Goal: Task Accomplishment & Management: Complete application form

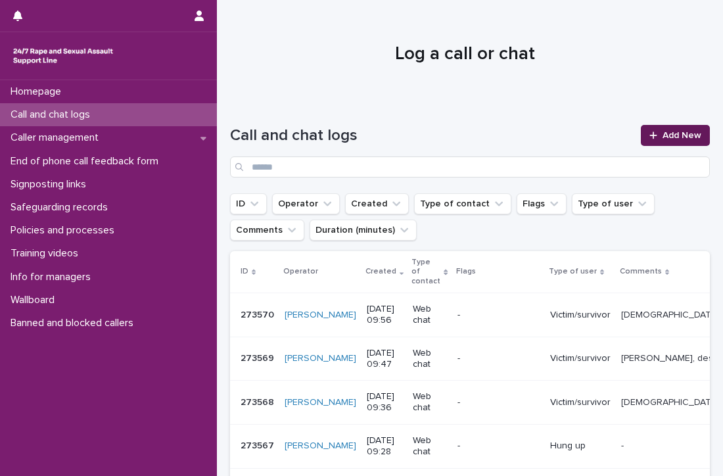
click at [678, 133] on span "Add New" at bounding box center [681, 135] width 39 height 9
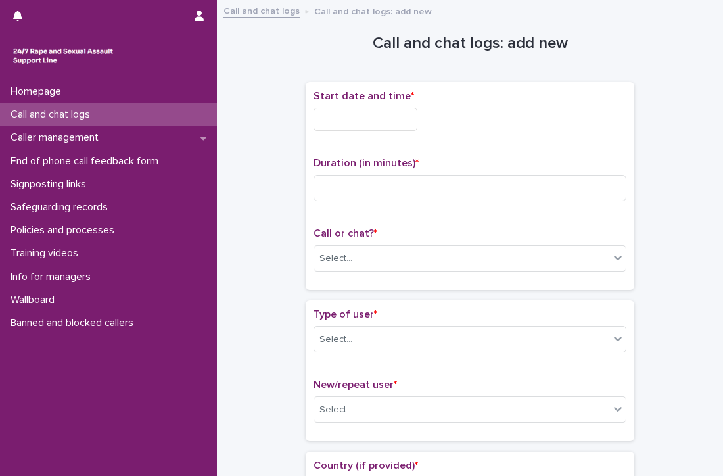
click at [389, 123] on input "text" at bounding box center [365, 119] width 104 height 23
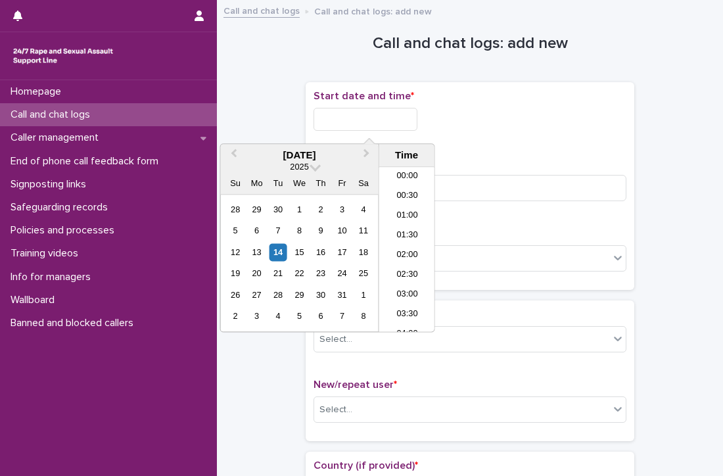
scroll to position [322, 0]
click at [413, 221] on li "09:30" at bounding box center [407, 230] width 56 height 20
click at [389, 120] on input "**********" at bounding box center [365, 119] width 104 height 23
type input "**********"
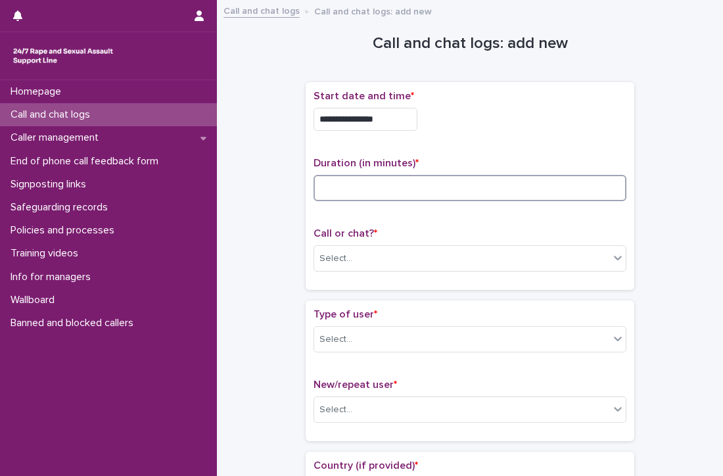
click at [497, 188] on input at bounding box center [469, 188] width 313 height 26
type input "**"
click at [363, 252] on div "Select..." at bounding box center [461, 259] width 295 height 22
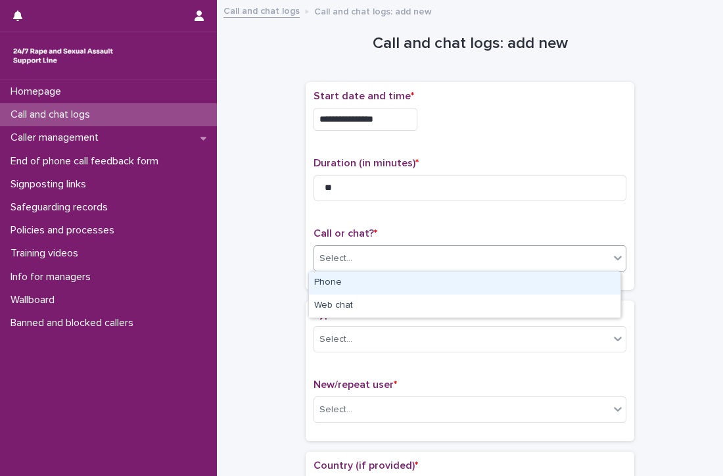
click at [334, 281] on div "Phone" at bounding box center [464, 282] width 311 height 23
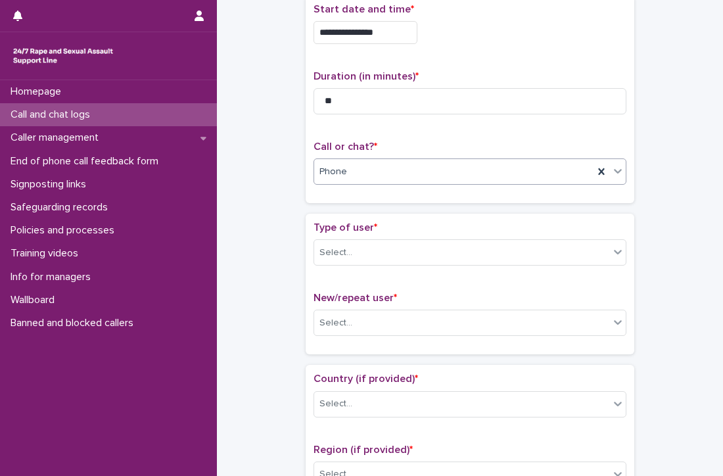
scroll to position [131, 0]
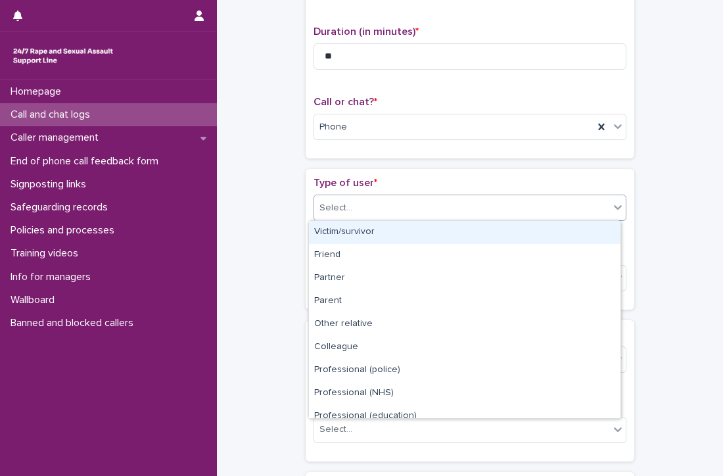
click at [405, 204] on div "Select..." at bounding box center [461, 208] width 295 height 22
click at [365, 231] on div "Victim/survivor" at bounding box center [464, 232] width 311 height 23
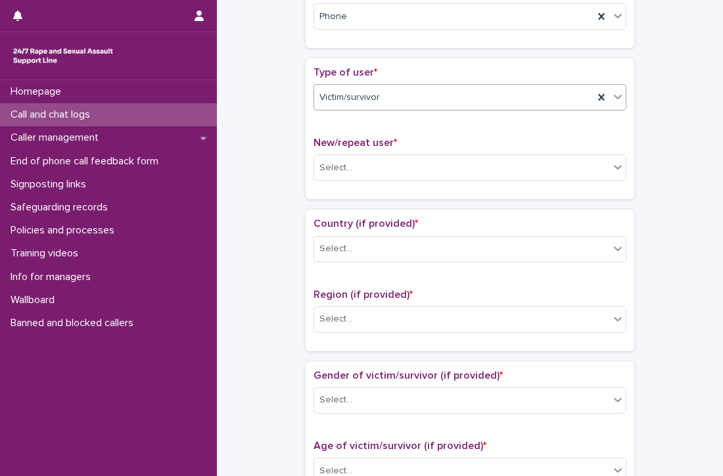
scroll to position [263, 0]
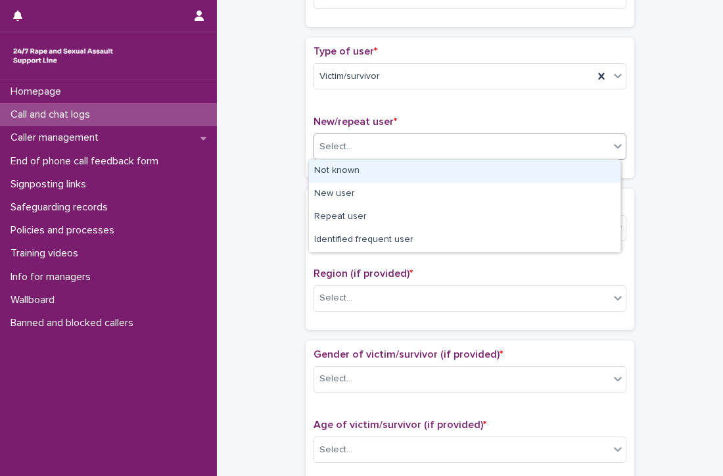
click at [327, 140] on div "Select..." at bounding box center [335, 147] width 33 height 14
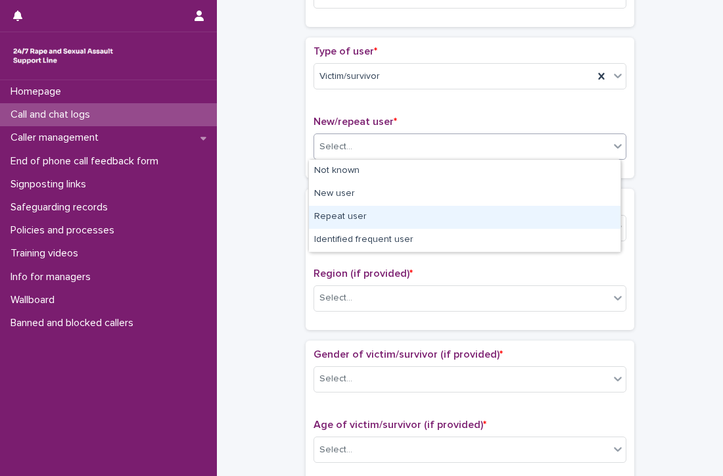
click at [357, 213] on div "Repeat user" at bounding box center [464, 217] width 311 height 23
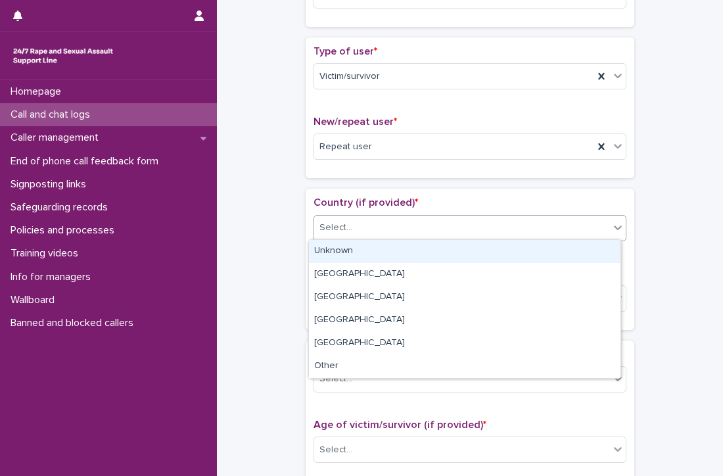
click at [355, 225] on div "Select..." at bounding box center [461, 228] width 295 height 22
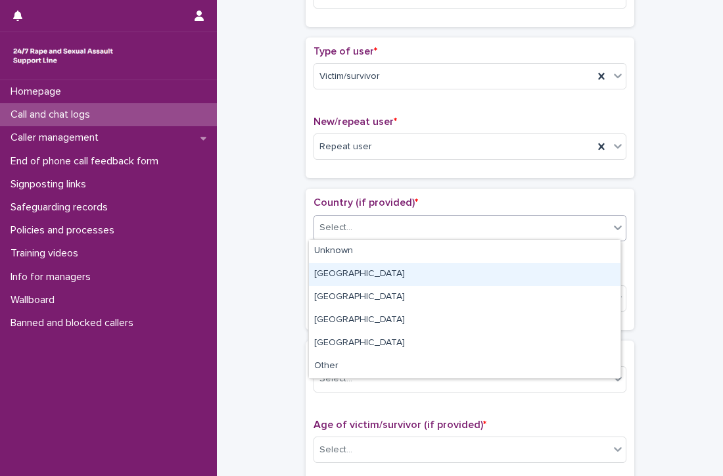
click at [342, 275] on div "[GEOGRAPHIC_DATA]" at bounding box center [464, 274] width 311 height 23
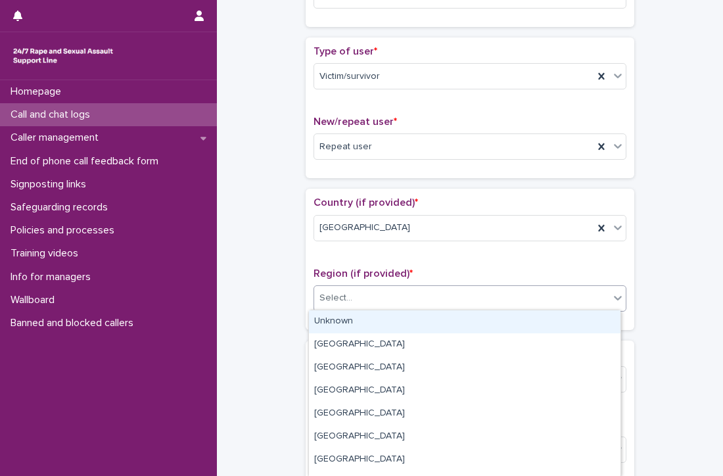
click at [340, 298] on div "Select..." at bounding box center [335, 298] width 33 height 14
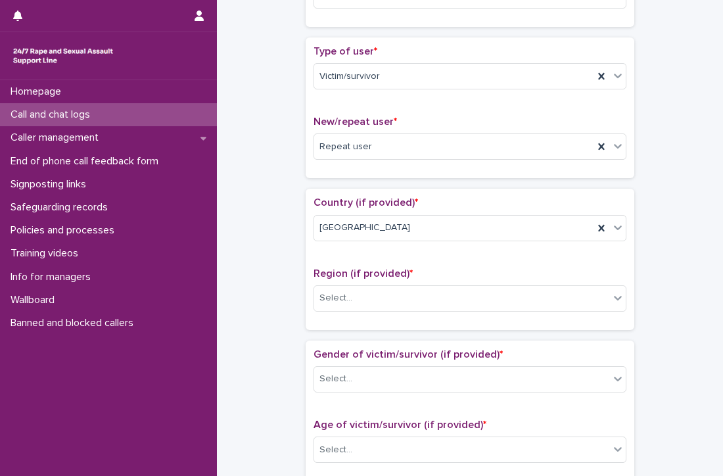
click at [275, 299] on div "**********" at bounding box center [470, 416] width 480 height 1343
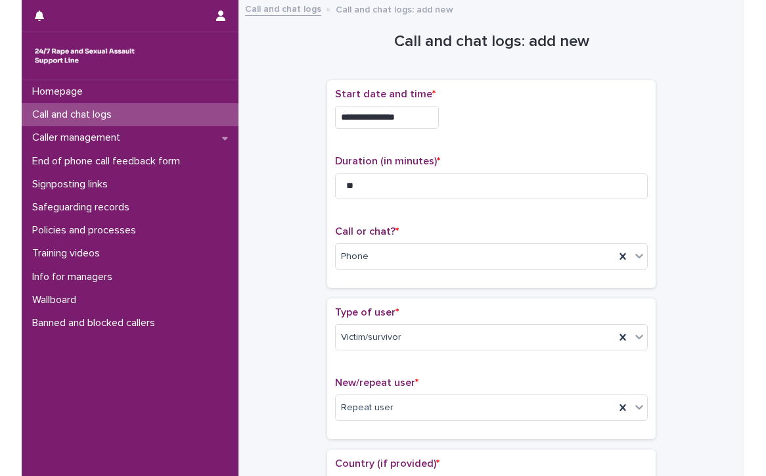
scroll to position [0, 0]
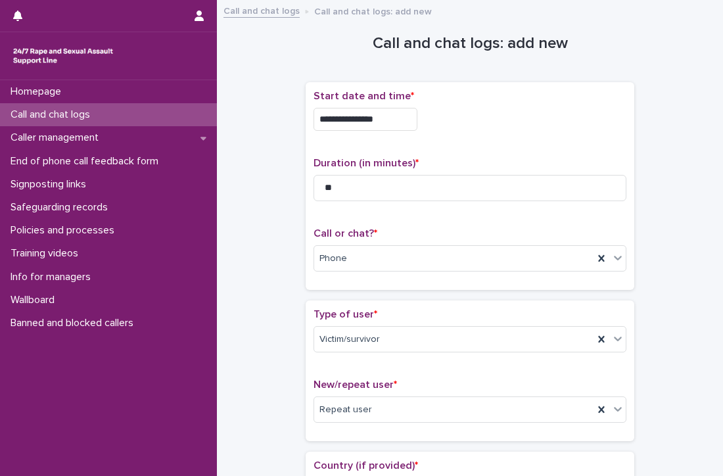
click at [50, 111] on p "Call and chat logs" at bounding box center [52, 114] width 95 height 12
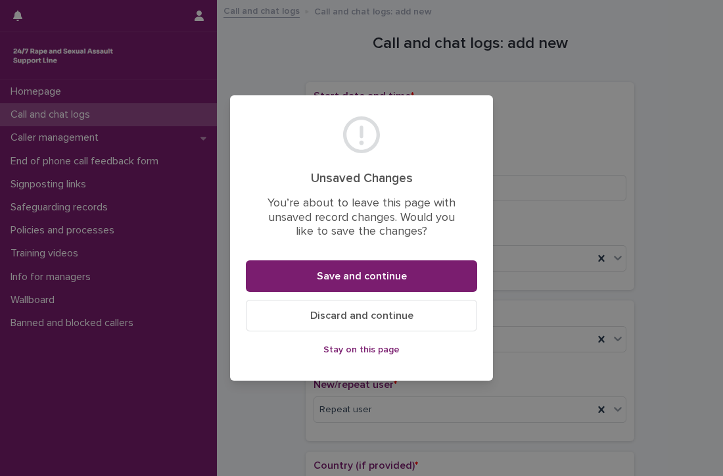
click at [351, 311] on span "Discard and continue" at bounding box center [361, 315] width 103 height 11
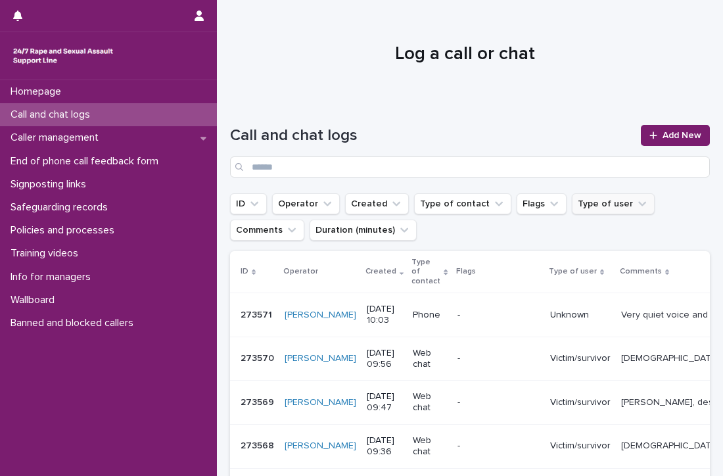
click at [598, 200] on button "Type of user" at bounding box center [613, 203] width 83 height 21
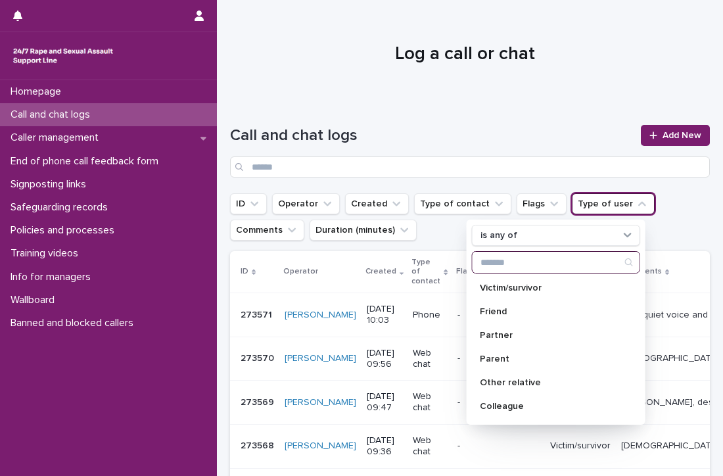
click at [552, 257] on input "Search" at bounding box center [555, 262] width 167 height 21
click at [656, 205] on ul "ID Operator Created Type of contact Flags Type of user is any of Victim/survivo…" at bounding box center [469, 217] width 485 height 53
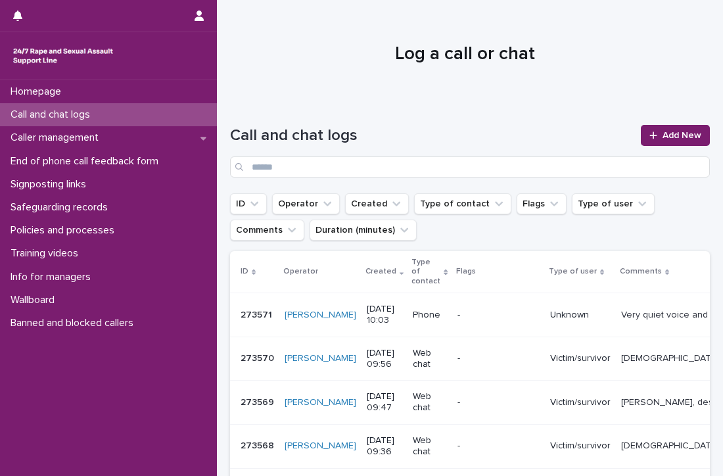
click at [625, 270] on div "Comments" at bounding box center [669, 271] width 101 height 14
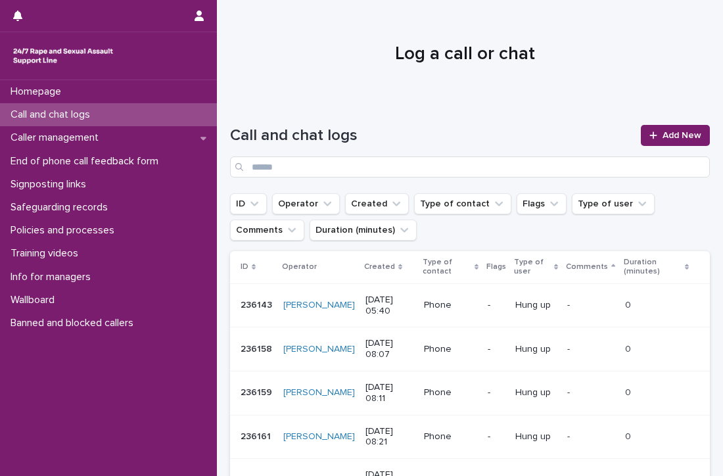
click at [675, 262] on div "Duration (minutes)" at bounding box center [655, 267] width 65 height 24
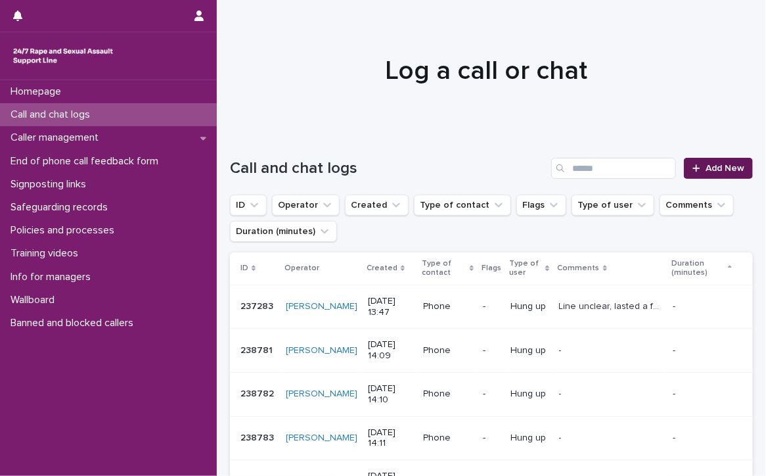
click at [710, 160] on link "Add New" at bounding box center [718, 168] width 69 height 21
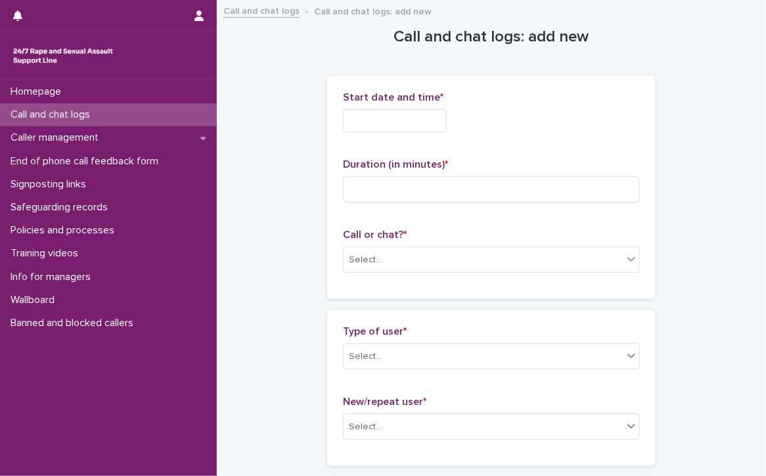
click at [416, 115] on input "text" at bounding box center [395, 120] width 104 height 23
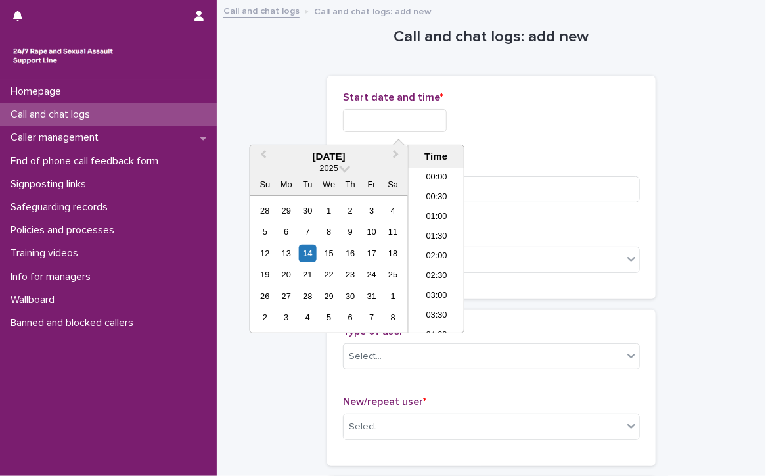
scroll to position [322, 0]
click at [447, 226] on li "09:30" at bounding box center [437, 231] width 56 height 20
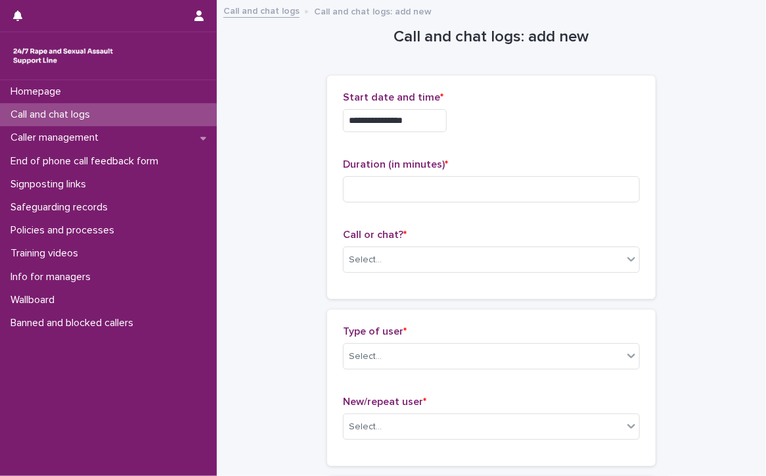
click at [434, 128] on input "**********" at bounding box center [395, 120] width 104 height 23
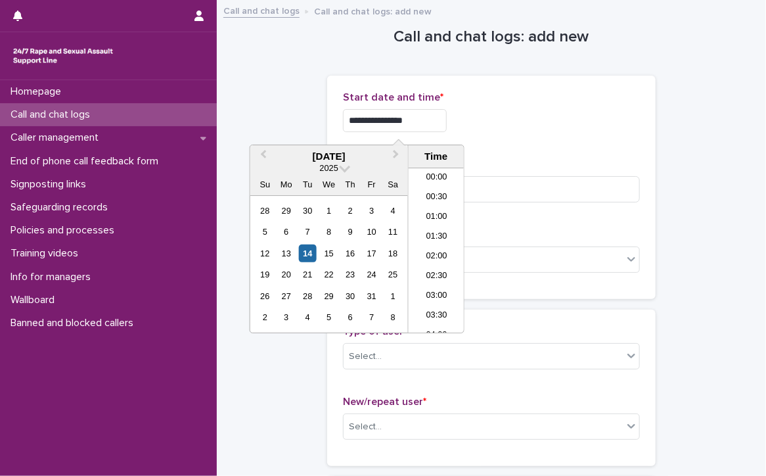
scroll to position [302, 0]
type input "**********"
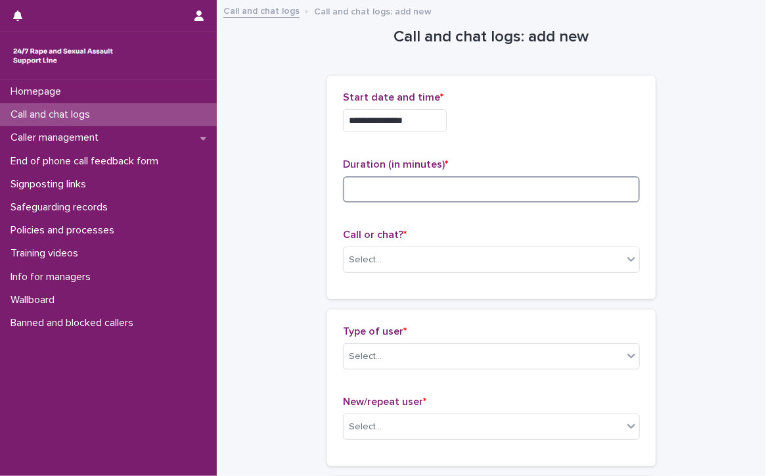
click at [512, 186] on input at bounding box center [491, 189] width 297 height 26
type input "**"
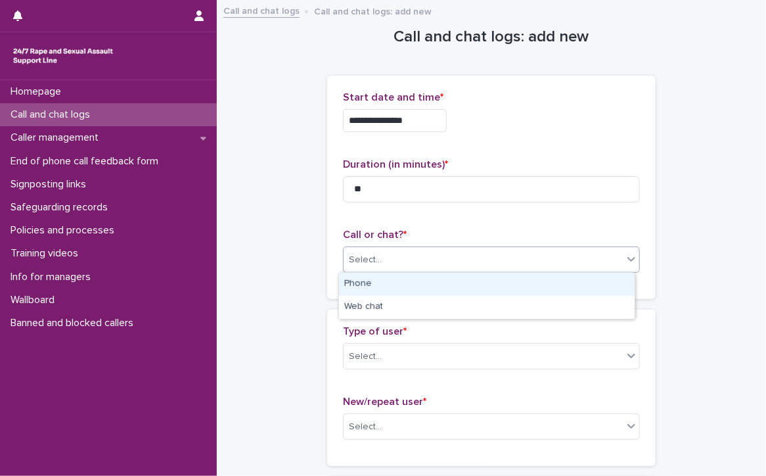
click at [384, 254] on div "Select..." at bounding box center [483, 260] width 279 height 22
click at [379, 279] on div "Phone" at bounding box center [487, 284] width 296 height 23
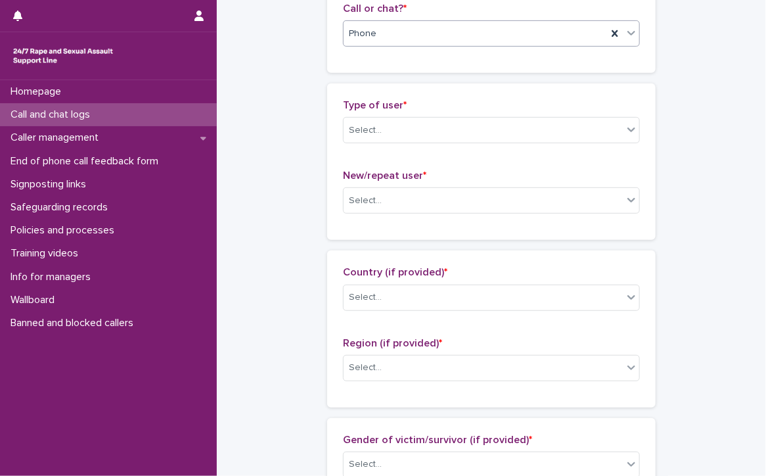
scroll to position [197, 0]
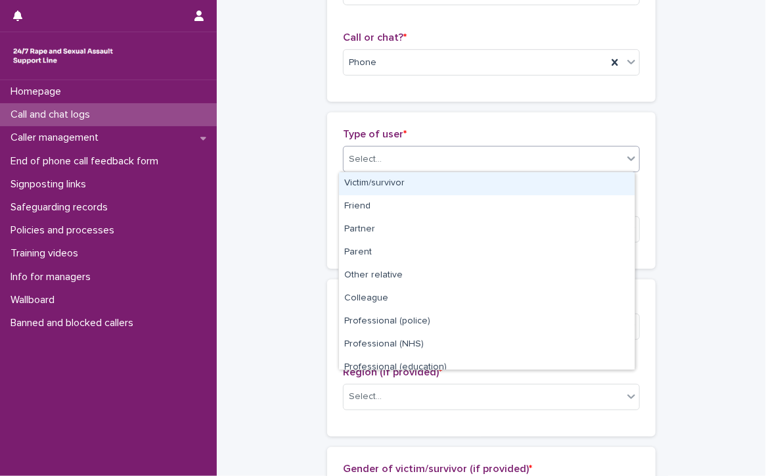
click at [358, 148] on div "Select..." at bounding box center [483, 159] width 279 height 22
click at [361, 179] on div "Victim/survivor" at bounding box center [487, 183] width 296 height 23
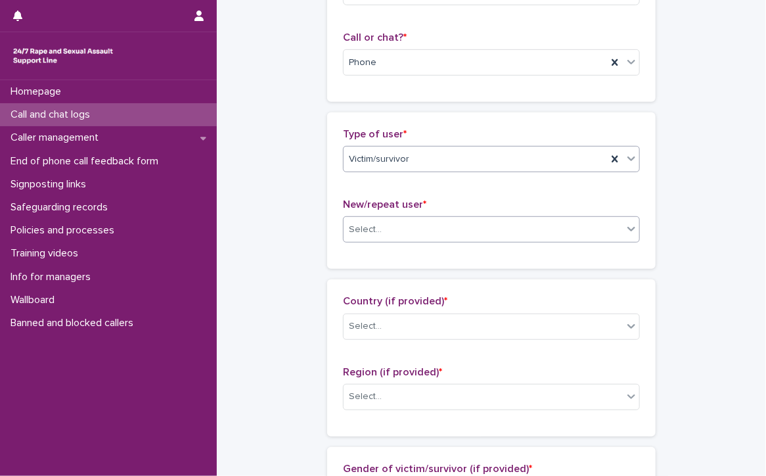
click at [411, 221] on div "Select..." at bounding box center [483, 230] width 279 height 22
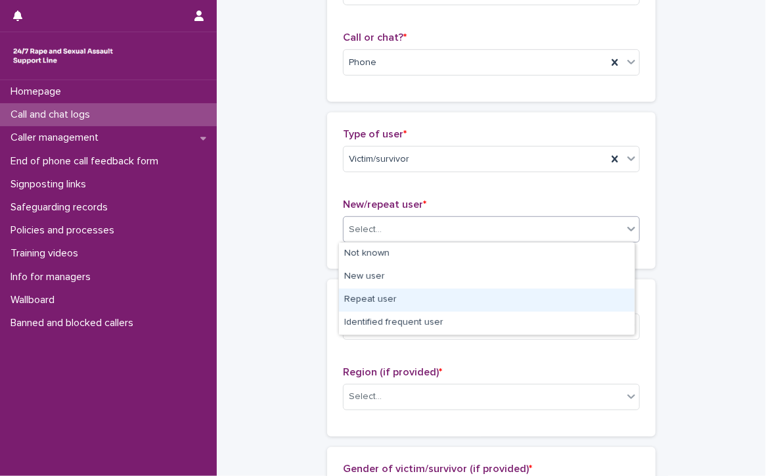
click at [385, 299] on div "Repeat user" at bounding box center [487, 299] width 296 height 23
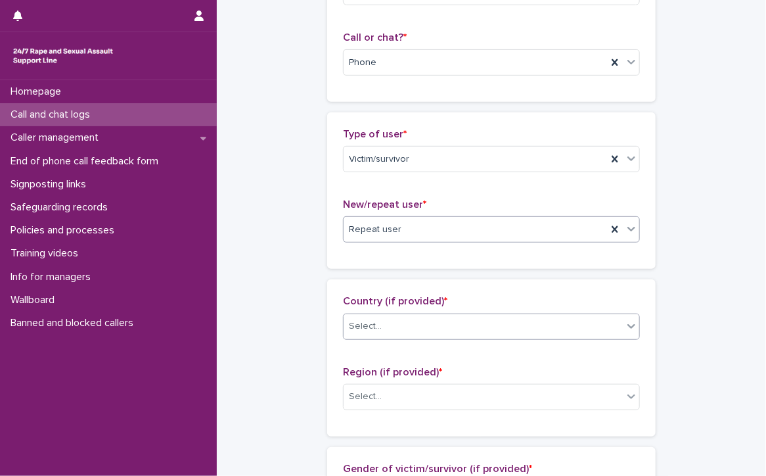
click at [405, 321] on div "Select..." at bounding box center [483, 326] width 279 height 22
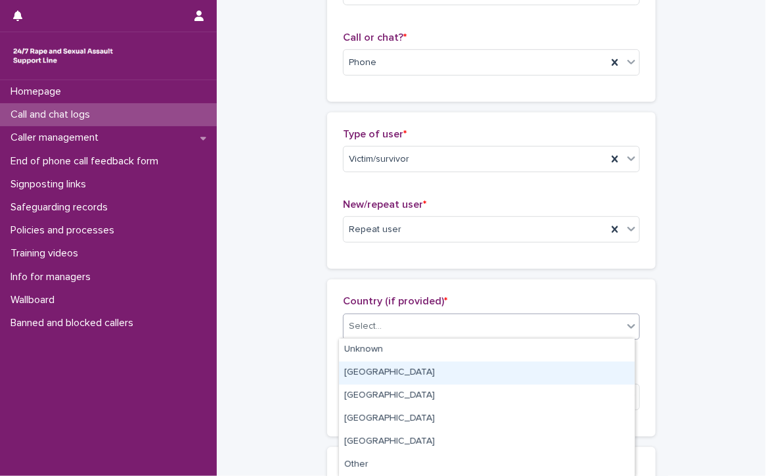
click at [370, 369] on div "[GEOGRAPHIC_DATA]" at bounding box center [487, 372] width 296 height 23
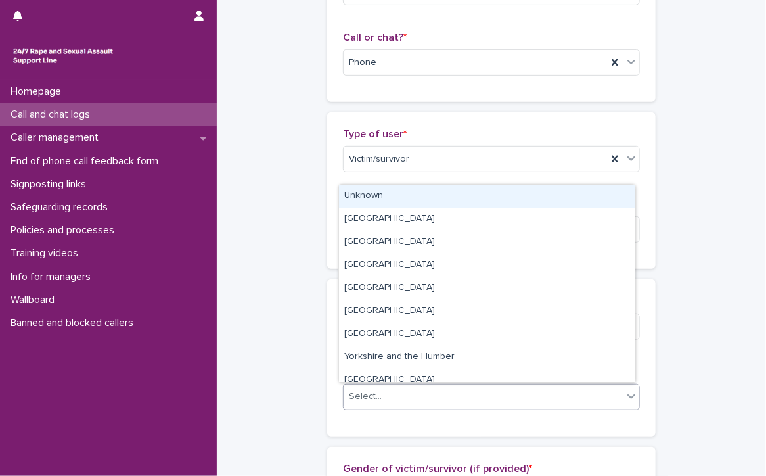
click at [371, 390] on div "Select..." at bounding box center [365, 397] width 33 height 14
click at [376, 191] on div "Unknown" at bounding box center [487, 196] width 296 height 23
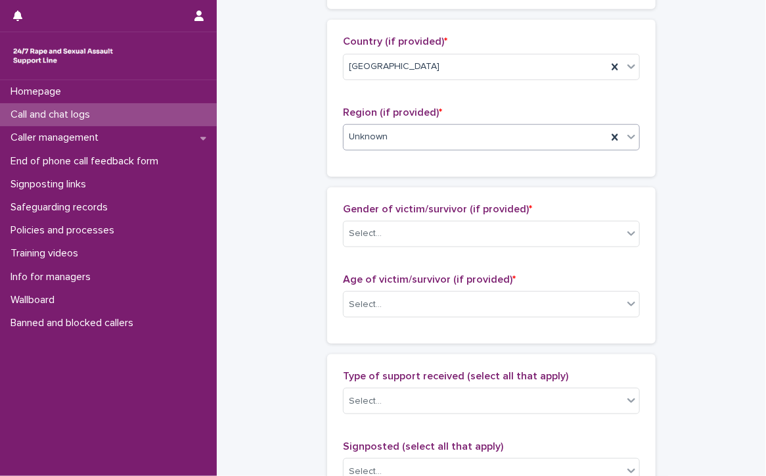
scroll to position [460, 0]
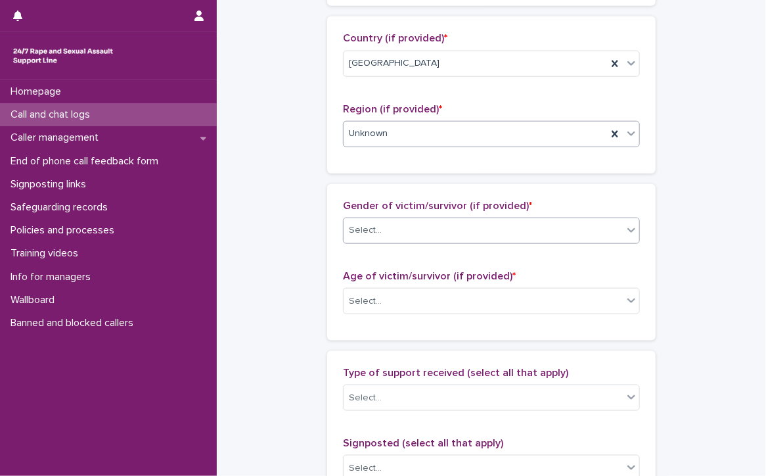
click at [382, 225] on div "Select..." at bounding box center [483, 230] width 279 height 22
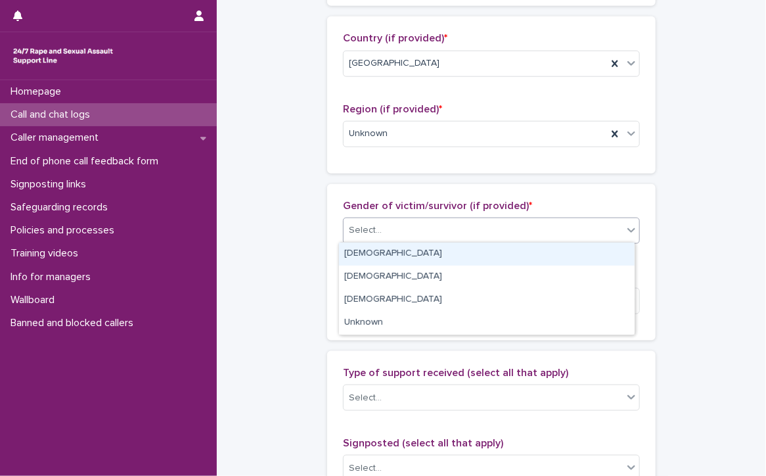
click at [378, 251] on div "[DEMOGRAPHIC_DATA]" at bounding box center [487, 253] width 296 height 23
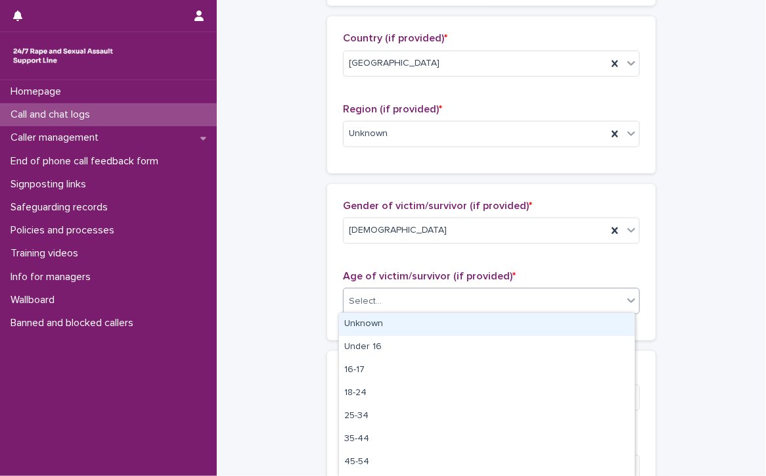
click at [380, 298] on div "Select..." at bounding box center [483, 301] width 279 height 22
click at [376, 322] on div "Unknown" at bounding box center [487, 324] width 296 height 23
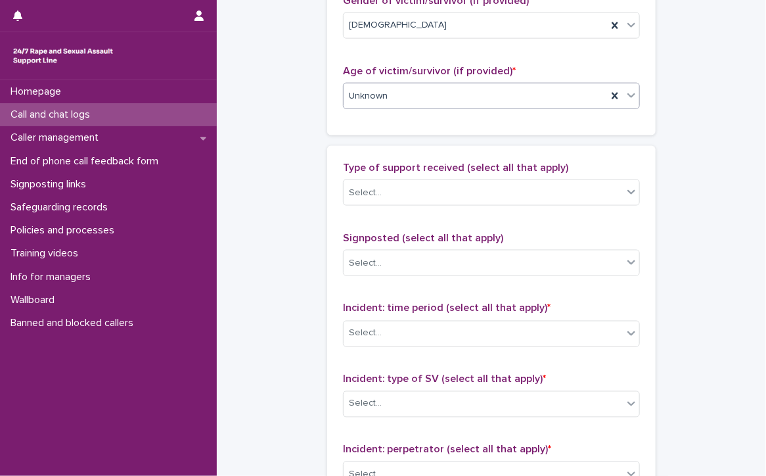
scroll to position [723, 0]
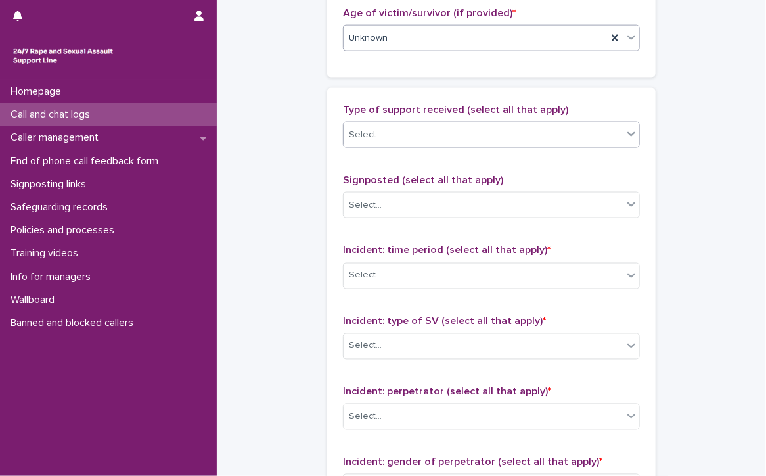
click at [373, 135] on div "Select..." at bounding box center [365, 135] width 33 height 14
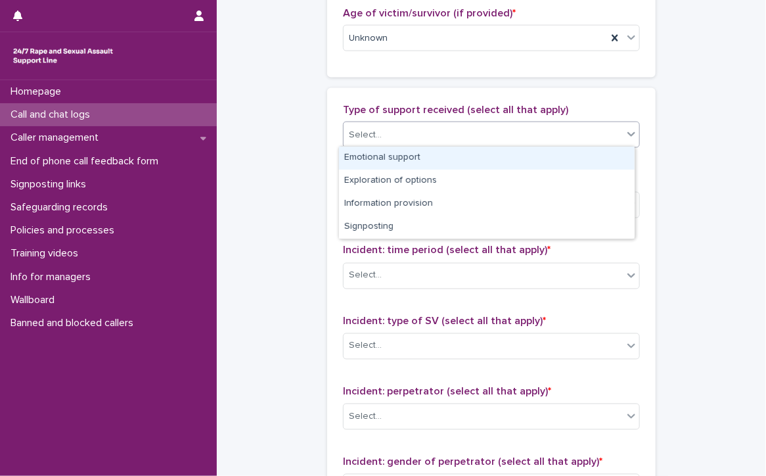
click at [370, 158] on div "Emotional support" at bounding box center [487, 157] width 296 height 23
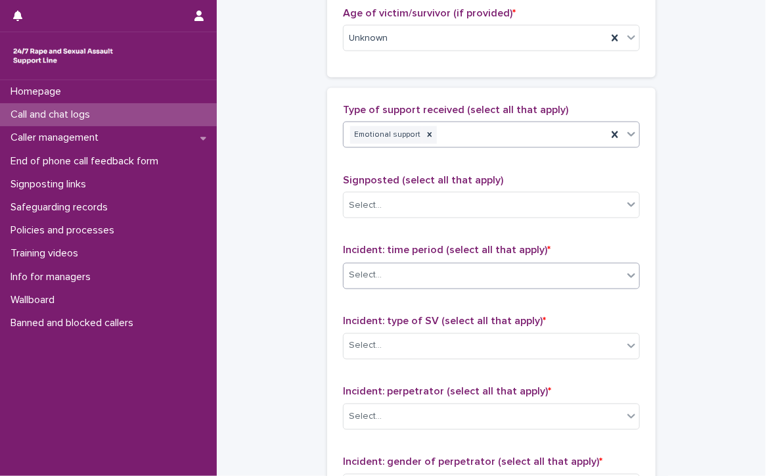
click at [403, 269] on div "Select..." at bounding box center [483, 276] width 279 height 22
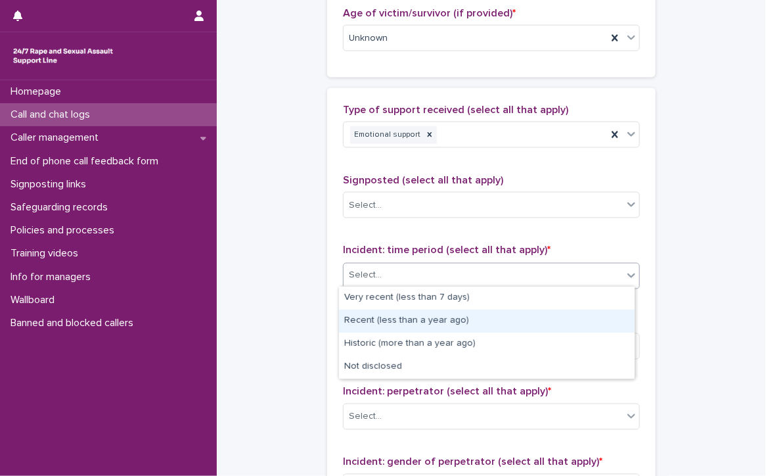
click at [405, 319] on div "Recent (less than a year ago)" at bounding box center [487, 320] width 296 height 23
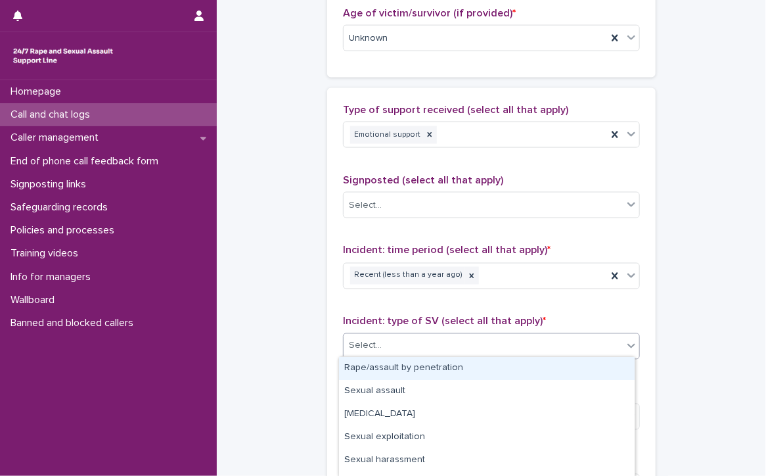
click at [405, 342] on div "Select..." at bounding box center [483, 346] width 279 height 22
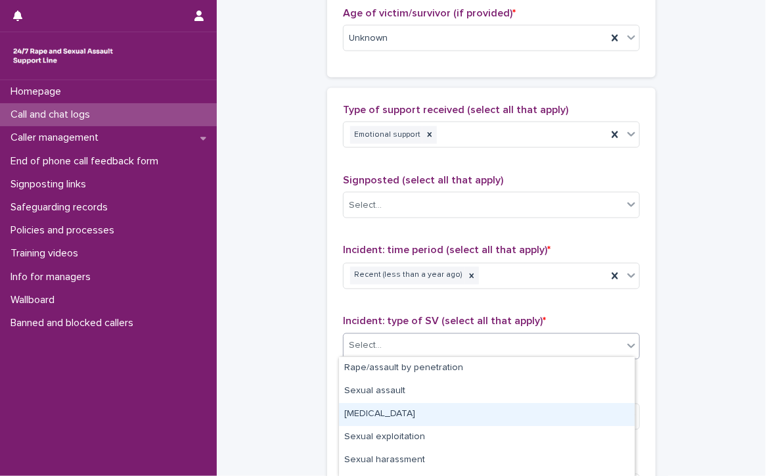
click at [395, 412] on div "[MEDICAL_DATA]" at bounding box center [487, 414] width 296 height 23
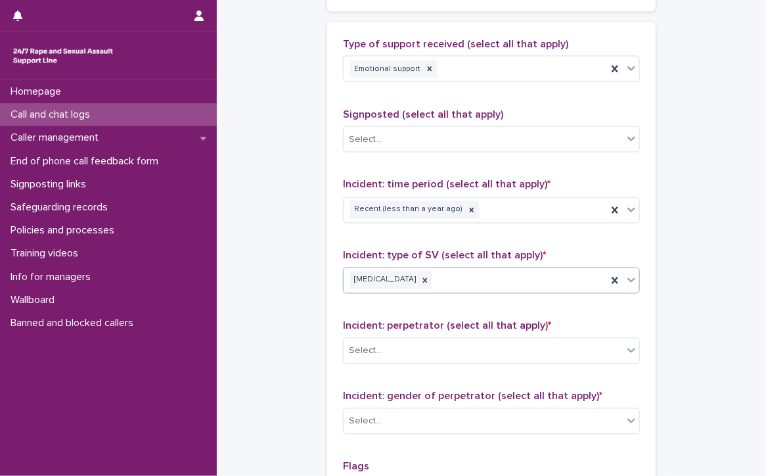
scroll to position [591, 0]
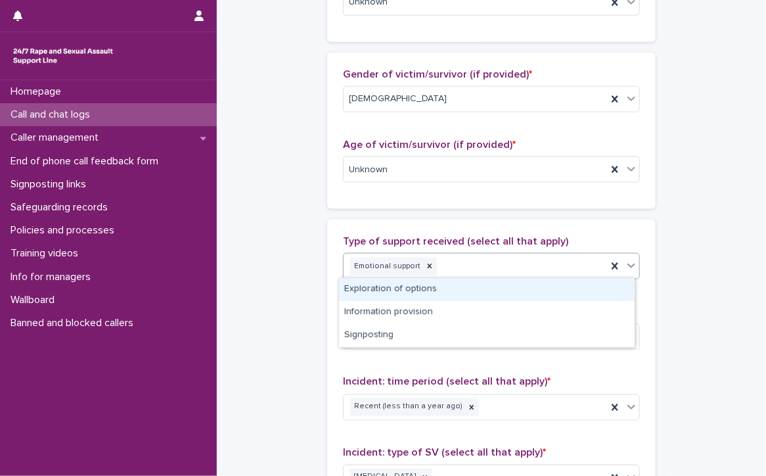
click at [460, 267] on div "Emotional support" at bounding box center [475, 266] width 263 height 23
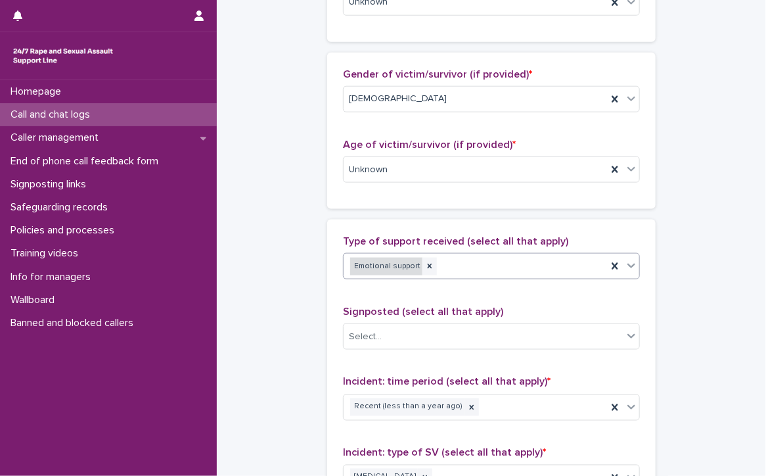
click at [391, 262] on div "Emotional support" at bounding box center [386, 267] width 72 height 18
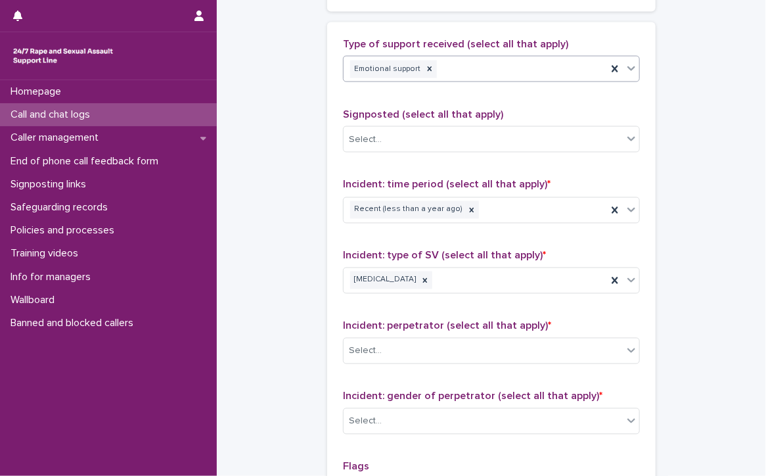
scroll to position [854, 0]
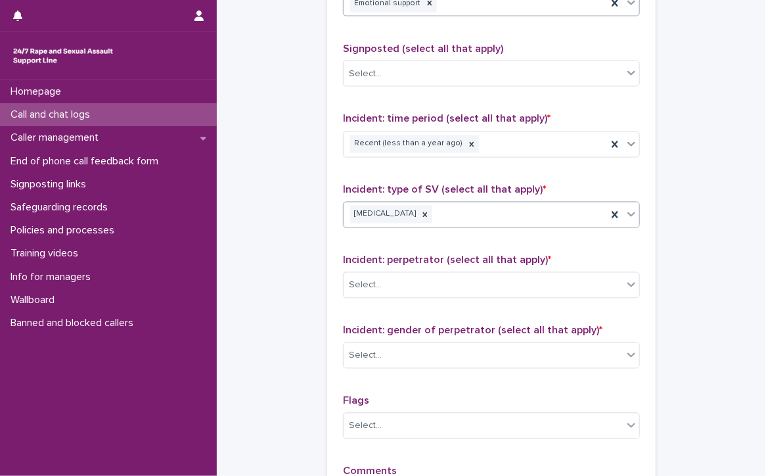
click at [478, 212] on div "[MEDICAL_DATA]" at bounding box center [475, 214] width 263 height 23
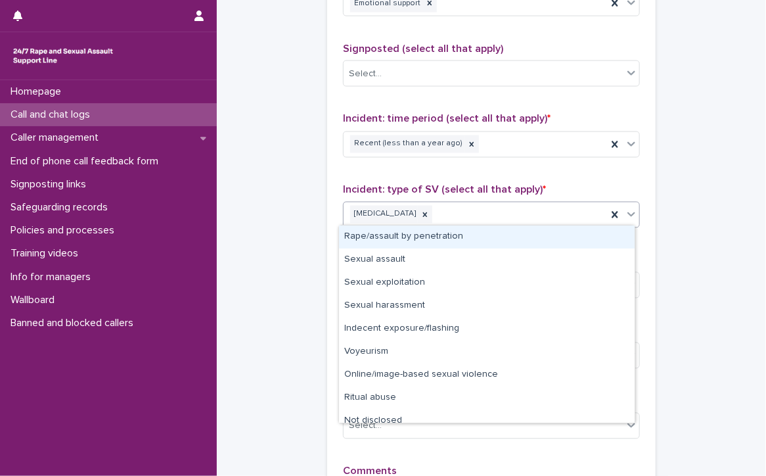
click at [445, 237] on div "Rape/assault by penetration" at bounding box center [487, 236] width 296 height 23
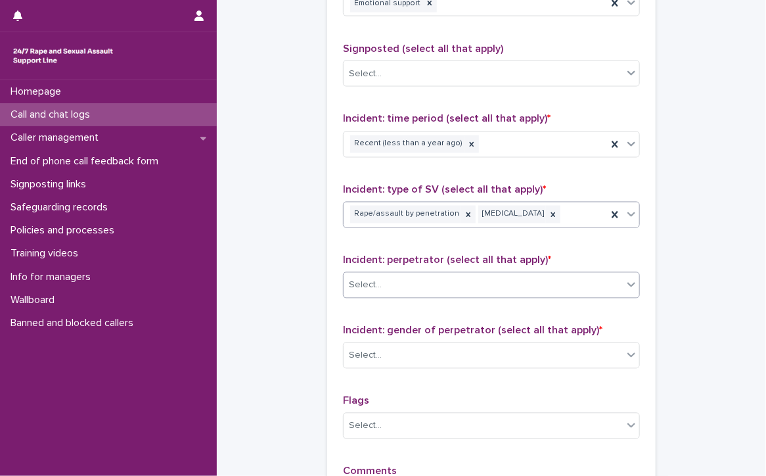
click at [397, 276] on div "Select..." at bounding box center [483, 286] width 279 height 22
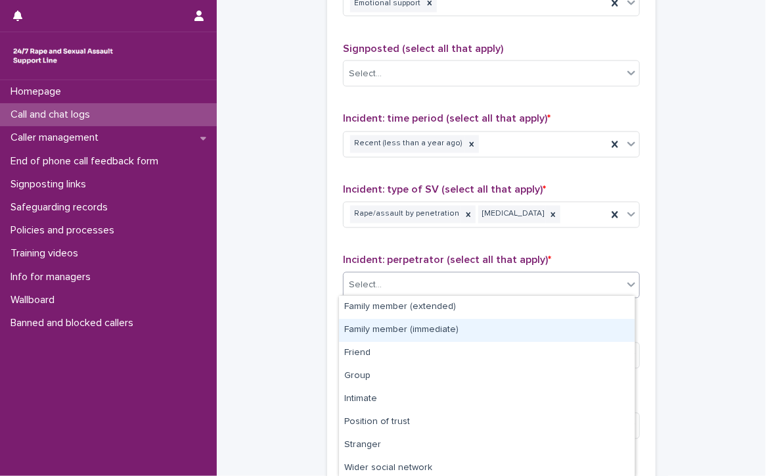
click at [350, 329] on div "Family member (immediate)" at bounding box center [487, 330] width 296 height 23
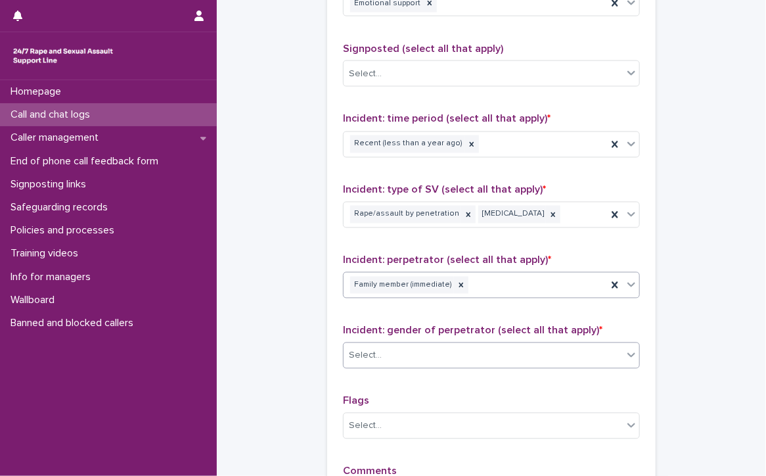
click at [397, 349] on div "Select..." at bounding box center [483, 356] width 279 height 22
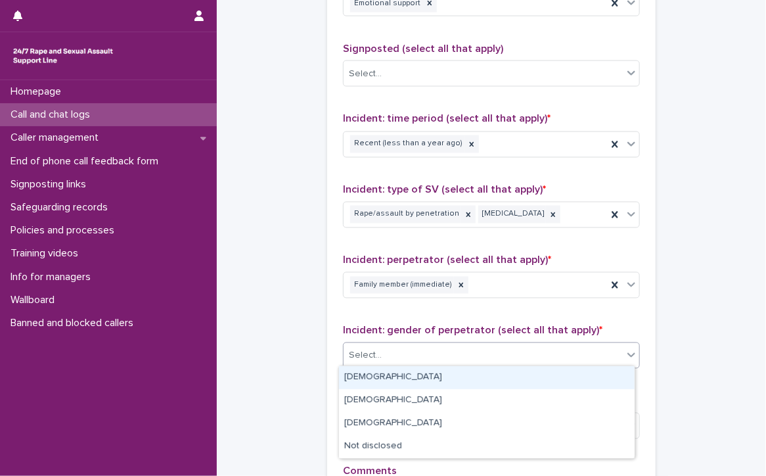
click at [393, 374] on div "[DEMOGRAPHIC_DATA]" at bounding box center [487, 377] width 296 height 23
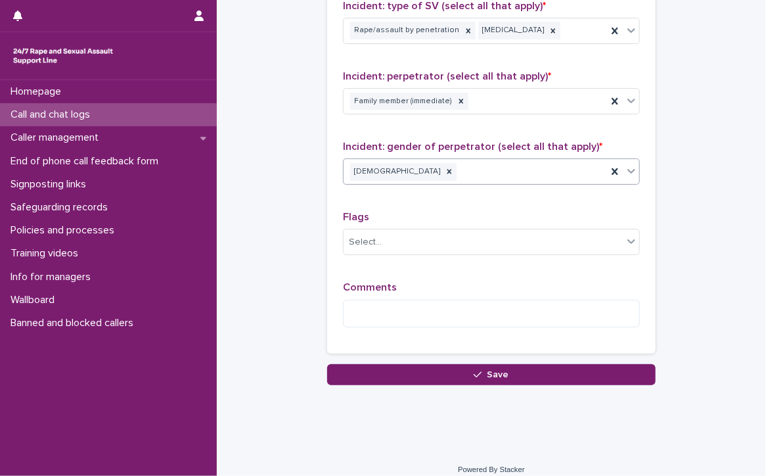
scroll to position [1046, 0]
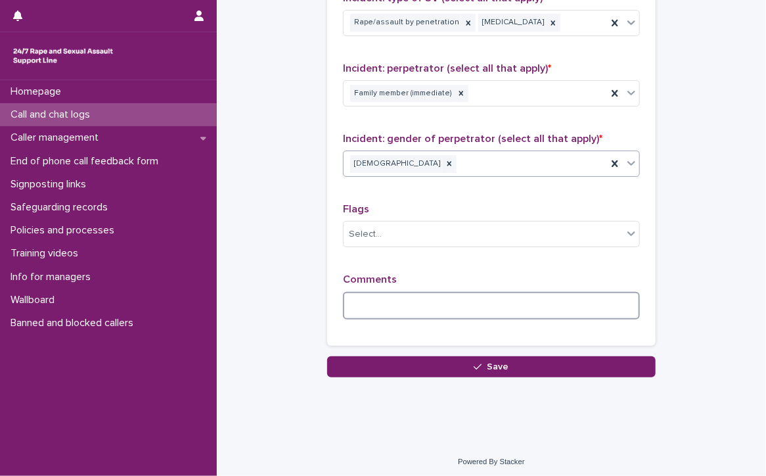
click at [412, 302] on textarea at bounding box center [491, 306] width 297 height 28
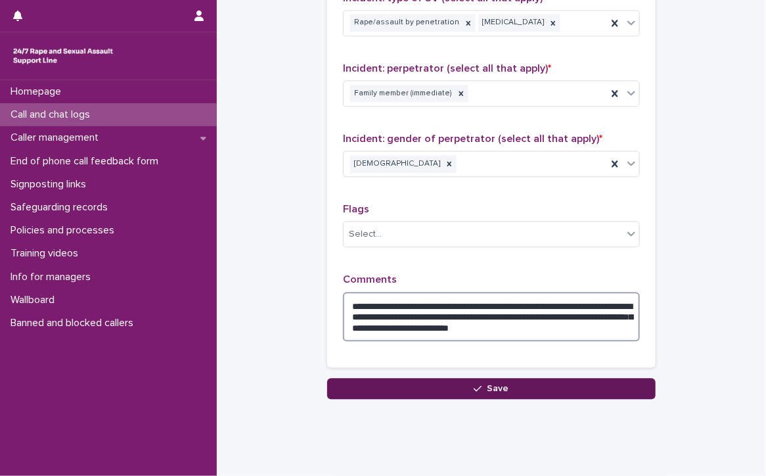
type textarea "**********"
click at [487, 384] on span "Save" at bounding box center [498, 388] width 22 height 9
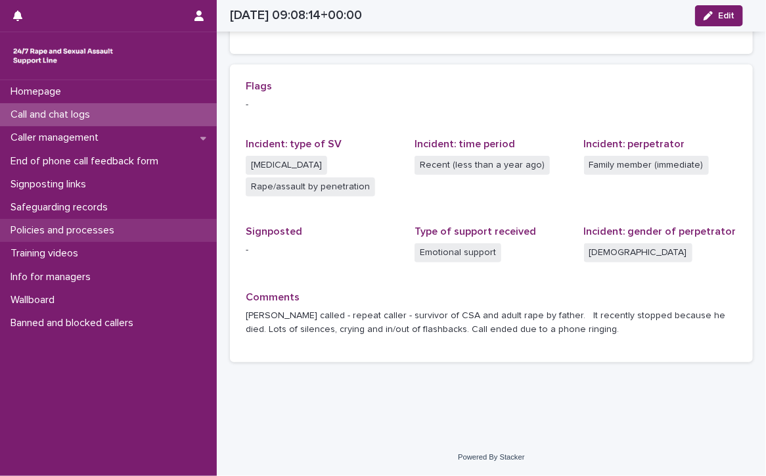
scroll to position [270, 0]
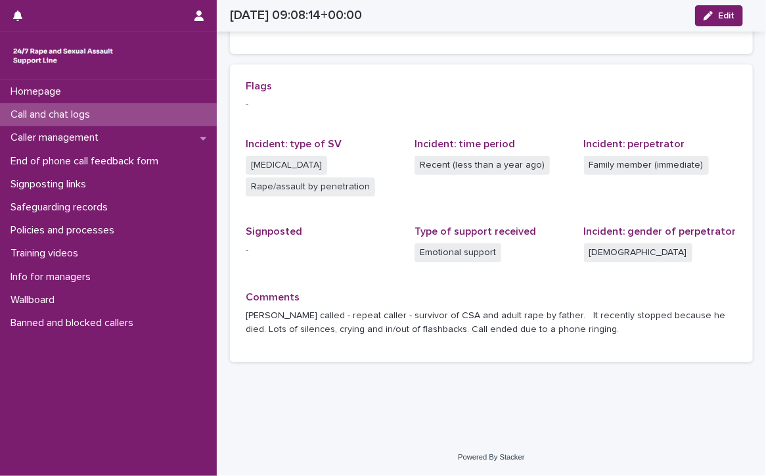
click at [71, 115] on p "Call and chat logs" at bounding box center [52, 114] width 95 height 12
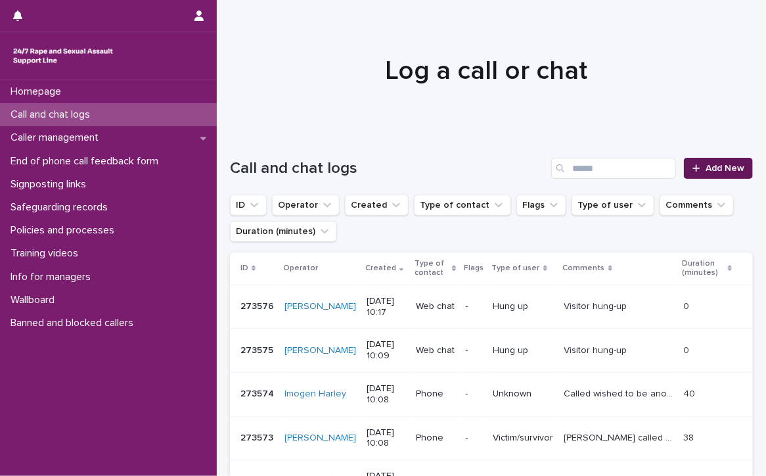
click at [706, 165] on span "Add New" at bounding box center [725, 168] width 39 height 9
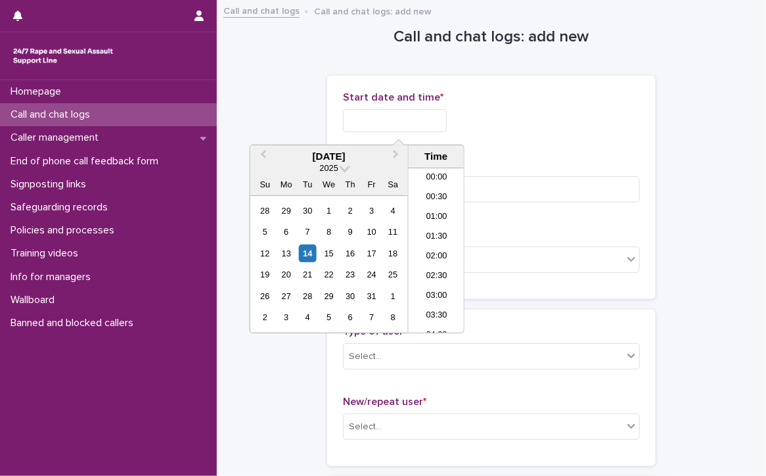
click at [372, 114] on input "text" at bounding box center [395, 120] width 104 height 23
click at [439, 248] on li "10:00" at bounding box center [437, 250] width 56 height 20
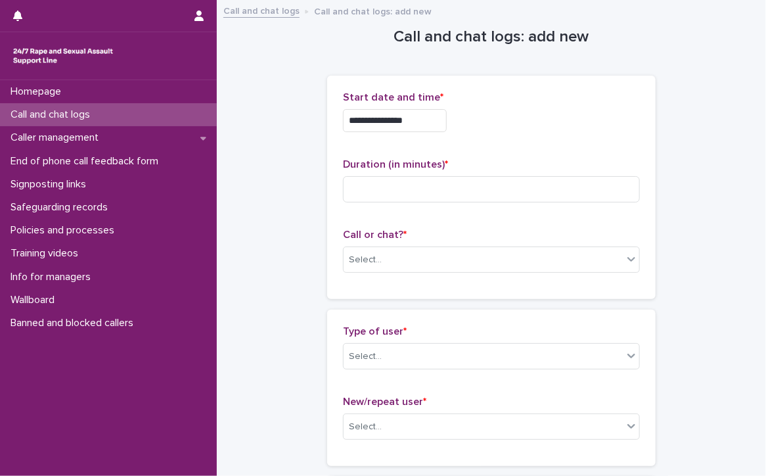
click at [433, 122] on input "**********" at bounding box center [395, 120] width 104 height 23
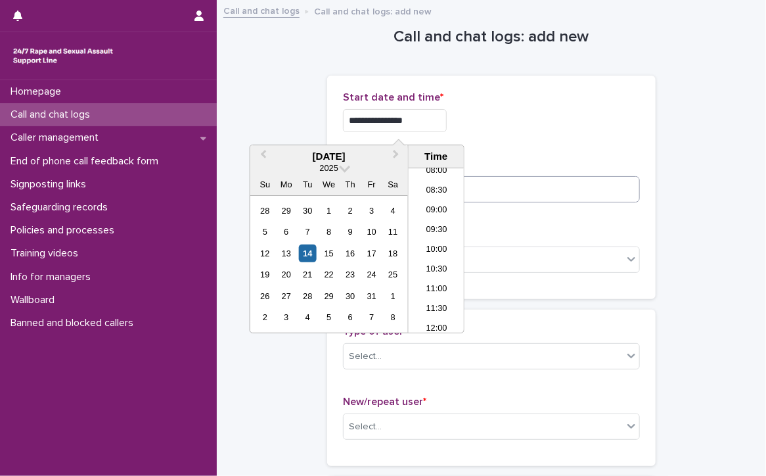
type input "**********"
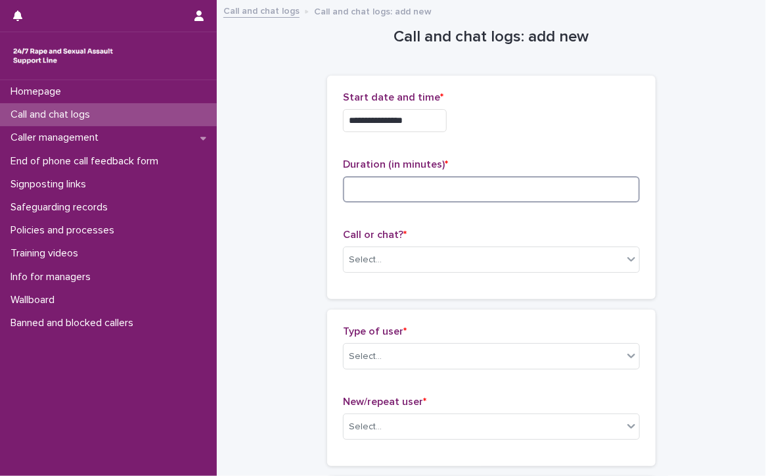
click at [503, 189] on input at bounding box center [491, 189] width 297 height 26
type input "*"
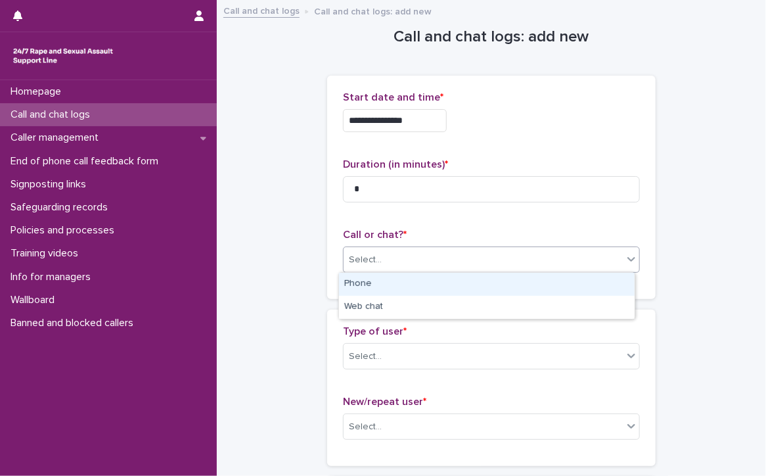
click at [447, 253] on div "Select..." at bounding box center [483, 260] width 279 height 22
click at [436, 282] on div "Phone" at bounding box center [487, 284] width 296 height 23
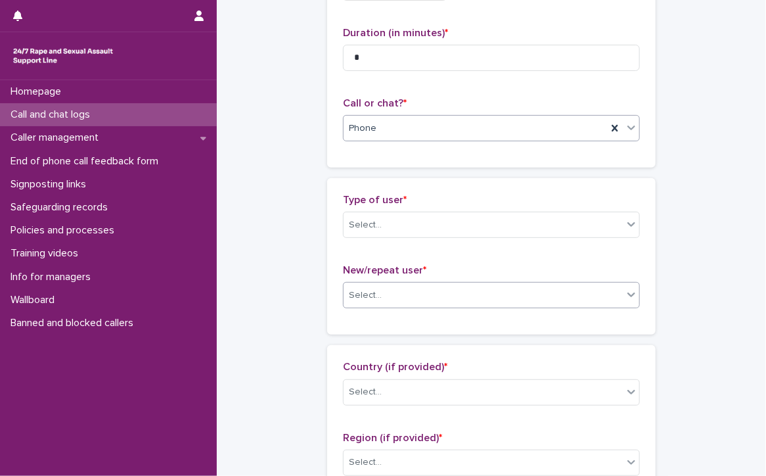
scroll to position [197, 0]
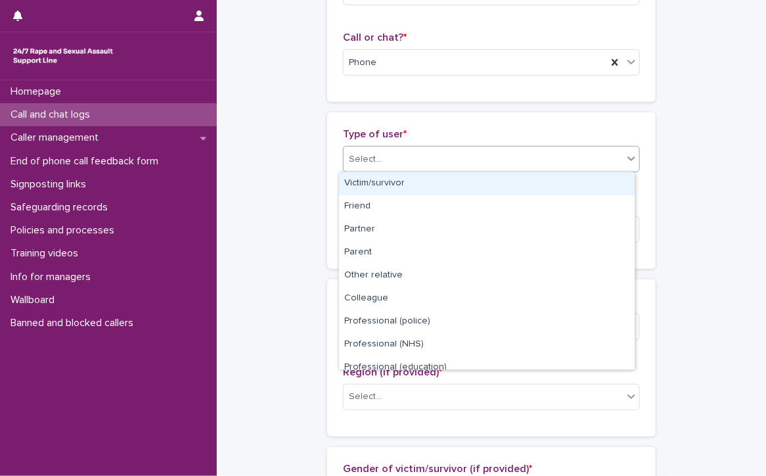
click at [361, 156] on div "Select..." at bounding box center [365, 159] width 33 height 14
click at [367, 183] on div "Victim/survivor" at bounding box center [487, 183] width 296 height 23
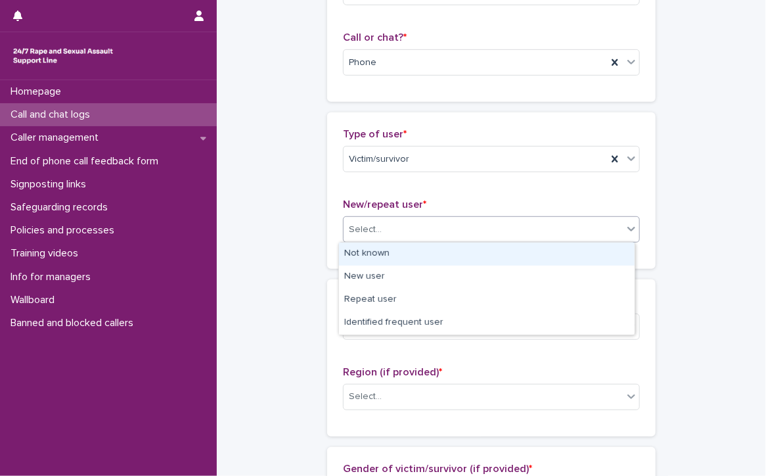
click at [373, 229] on div "Select..." at bounding box center [365, 230] width 33 height 14
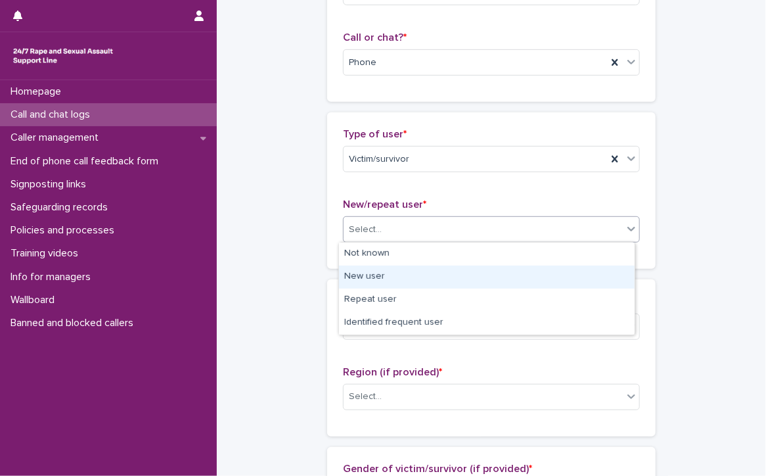
click at [384, 274] on div "New user" at bounding box center [487, 276] width 296 height 23
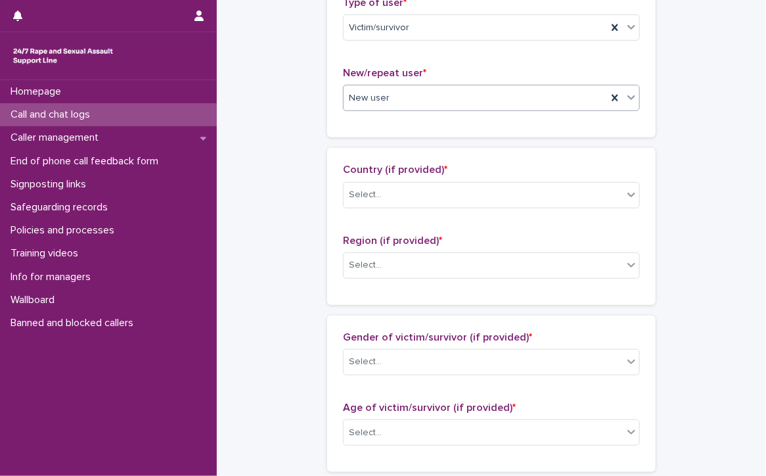
scroll to position [394, 0]
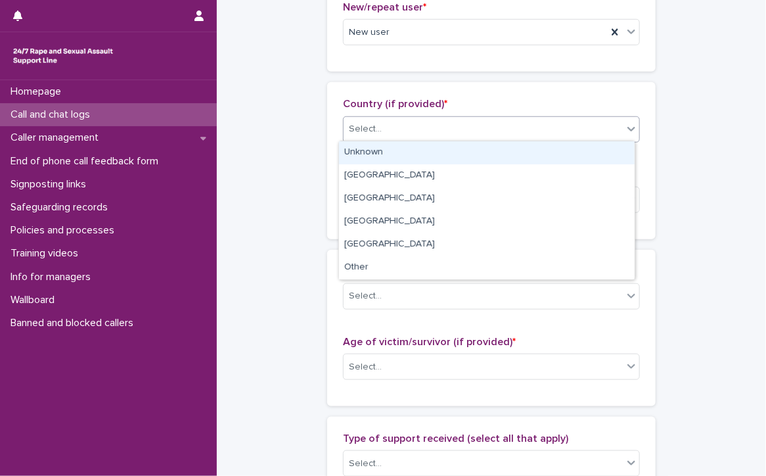
click at [396, 125] on div "Select..." at bounding box center [483, 129] width 279 height 22
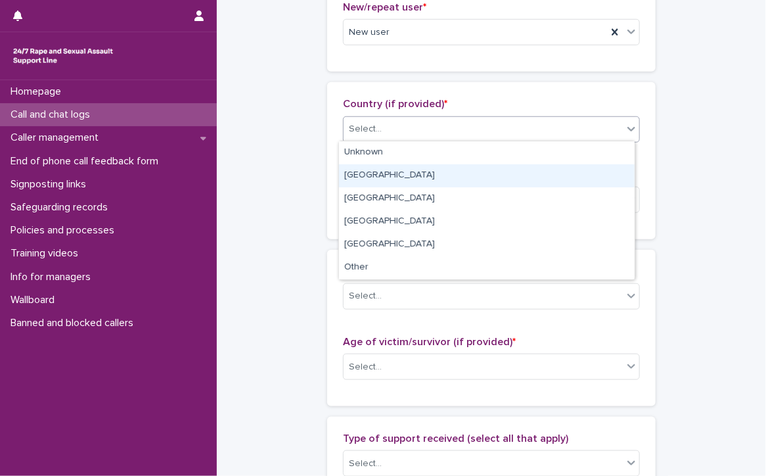
click at [379, 171] on div "[GEOGRAPHIC_DATA]" at bounding box center [487, 175] width 296 height 23
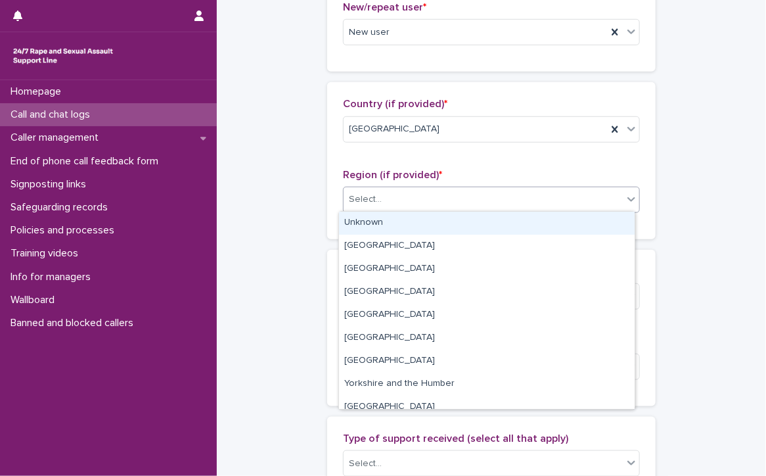
click at [420, 192] on div "Select..." at bounding box center [483, 200] width 279 height 22
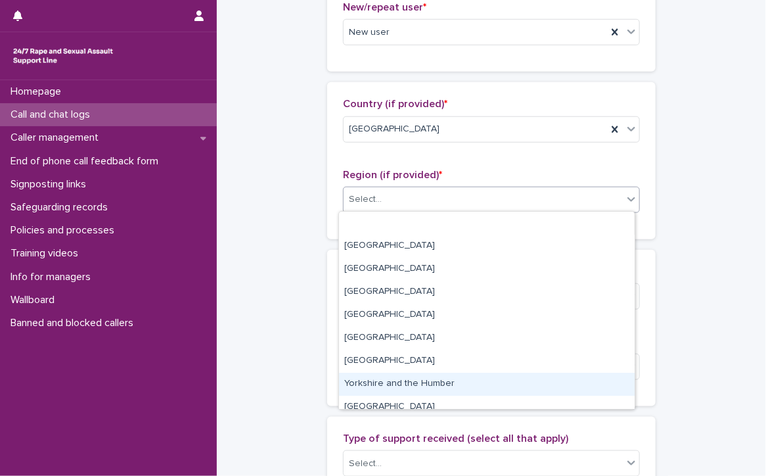
scroll to position [55, 0]
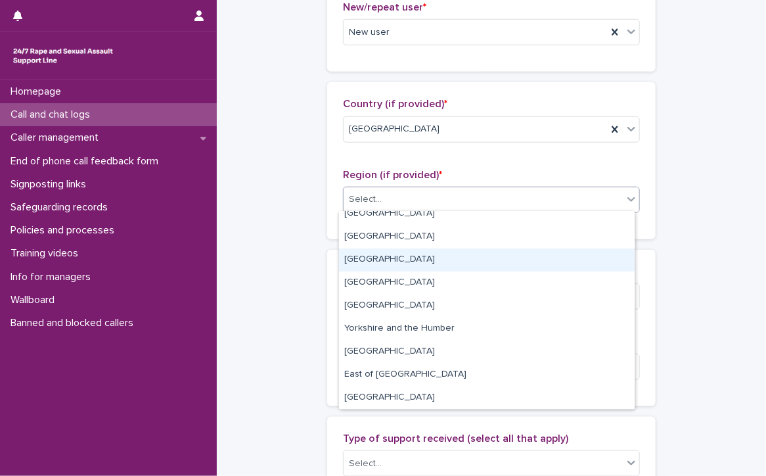
click at [397, 254] on div "[GEOGRAPHIC_DATA]" at bounding box center [487, 259] width 296 height 23
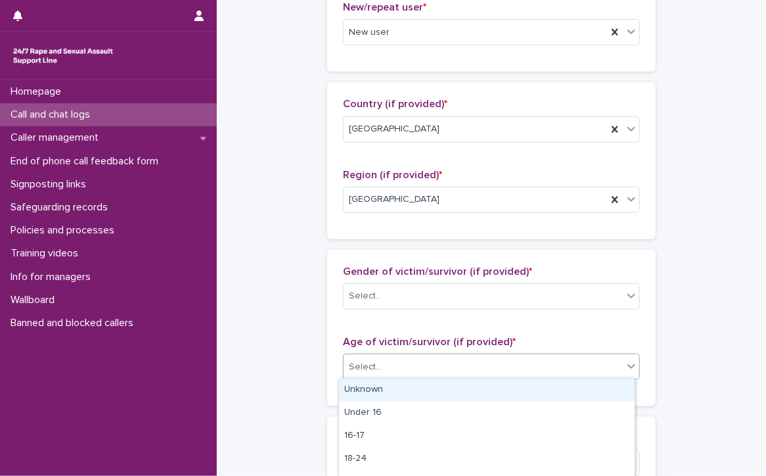
click at [401, 358] on div "Select..." at bounding box center [483, 367] width 279 height 22
click at [391, 392] on div "Unknown" at bounding box center [487, 389] width 296 height 23
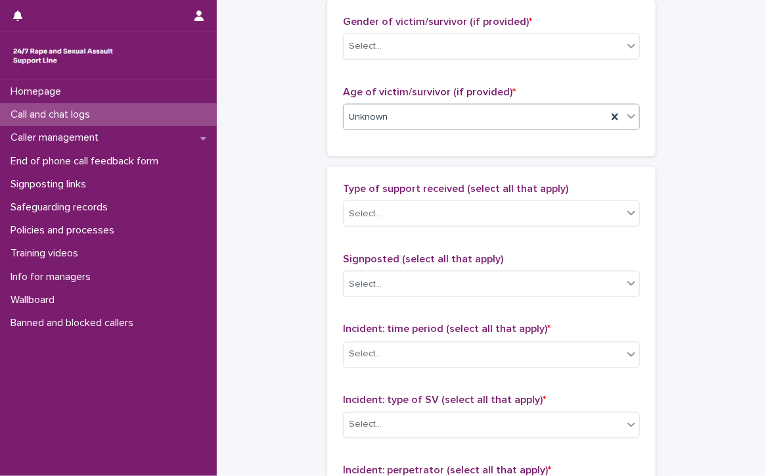
scroll to position [657, 0]
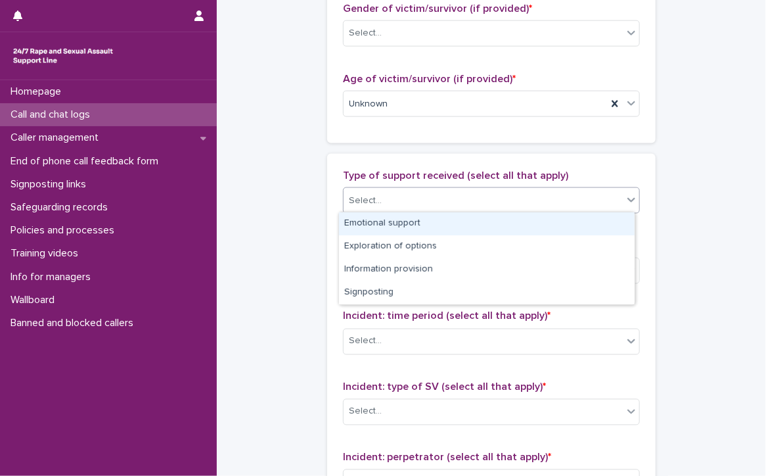
click at [396, 190] on div "Select..." at bounding box center [483, 201] width 279 height 22
click at [420, 225] on div "Emotional support" at bounding box center [487, 223] width 296 height 23
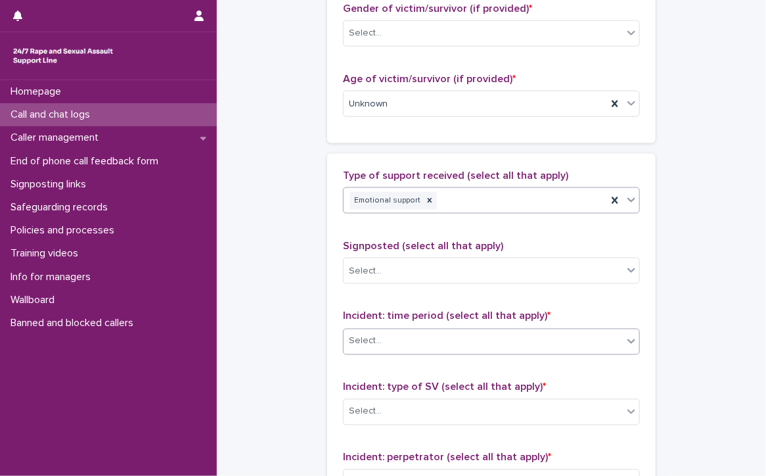
click at [362, 334] on div "Select..." at bounding box center [365, 341] width 33 height 14
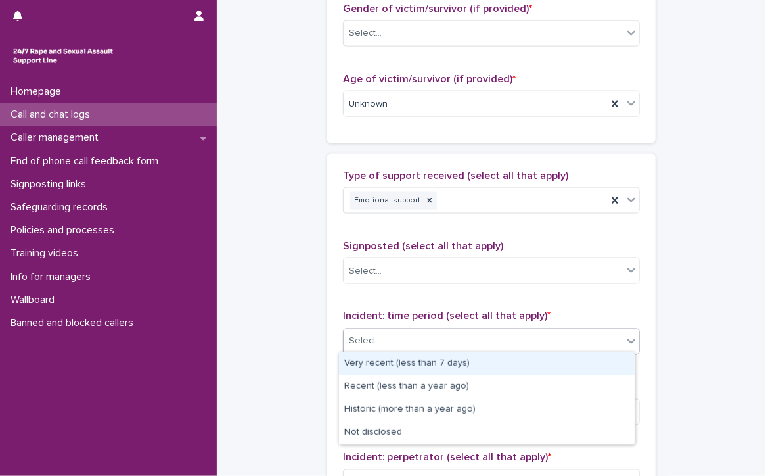
drag, startPoint x: 441, startPoint y: 379, endPoint x: 509, endPoint y: 363, distance: 69.6
click at [509, 363] on div "Very recent (less than 7 days)" at bounding box center [487, 363] width 296 height 23
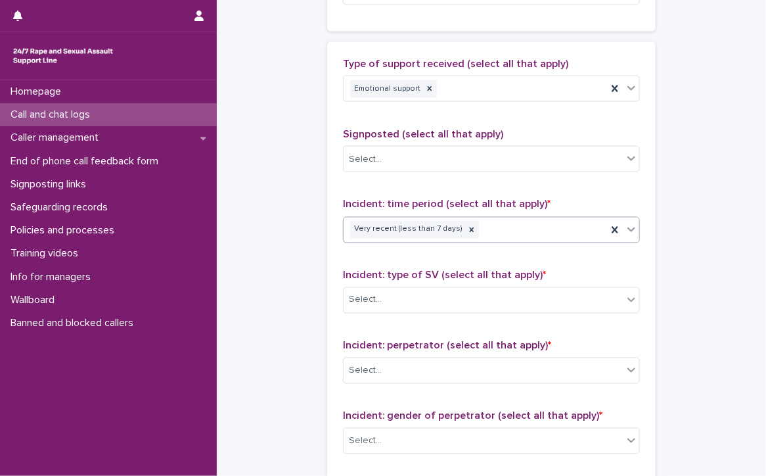
scroll to position [788, 0]
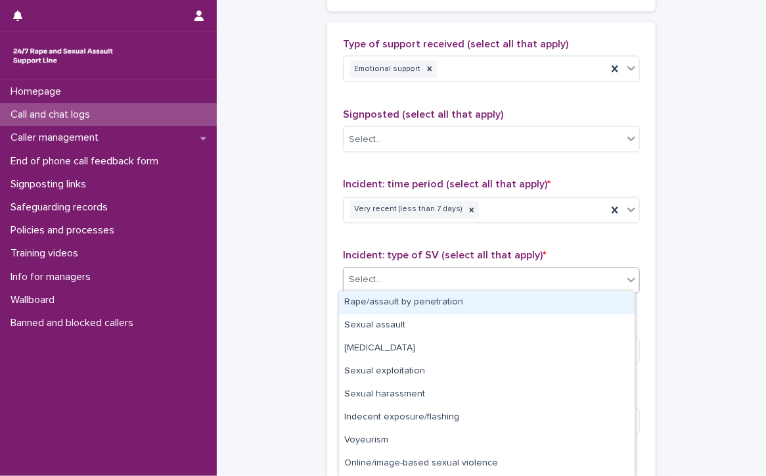
click at [434, 275] on div "Select..." at bounding box center [483, 280] width 279 height 22
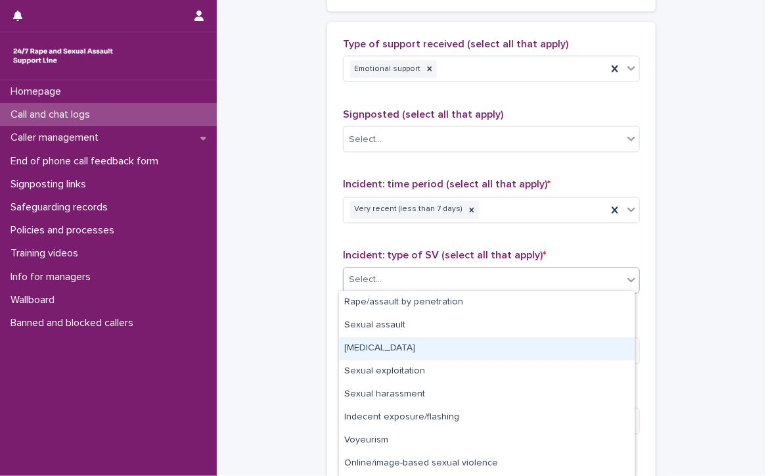
click at [376, 350] on div "[MEDICAL_DATA]" at bounding box center [487, 348] width 296 height 23
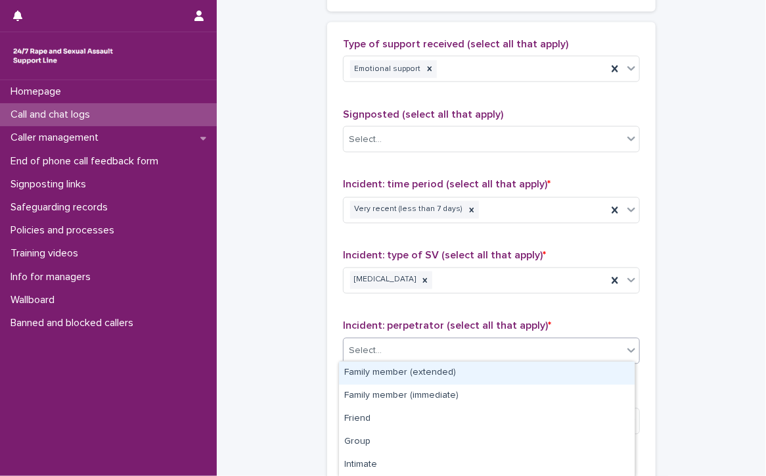
click at [383, 347] on input "text" at bounding box center [383, 351] width 1 height 11
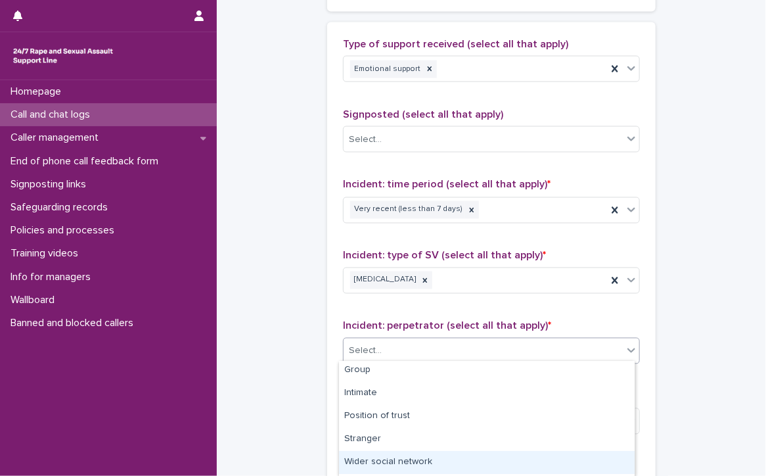
scroll to position [137, 0]
click at [394, 464] on div "Not disclosed" at bounding box center [487, 465] width 296 height 23
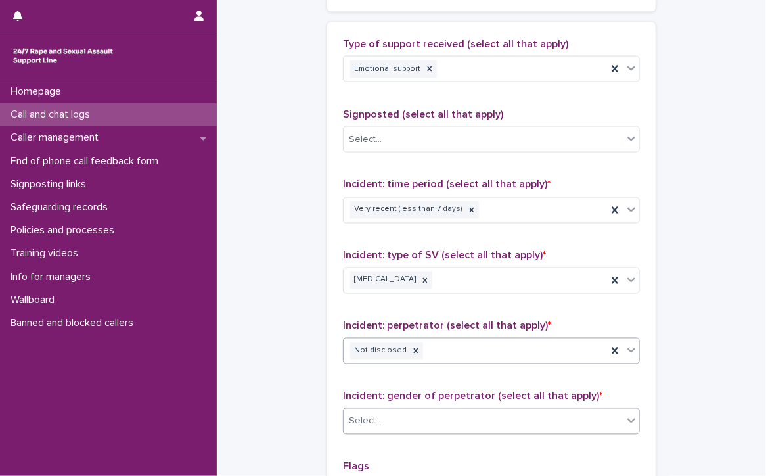
click at [424, 416] on div "Select..." at bounding box center [483, 422] width 279 height 22
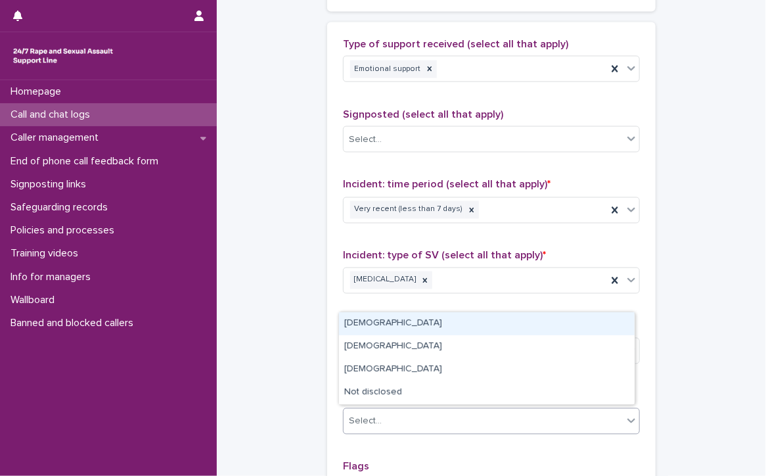
click at [361, 317] on div "[DEMOGRAPHIC_DATA]" at bounding box center [487, 323] width 296 height 23
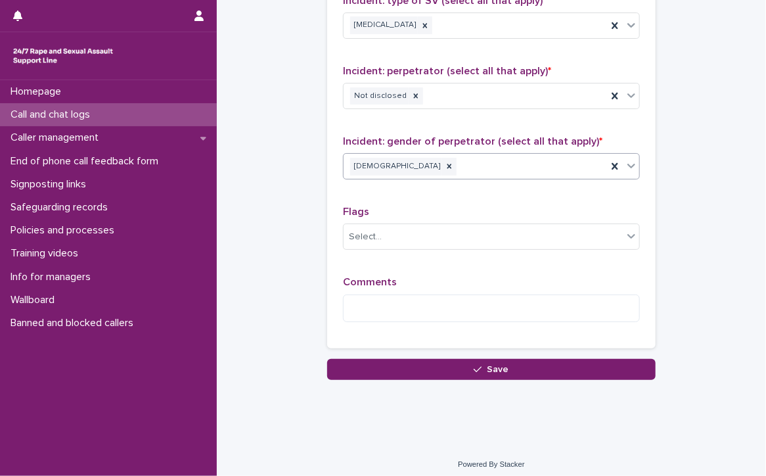
scroll to position [1046, 0]
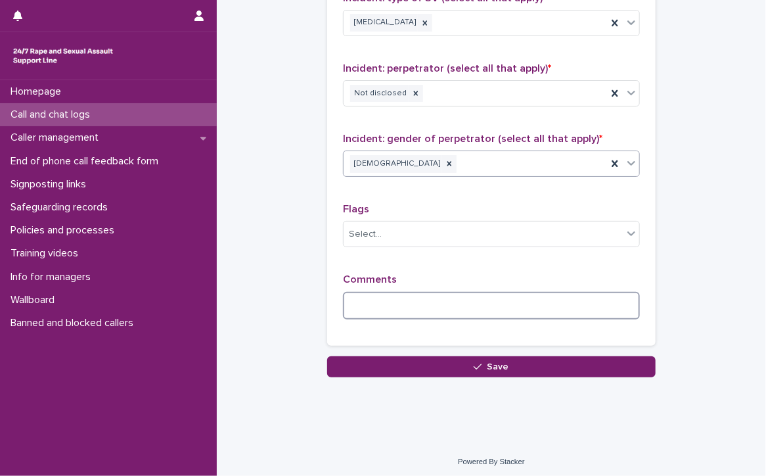
click at [370, 309] on textarea at bounding box center [491, 306] width 297 height 28
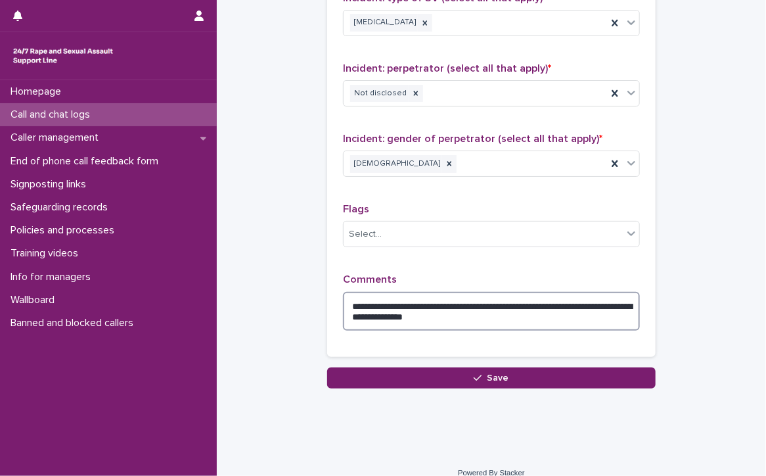
click at [507, 315] on textarea "**********" at bounding box center [491, 311] width 297 height 39
click at [596, 311] on textarea "**********" at bounding box center [491, 311] width 297 height 39
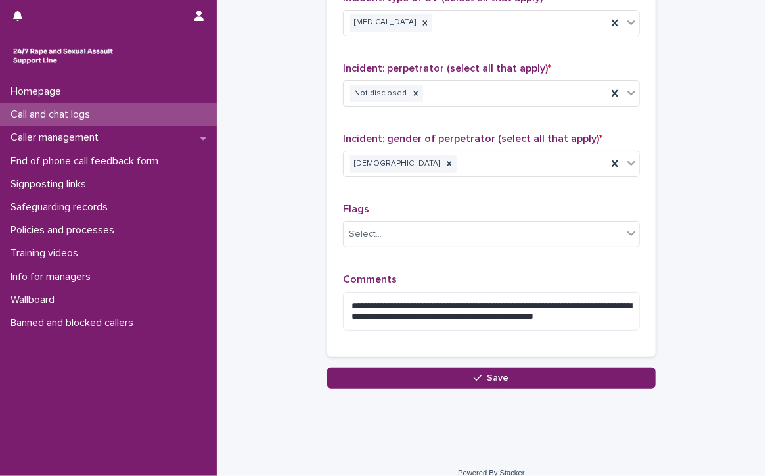
drag, startPoint x: 596, startPoint y: 311, endPoint x: 680, endPoint y: 353, distance: 94.0
click at [592, 309] on textarea "**********" at bounding box center [491, 311] width 297 height 39
click at [620, 307] on textarea "**********" at bounding box center [491, 311] width 297 height 39
click at [617, 314] on textarea "**********" at bounding box center [491, 311] width 297 height 39
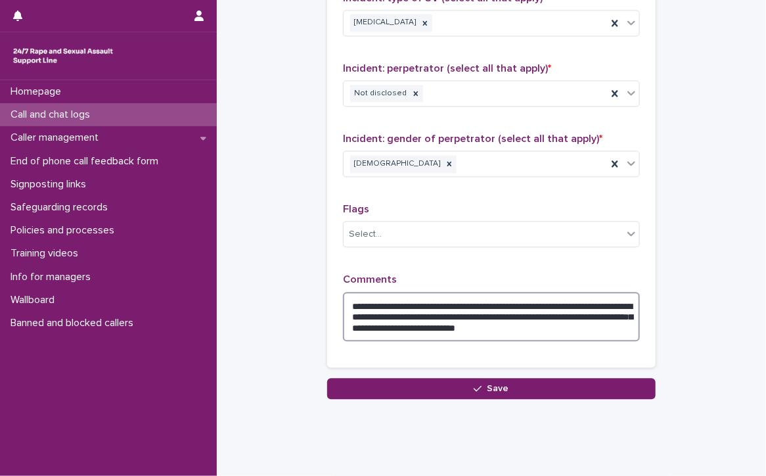
click at [605, 317] on textarea "**********" at bounding box center [491, 317] width 297 height 50
click at [365, 325] on textarea "**********" at bounding box center [491, 317] width 297 height 50
click at [608, 323] on textarea "**********" at bounding box center [491, 317] width 297 height 50
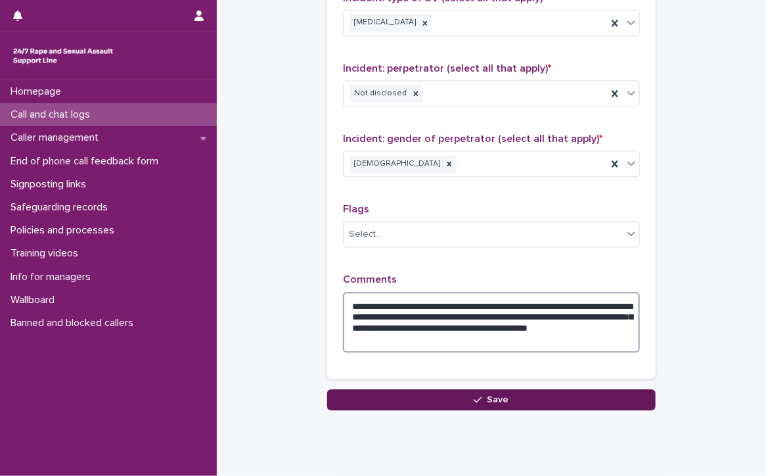
type textarea "**********"
click at [568, 393] on button "Save" at bounding box center [491, 399] width 328 height 21
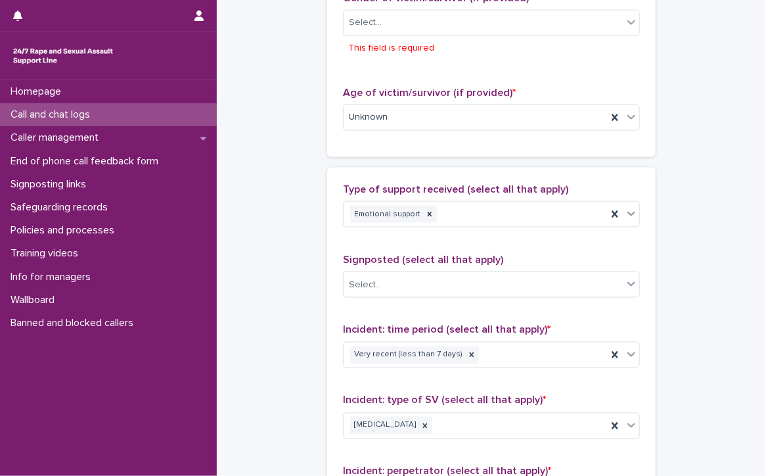
scroll to position [602, 0]
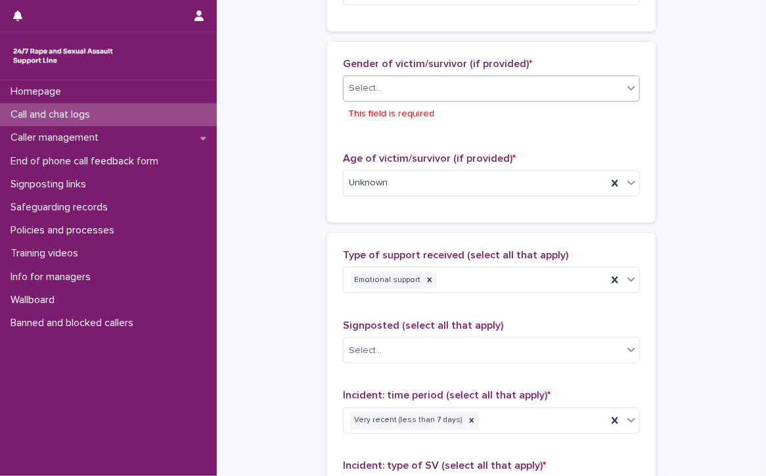
click at [470, 81] on div "Select..." at bounding box center [483, 89] width 279 height 22
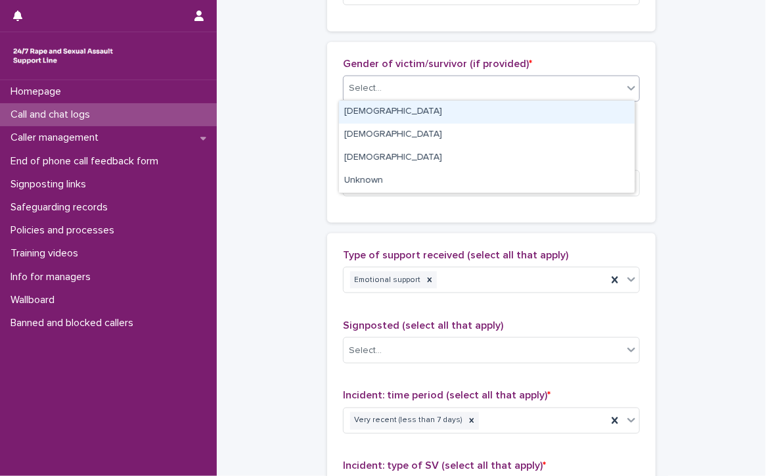
click at [388, 110] on div "[DEMOGRAPHIC_DATA]" at bounding box center [487, 112] width 296 height 23
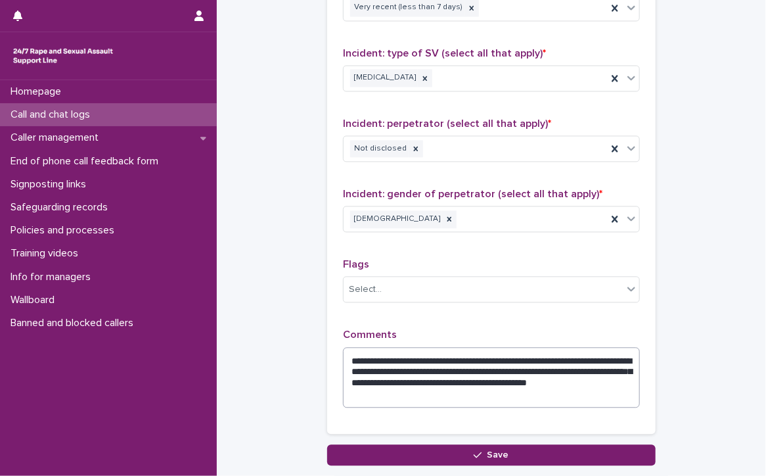
scroll to position [1014, 0]
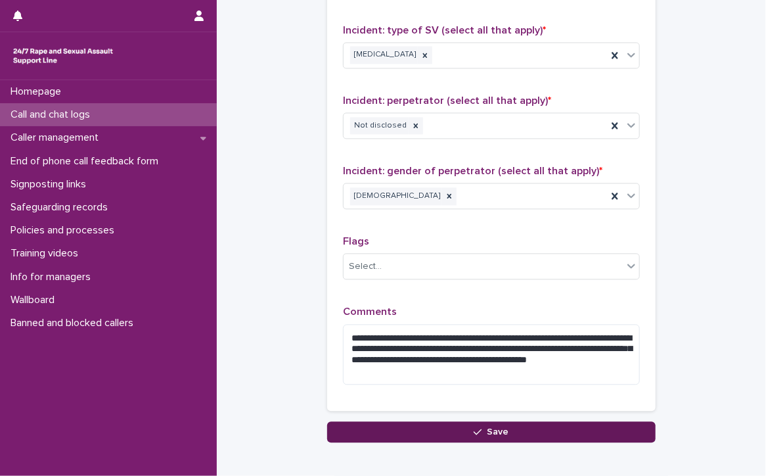
click at [499, 428] on span "Save" at bounding box center [498, 431] width 22 height 9
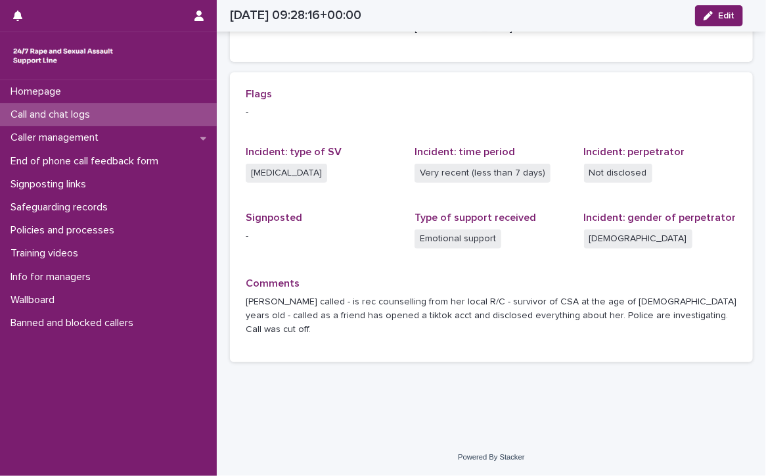
scroll to position [248, 0]
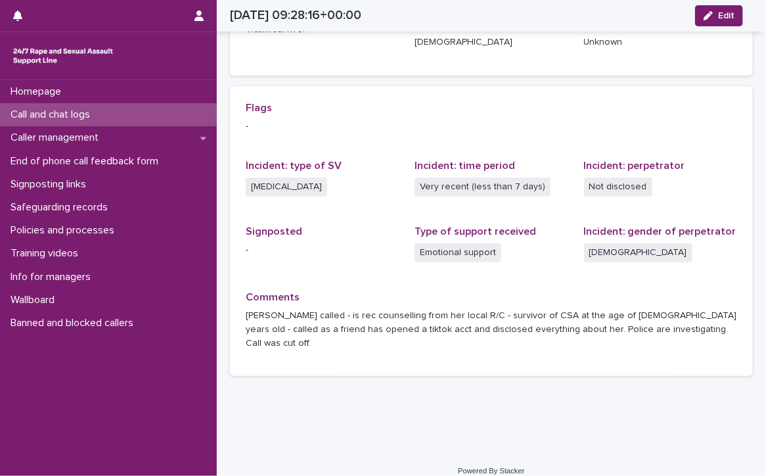
click at [78, 111] on p "Call and chat logs" at bounding box center [52, 114] width 95 height 12
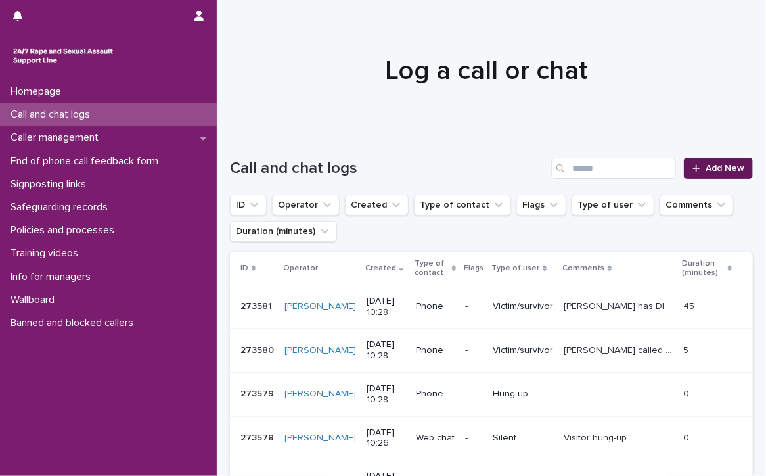
click at [722, 161] on link "Add New" at bounding box center [718, 168] width 69 height 21
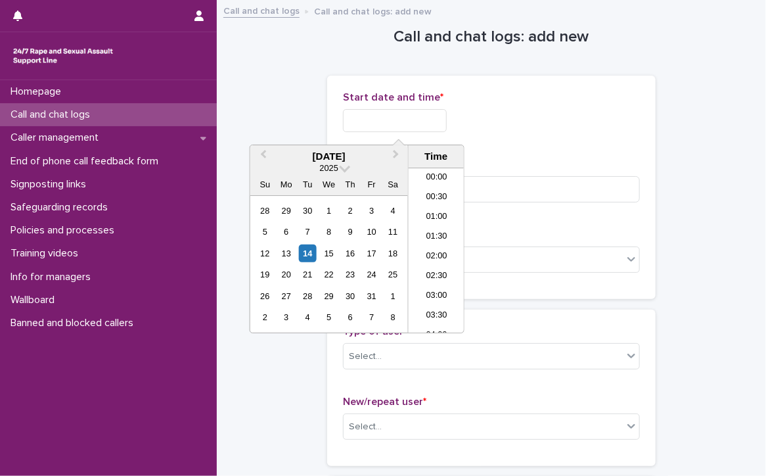
click at [403, 123] on input "text" at bounding box center [395, 120] width 104 height 23
click at [439, 245] on li "10:30" at bounding box center [437, 250] width 56 height 20
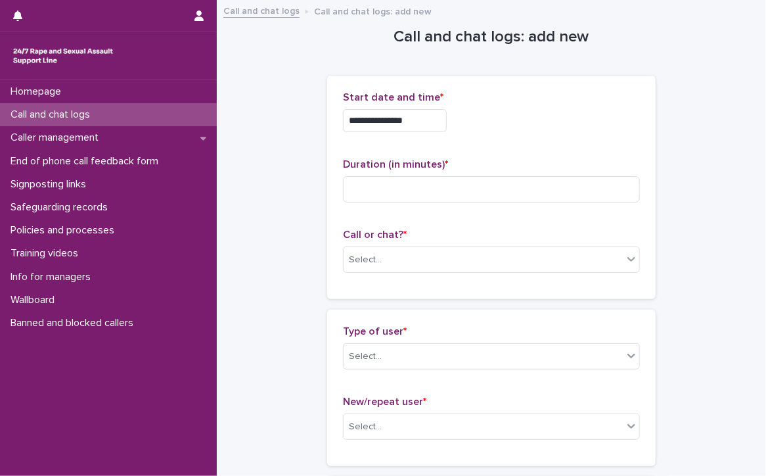
click at [444, 116] on input "**********" at bounding box center [395, 120] width 104 height 23
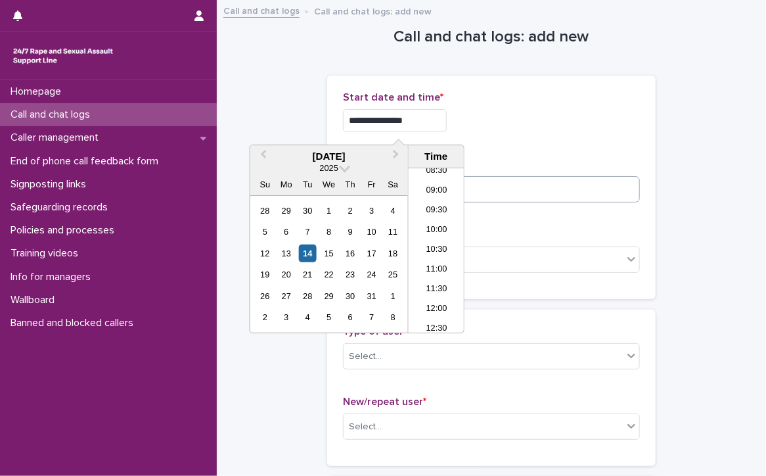
type input "**********"
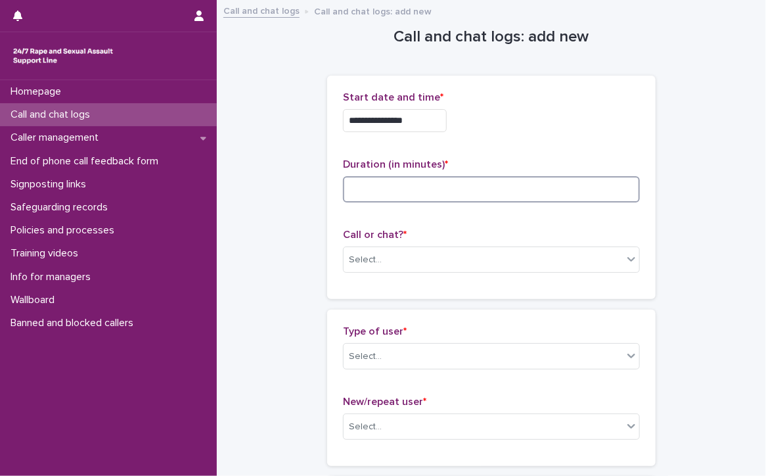
click at [491, 191] on input at bounding box center [491, 189] width 297 height 26
type input "*"
click at [472, 254] on div "Select..." at bounding box center [483, 260] width 279 height 22
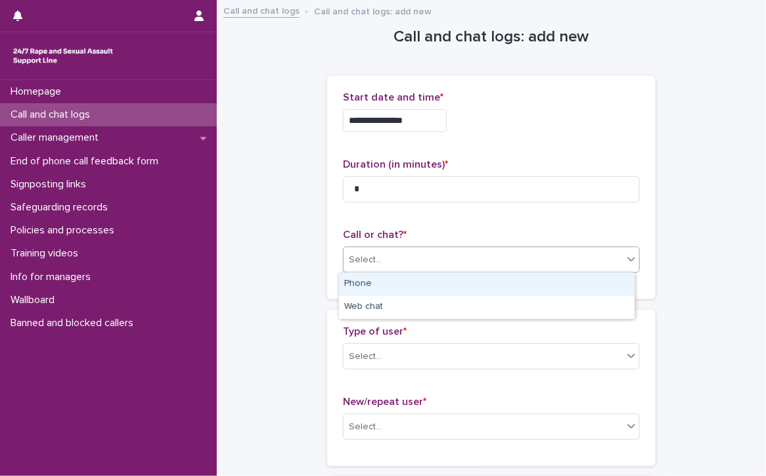
click at [449, 286] on div "Phone" at bounding box center [487, 284] width 296 height 23
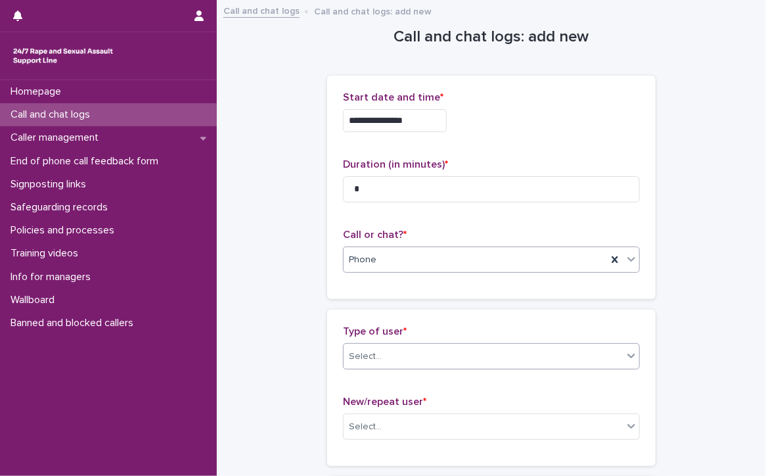
click at [448, 353] on div "Select..." at bounding box center [483, 357] width 279 height 22
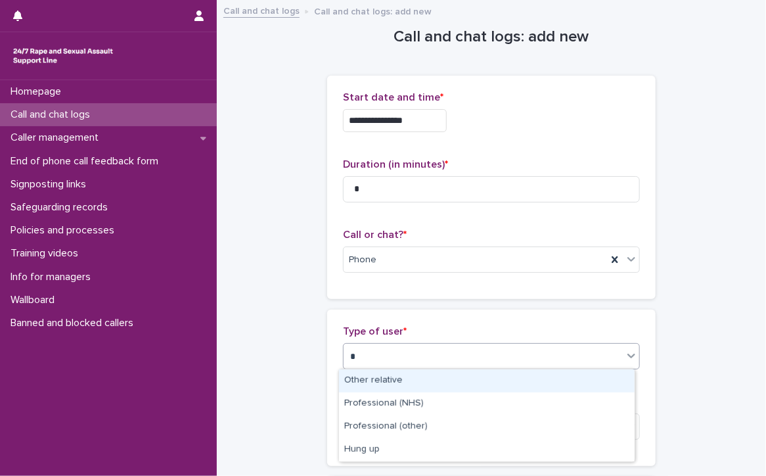
type input "**"
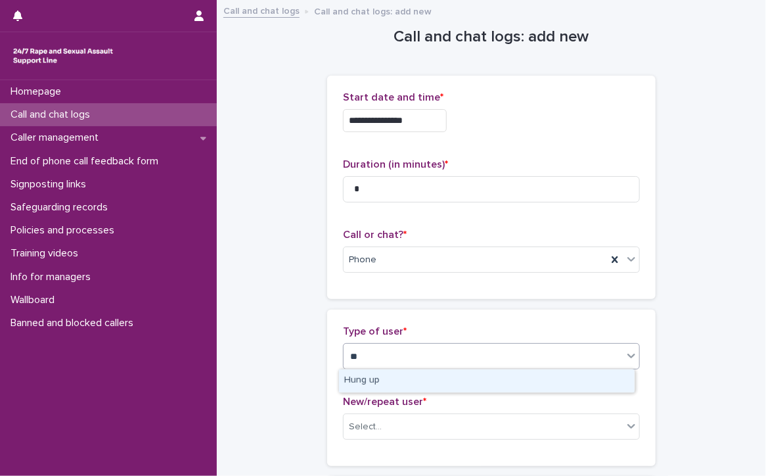
click at [424, 377] on div "Hung up" at bounding box center [487, 380] width 296 height 23
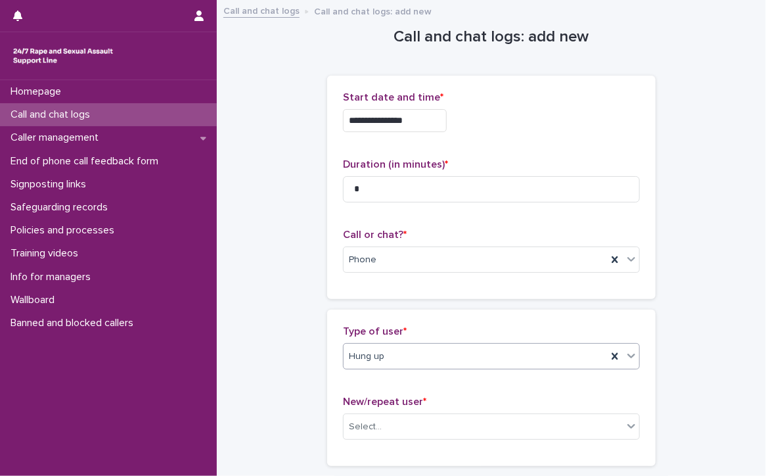
scroll to position [222, 0]
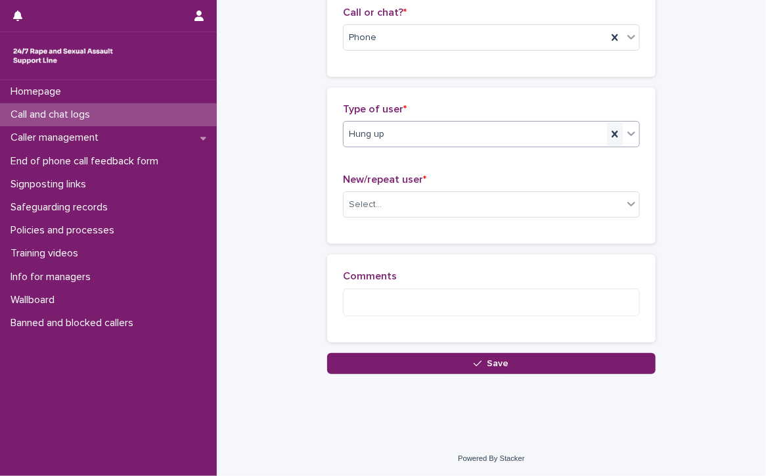
click at [608, 128] on icon at bounding box center [614, 133] width 13 height 13
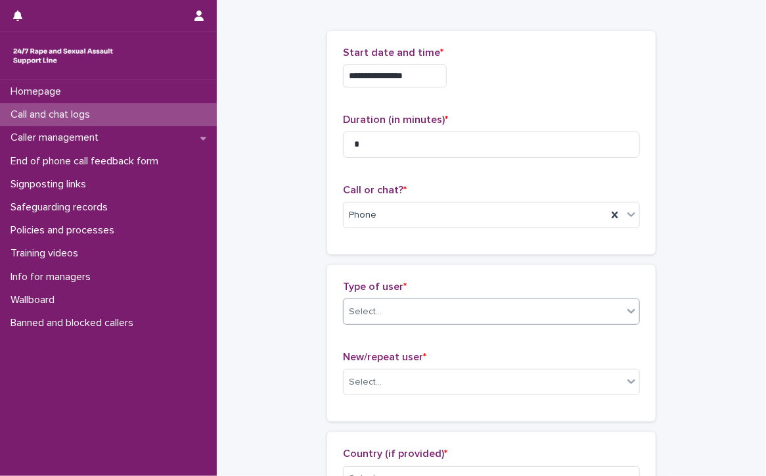
scroll to position [43, 0]
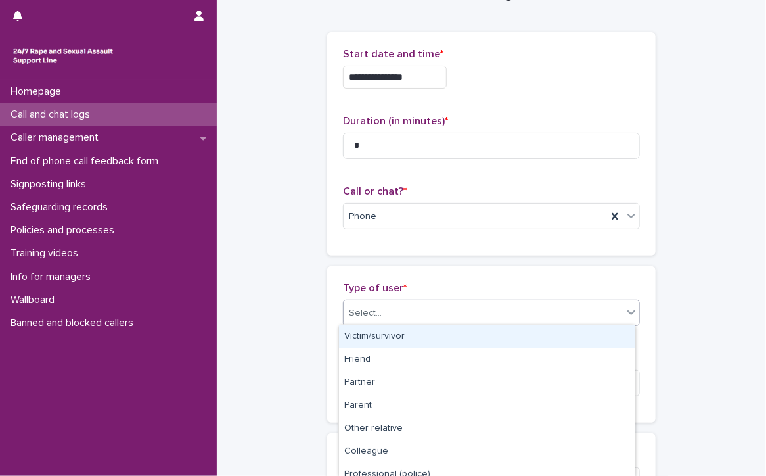
click at [368, 309] on div "Select..." at bounding box center [365, 313] width 33 height 14
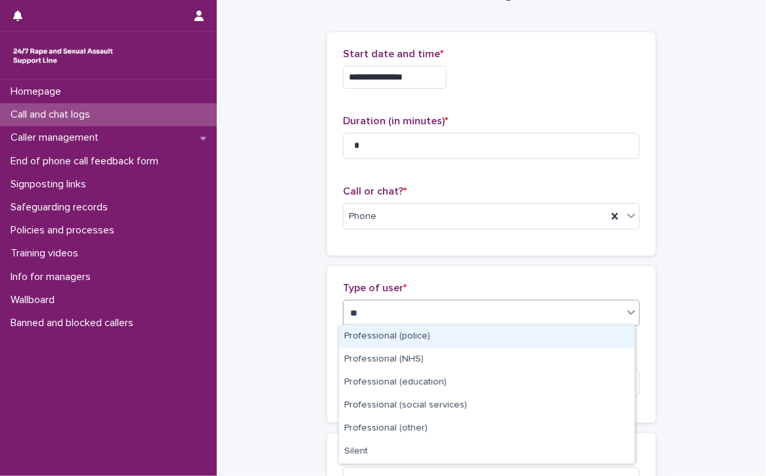
type input "***"
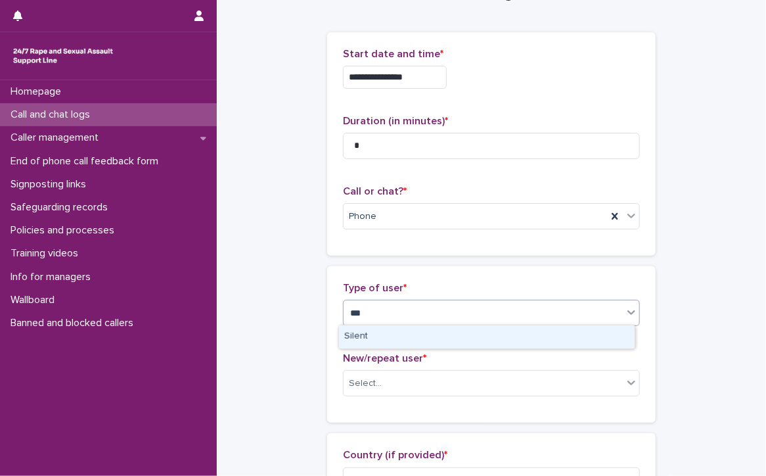
click at [388, 337] on div "Silent" at bounding box center [487, 336] width 296 height 23
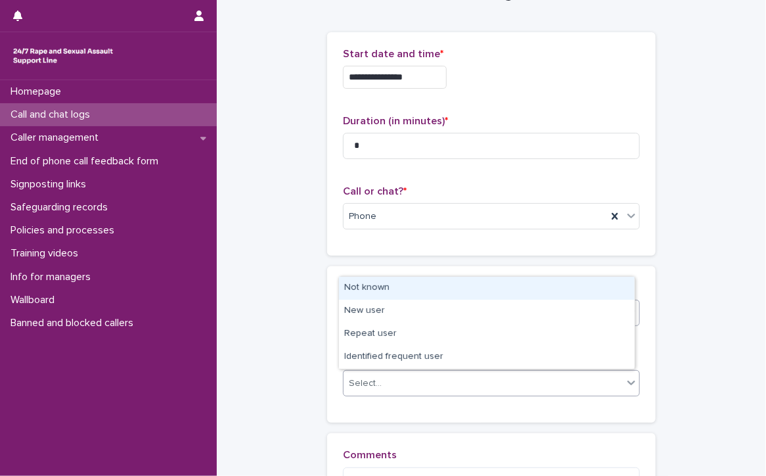
click at [390, 380] on div "Select..." at bounding box center [483, 383] width 279 height 22
click at [376, 286] on div "Not known" at bounding box center [487, 288] width 296 height 23
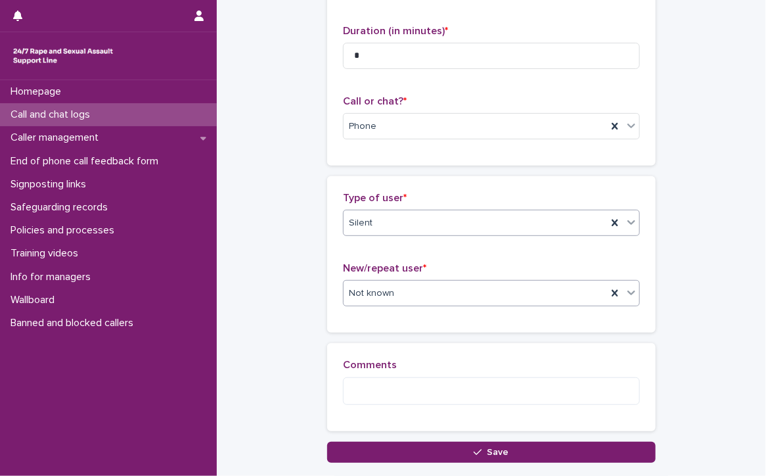
scroll to position [175, 0]
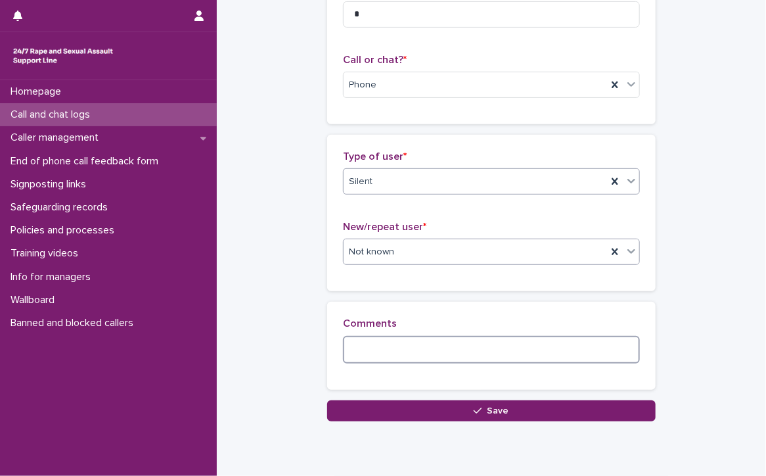
click at [441, 353] on textarea at bounding box center [491, 350] width 297 height 28
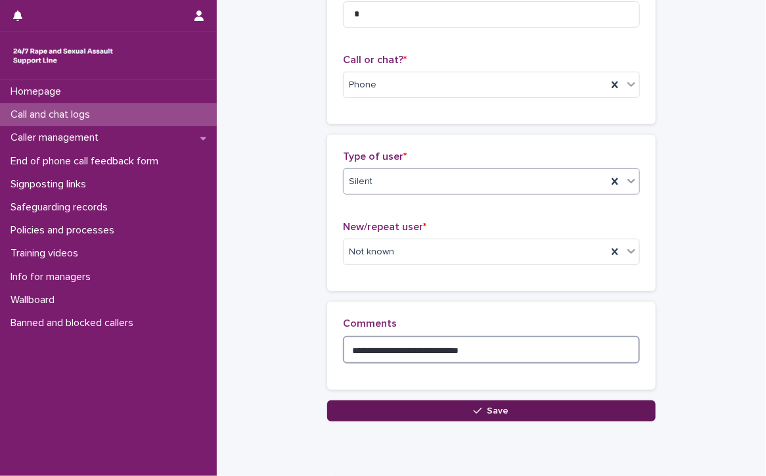
type textarea "**********"
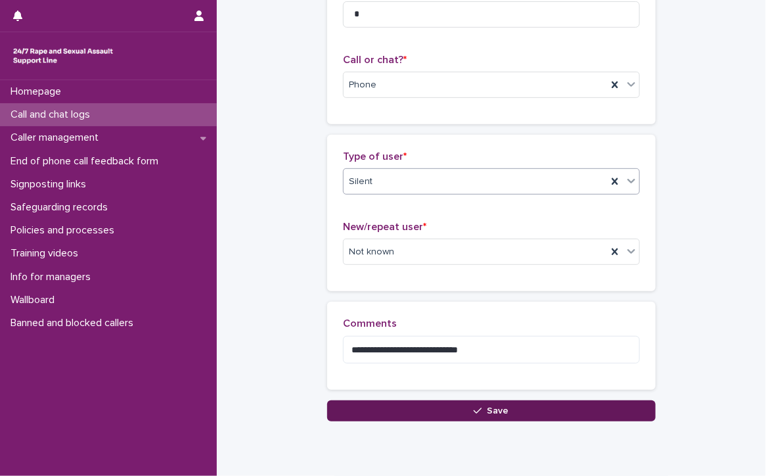
click at [457, 409] on button "Save" at bounding box center [491, 410] width 328 height 21
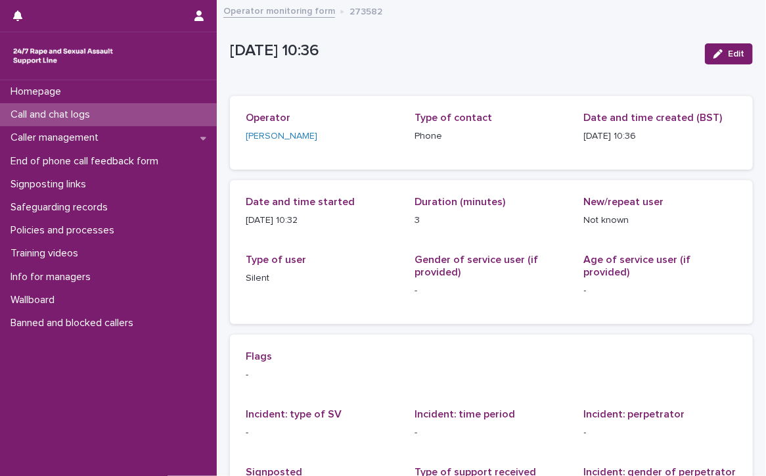
click at [42, 111] on p "Call and chat logs" at bounding box center [52, 114] width 95 height 12
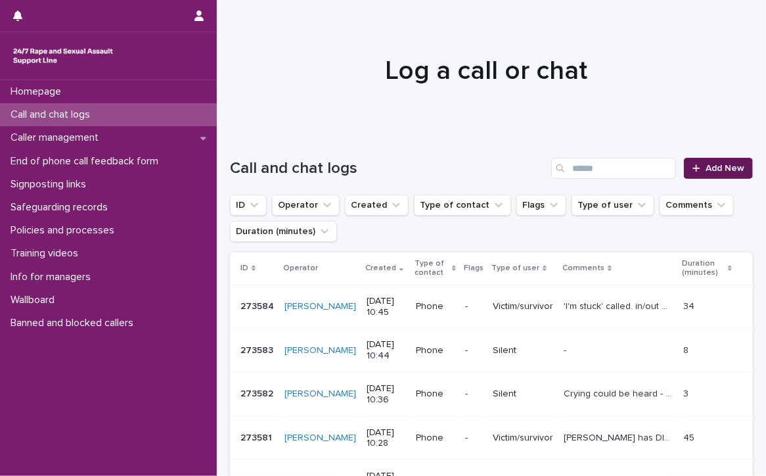
click at [713, 169] on span "Add New" at bounding box center [725, 168] width 39 height 9
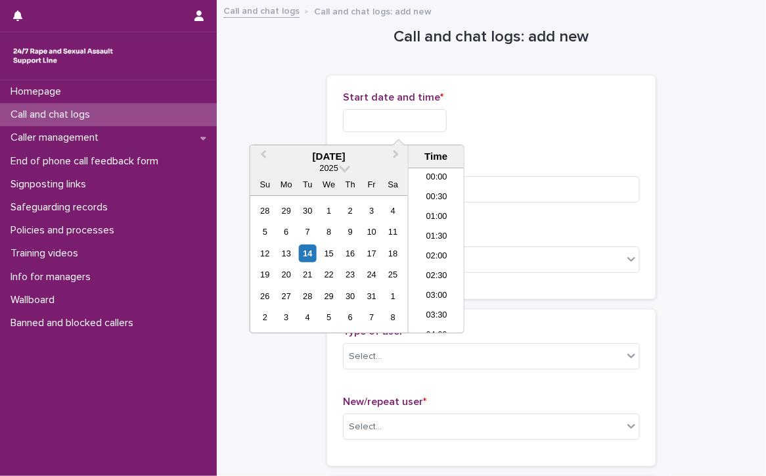
click at [426, 116] on input "text" at bounding box center [395, 120] width 104 height 23
click at [424, 246] on li "10:30" at bounding box center [437, 250] width 56 height 20
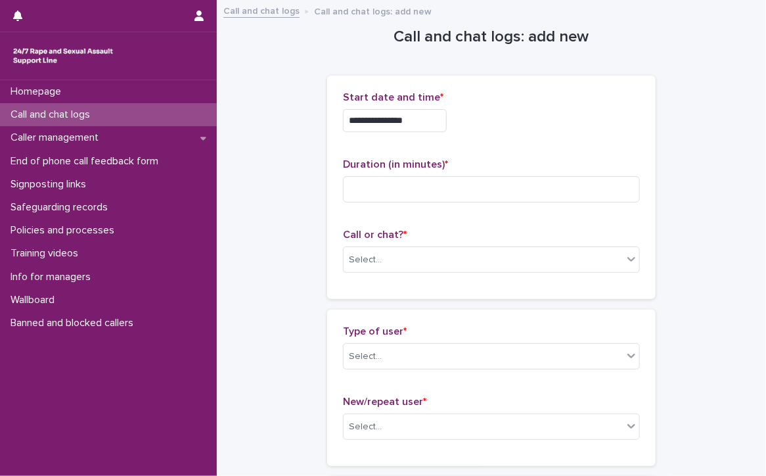
click at [430, 118] on input "**********" at bounding box center [395, 120] width 104 height 23
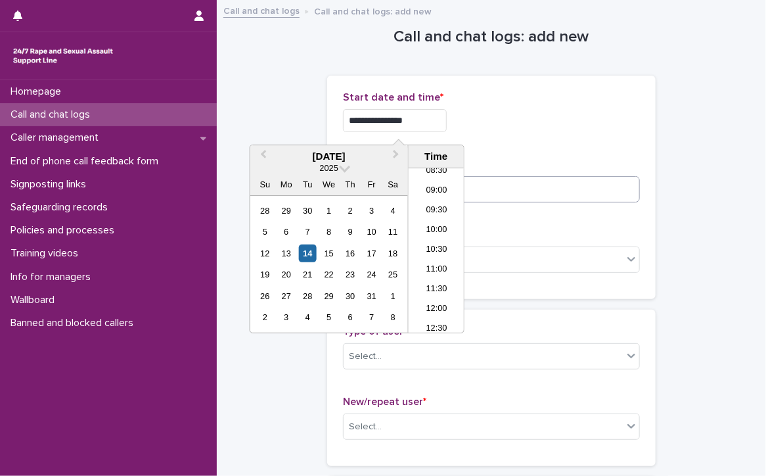
type input "**********"
click at [566, 191] on input at bounding box center [491, 189] width 297 height 26
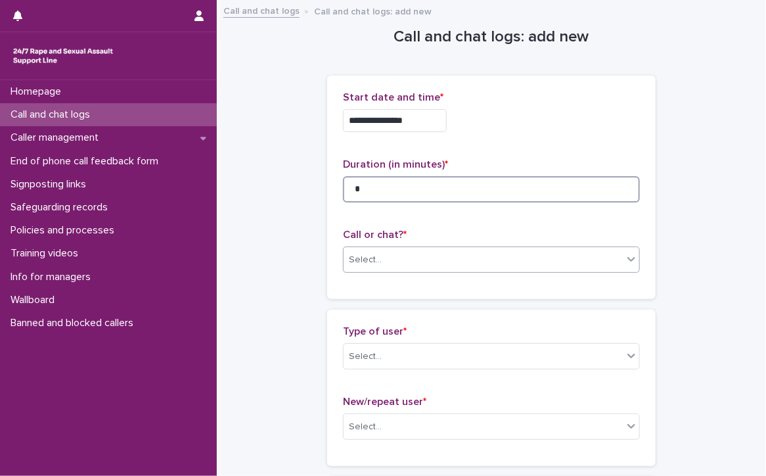
type input "*"
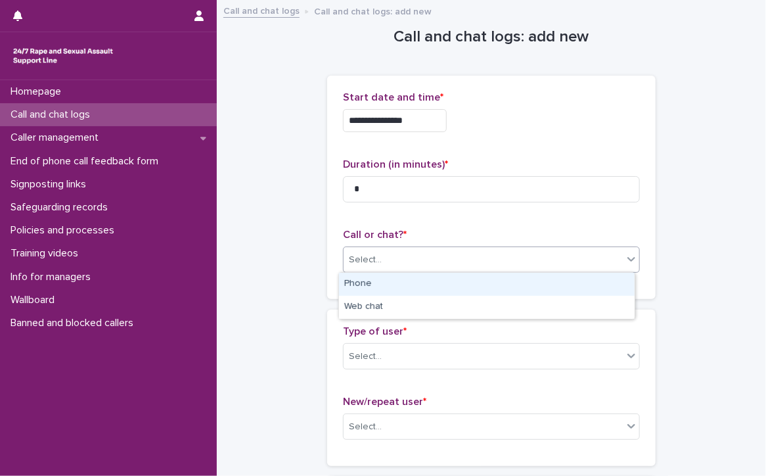
click at [439, 253] on div "Select..." at bounding box center [483, 260] width 279 height 22
click at [382, 286] on div "Phone" at bounding box center [487, 284] width 296 height 23
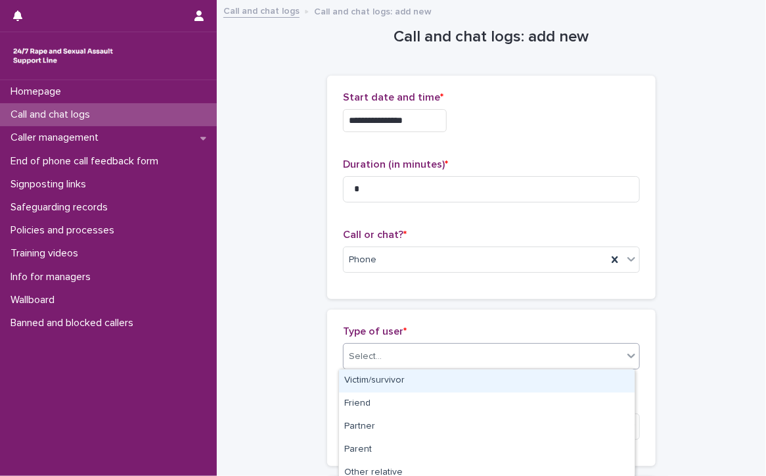
click at [372, 355] on div "Select..." at bounding box center [365, 356] width 33 height 14
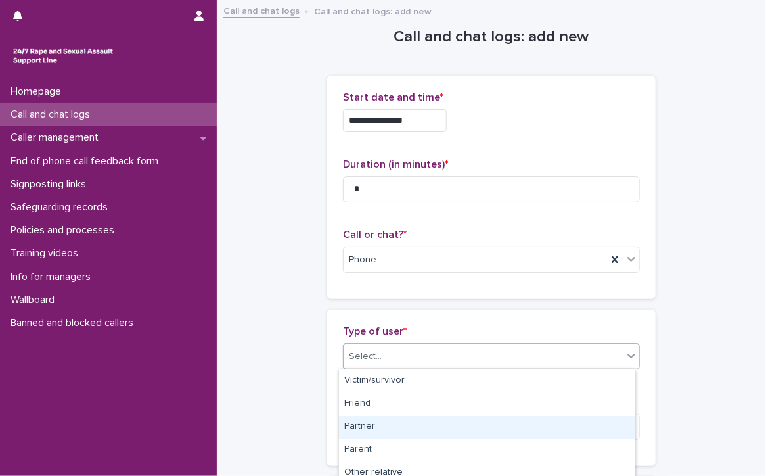
click at [360, 424] on div "Partner" at bounding box center [487, 426] width 296 height 23
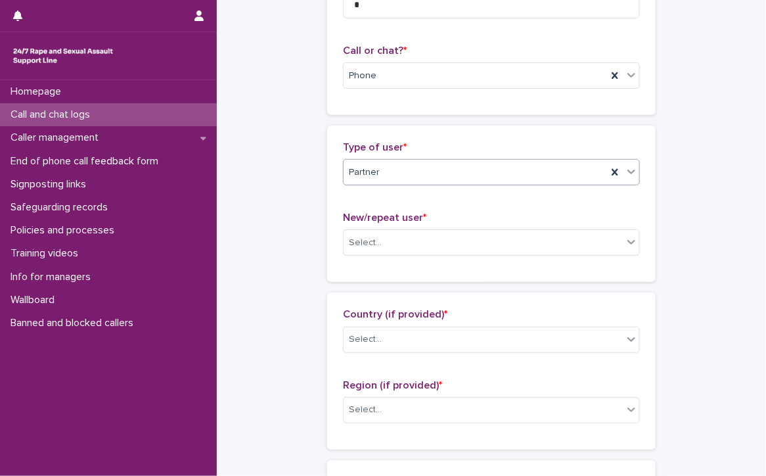
scroll to position [197, 0]
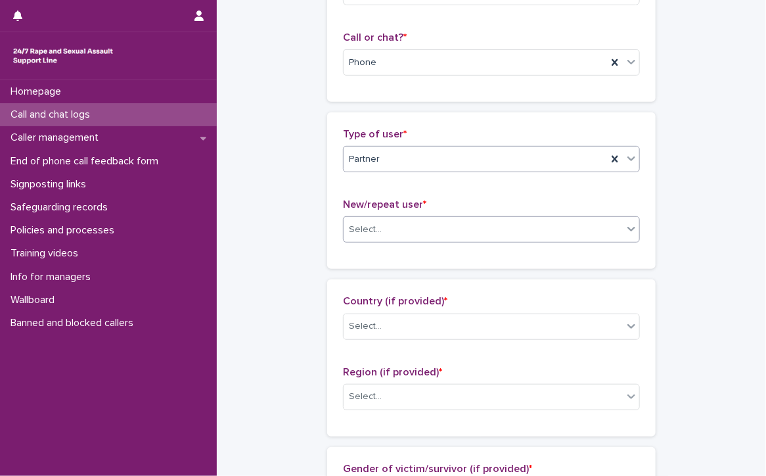
click at [383, 225] on input "text" at bounding box center [383, 229] width 1 height 11
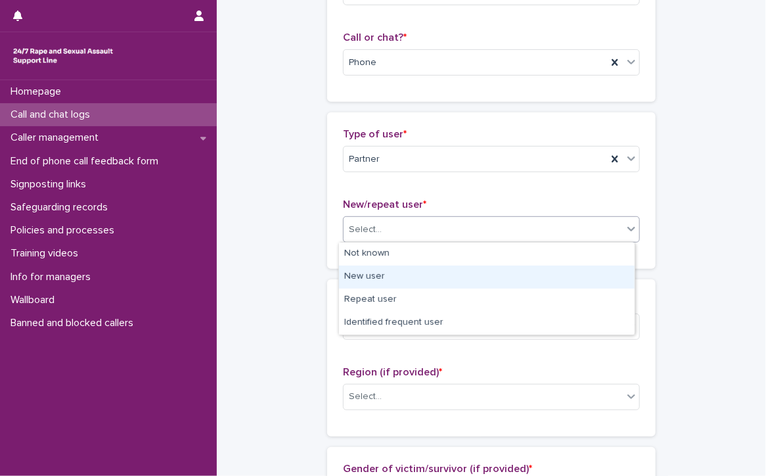
click at [403, 278] on div "New user" at bounding box center [487, 276] width 296 height 23
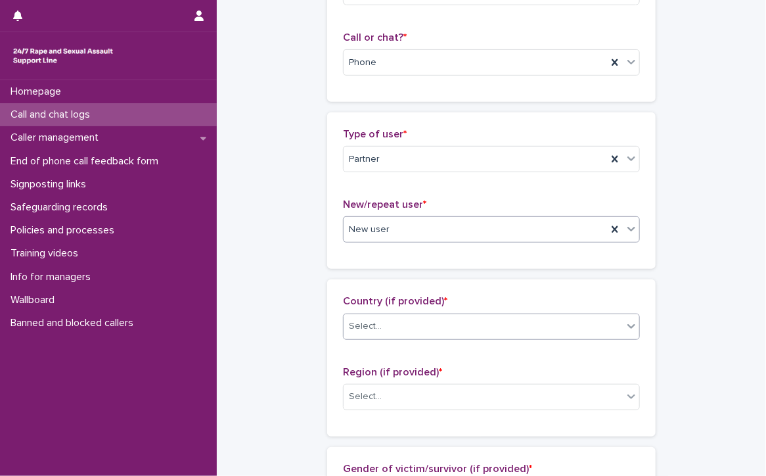
click at [383, 319] on div at bounding box center [383, 326] width 1 height 14
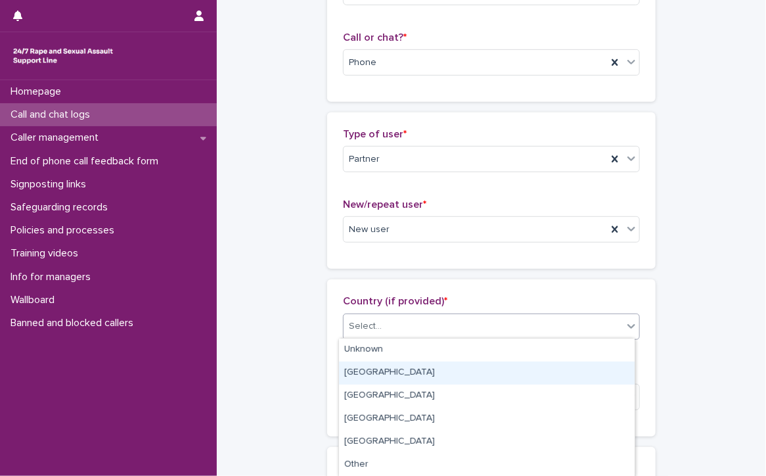
click at [376, 369] on div "[GEOGRAPHIC_DATA]" at bounding box center [487, 372] width 296 height 23
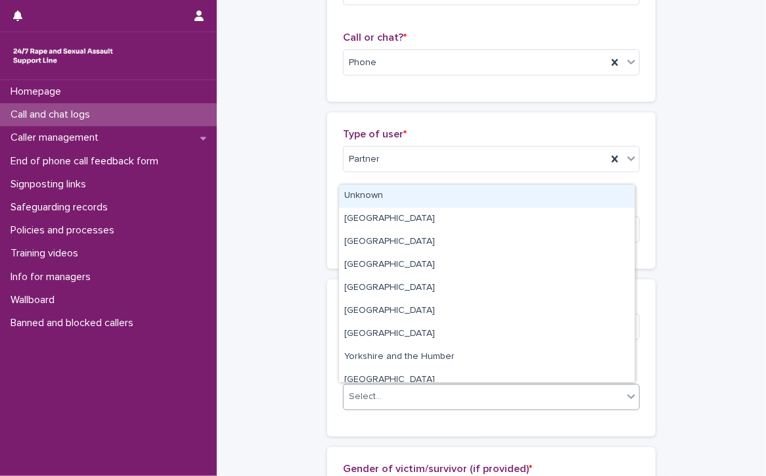
click at [373, 390] on div "Select..." at bounding box center [365, 397] width 33 height 14
click at [370, 194] on div "Unknown" at bounding box center [487, 196] width 296 height 23
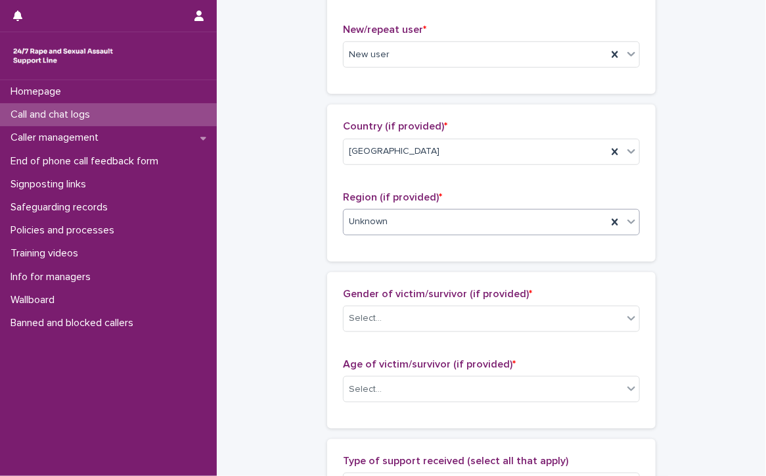
scroll to position [394, 0]
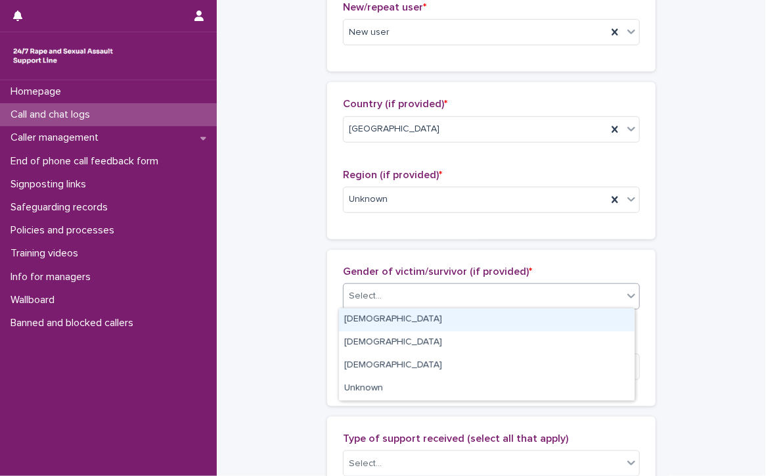
click at [354, 290] on div "Select..." at bounding box center [365, 296] width 33 height 14
click at [357, 320] on div "[DEMOGRAPHIC_DATA]" at bounding box center [487, 319] width 296 height 23
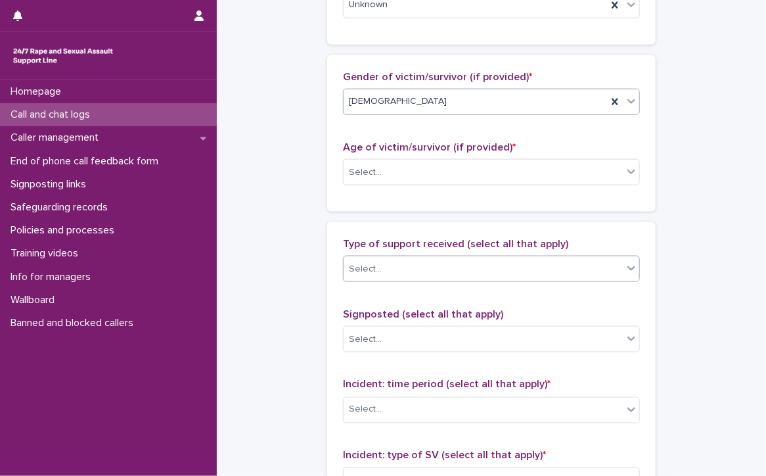
scroll to position [591, 0]
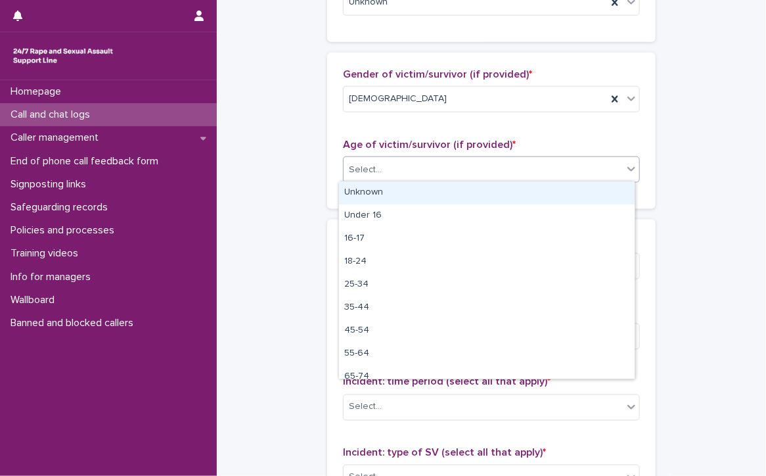
click at [420, 171] on div "Select..." at bounding box center [483, 170] width 279 height 22
click at [418, 198] on div "Unknown" at bounding box center [487, 192] width 296 height 23
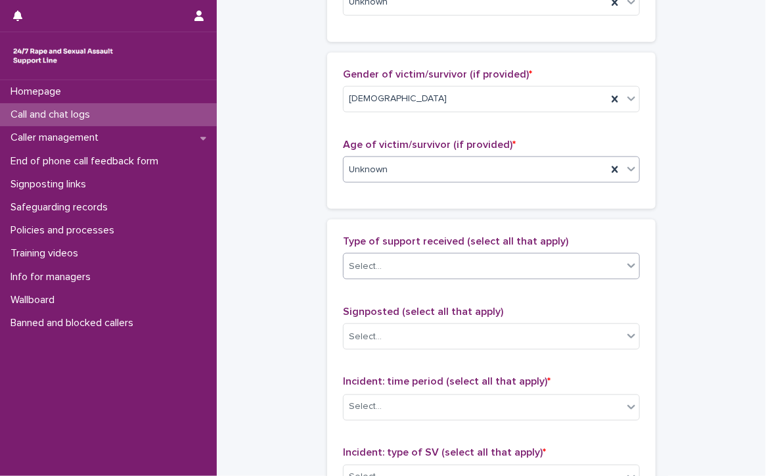
click at [419, 259] on div "Select..." at bounding box center [483, 267] width 279 height 22
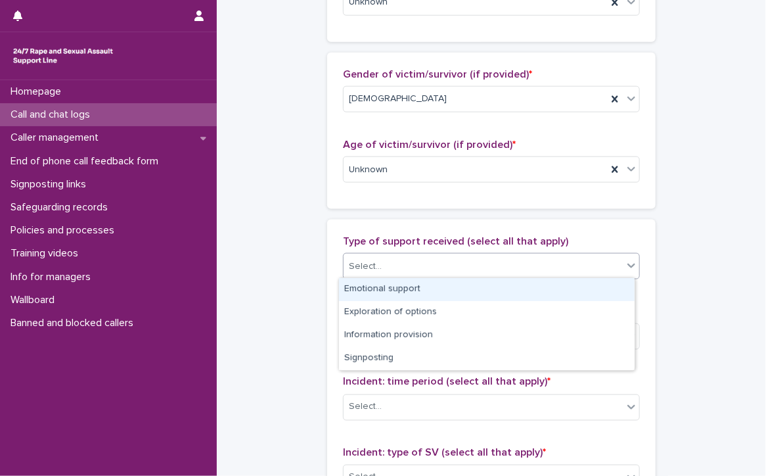
click at [440, 286] on div "Emotional support" at bounding box center [487, 289] width 296 height 23
click at [491, 256] on div "Emotional support" at bounding box center [475, 266] width 263 height 23
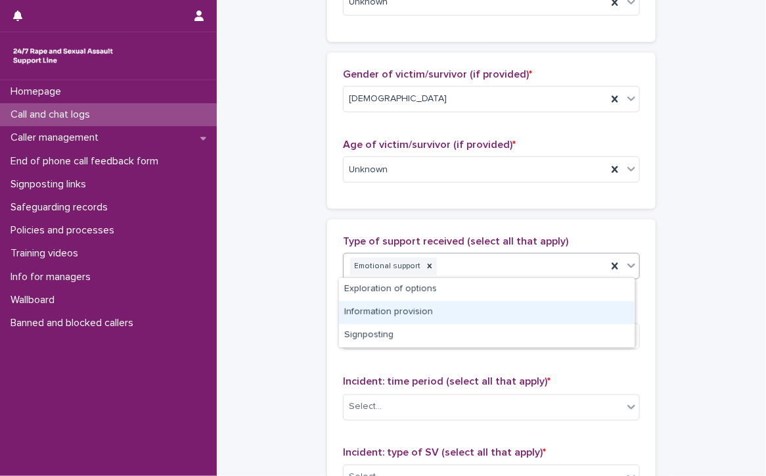
click at [411, 312] on div "Information provision" at bounding box center [487, 312] width 296 height 23
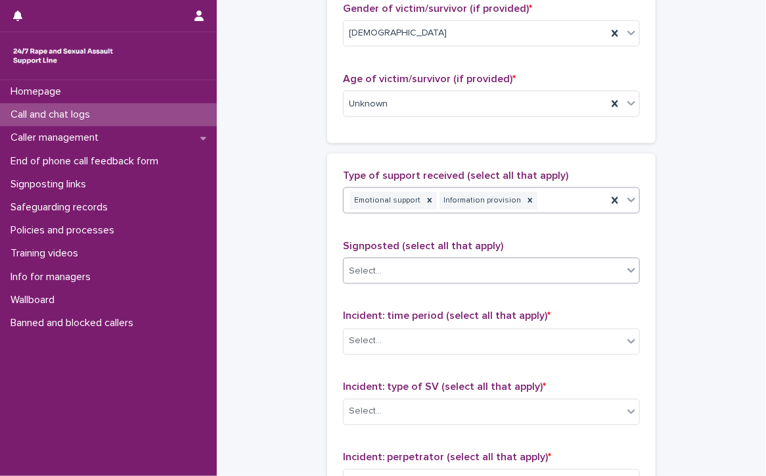
scroll to position [723, 0]
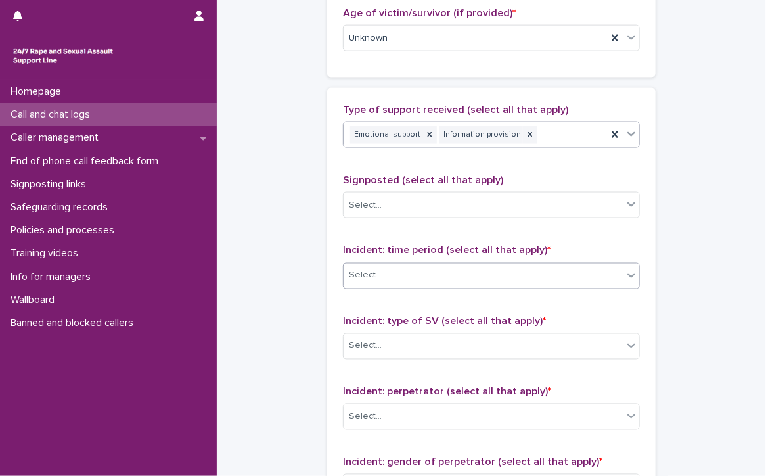
click at [393, 270] on div "Select..." at bounding box center [483, 276] width 279 height 22
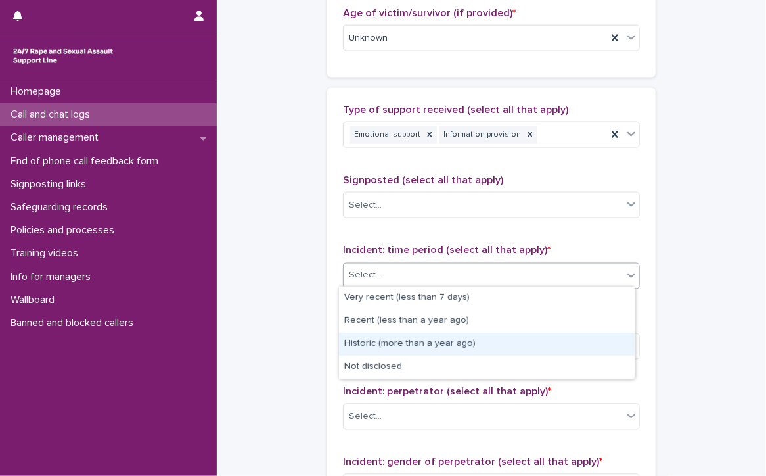
click at [427, 342] on div "Historic (more than a year ago)" at bounding box center [487, 343] width 296 height 23
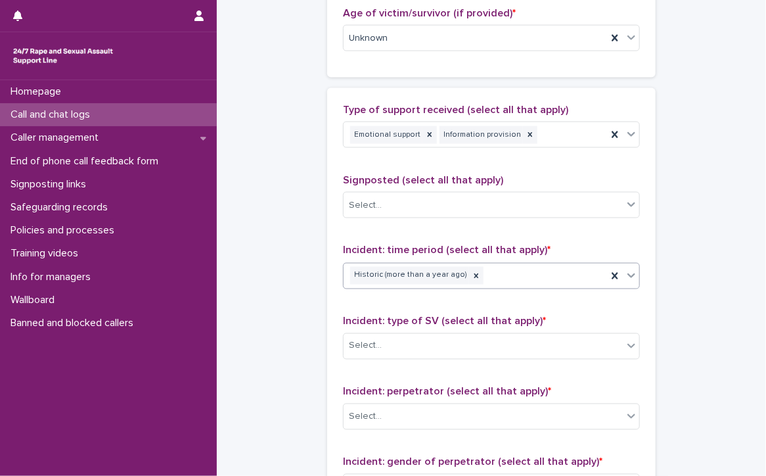
click at [427, 342] on div "Select..." at bounding box center [483, 346] width 279 height 22
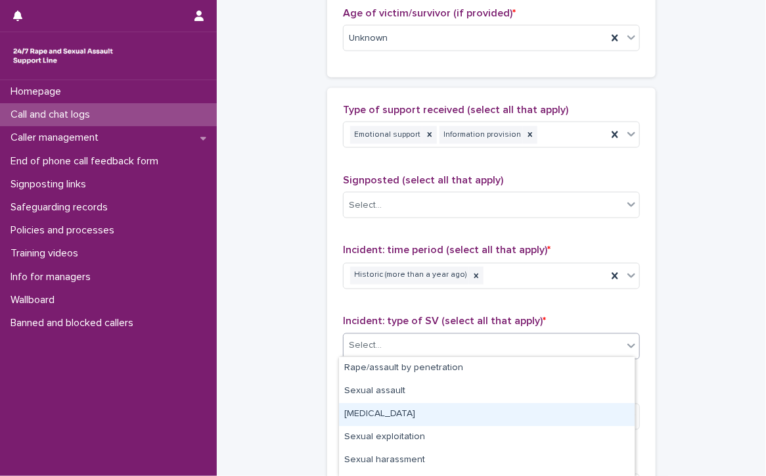
click at [392, 412] on div "[MEDICAL_DATA]" at bounding box center [487, 414] width 296 height 23
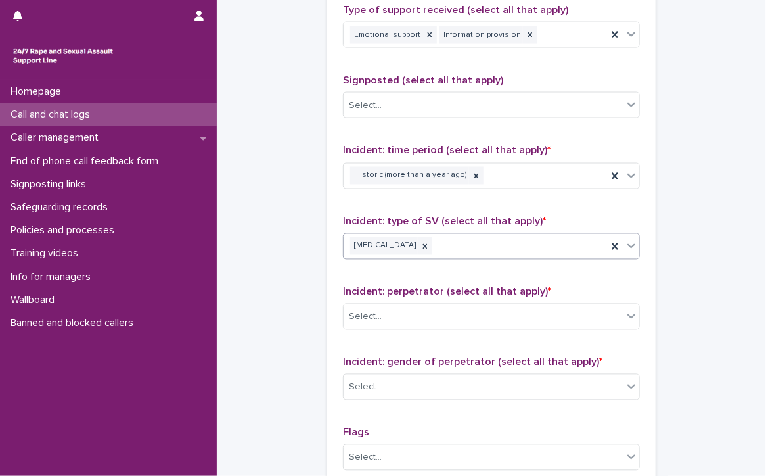
scroll to position [854, 0]
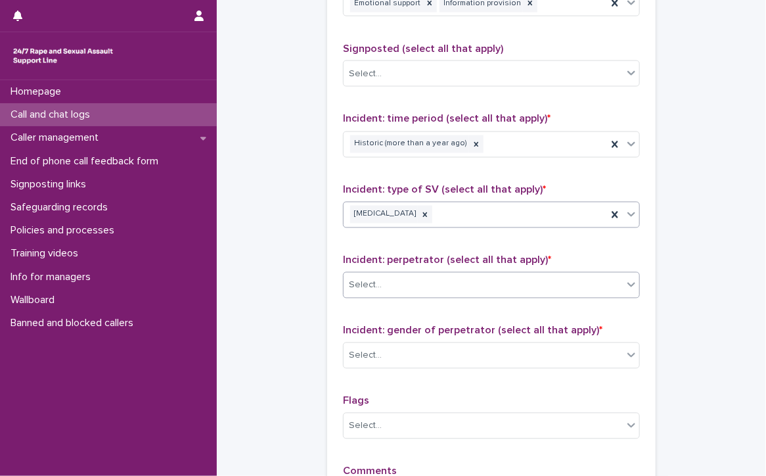
click at [416, 275] on div "Select..." at bounding box center [483, 286] width 279 height 22
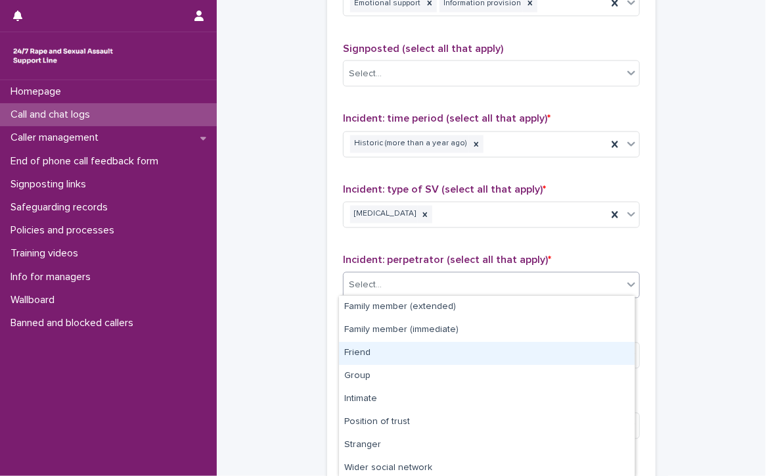
scroll to position [72, 0]
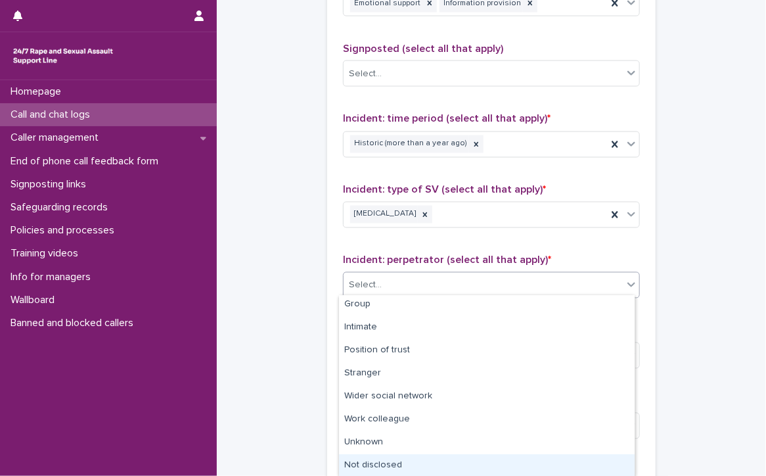
click at [421, 464] on div "Not disclosed" at bounding box center [487, 465] width 296 height 23
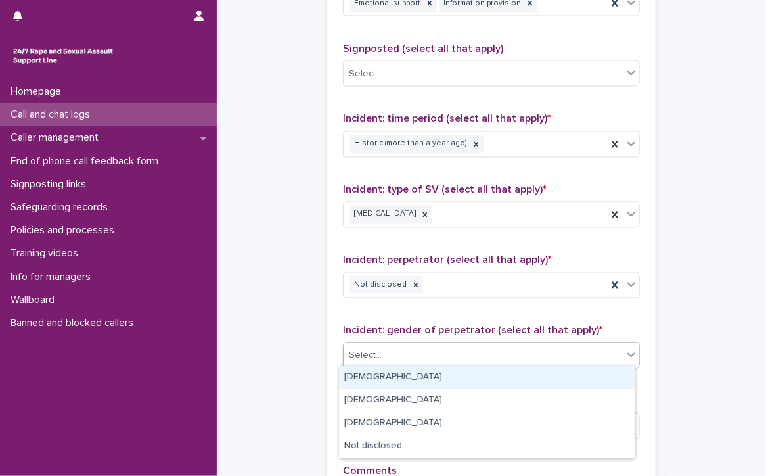
click at [363, 349] on div "Select..." at bounding box center [365, 356] width 33 height 14
click at [373, 378] on div "[DEMOGRAPHIC_DATA]" at bounding box center [487, 377] width 296 height 23
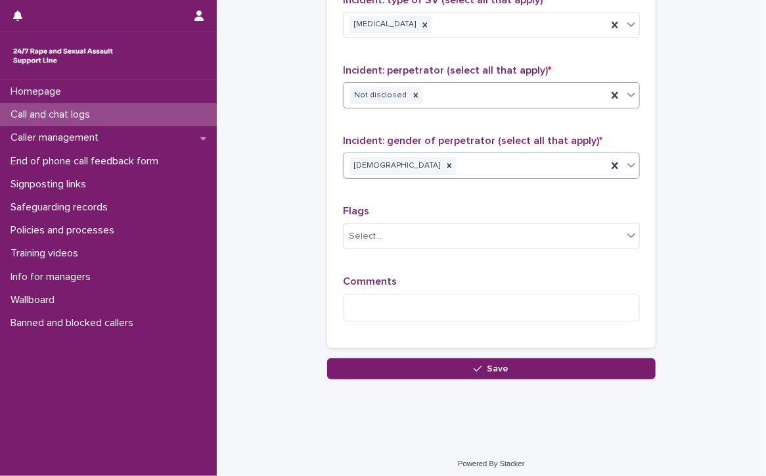
scroll to position [1046, 0]
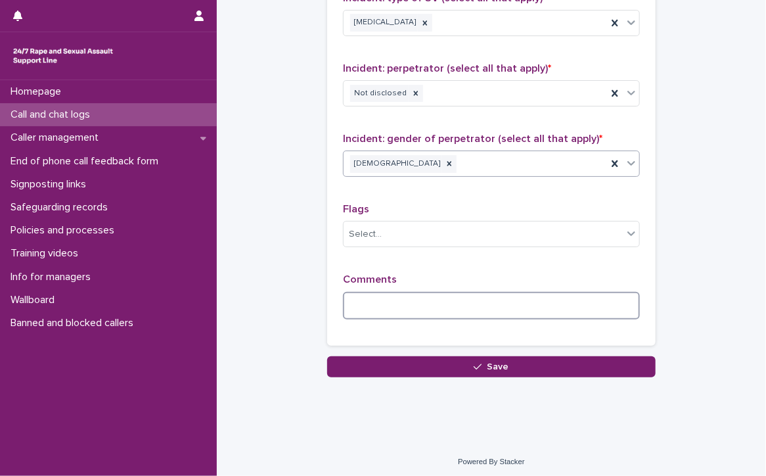
click at [431, 295] on textarea at bounding box center [491, 306] width 297 height 28
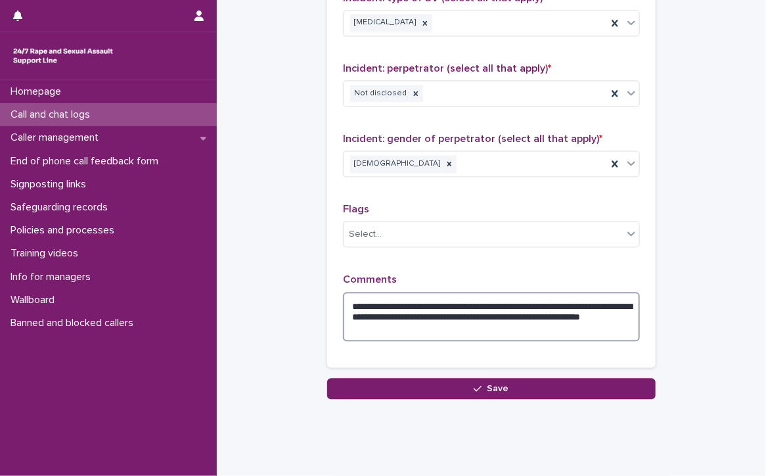
click at [621, 312] on textarea "**********" at bounding box center [491, 317] width 297 height 50
click at [513, 323] on textarea "**********" at bounding box center [491, 317] width 297 height 50
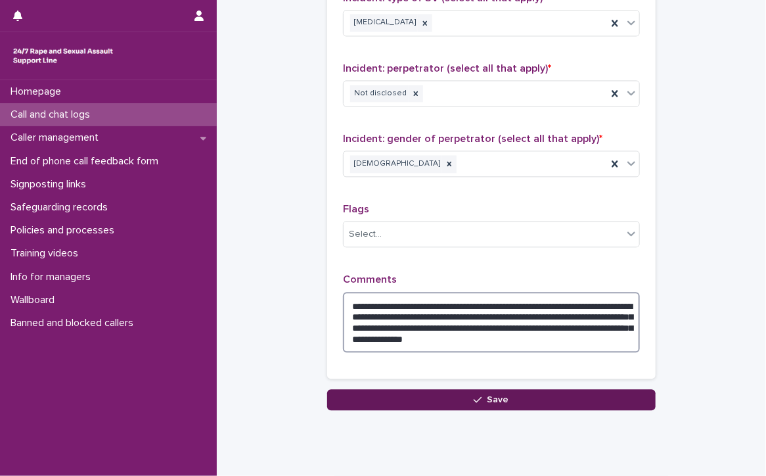
type textarea "**********"
click at [468, 395] on button "Save" at bounding box center [491, 399] width 328 height 21
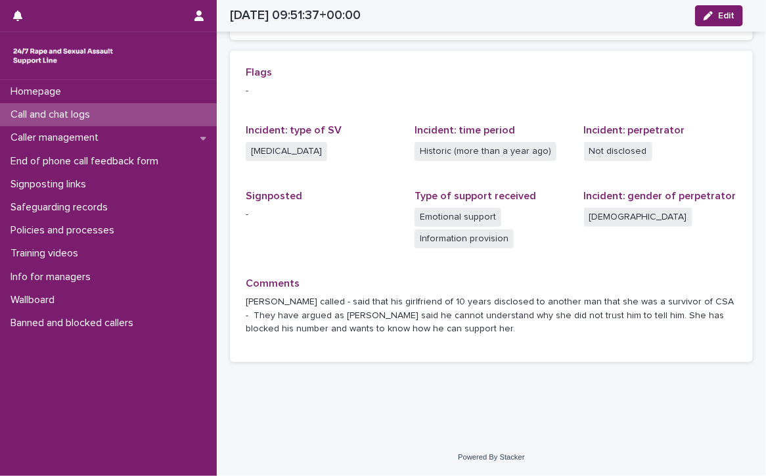
scroll to position [284, 0]
click at [28, 112] on p "Call and chat logs" at bounding box center [52, 114] width 95 height 12
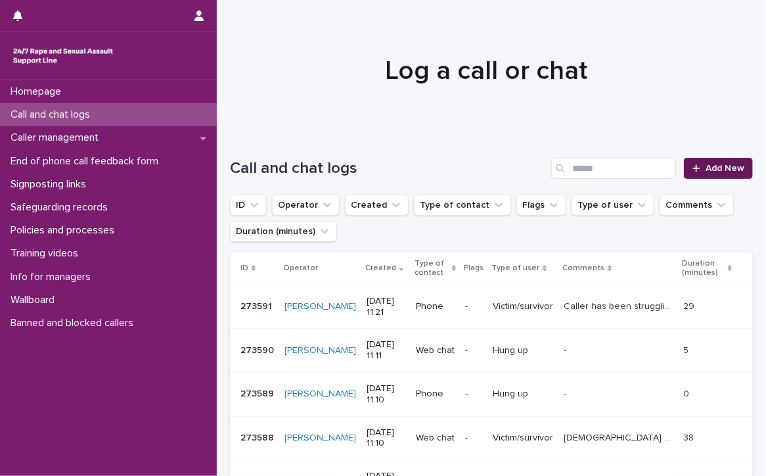
click at [706, 168] on span "Add New" at bounding box center [725, 168] width 39 height 9
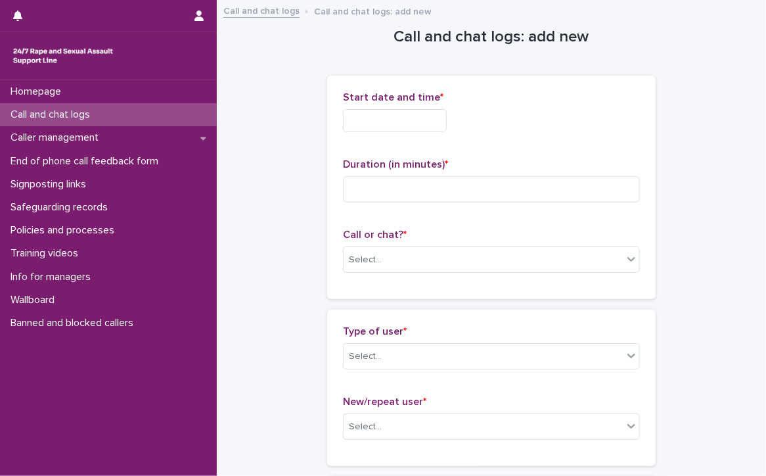
click at [432, 120] on input "text" at bounding box center [395, 120] width 104 height 23
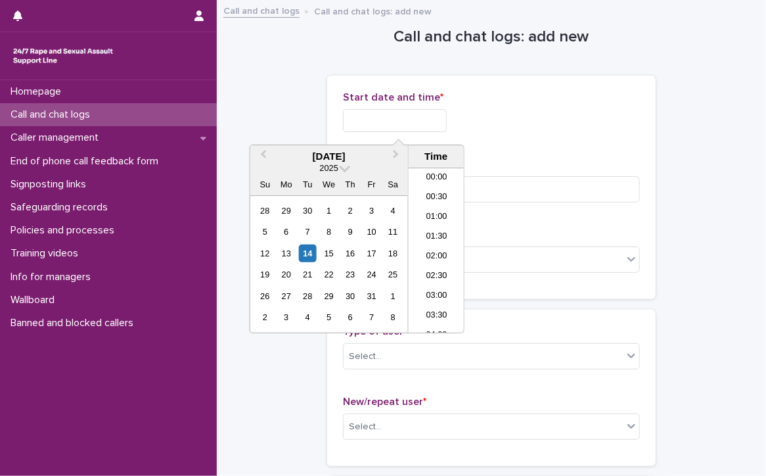
scroll to position [381, 0]
click at [446, 225] on li "11:00" at bounding box center [437, 231] width 56 height 20
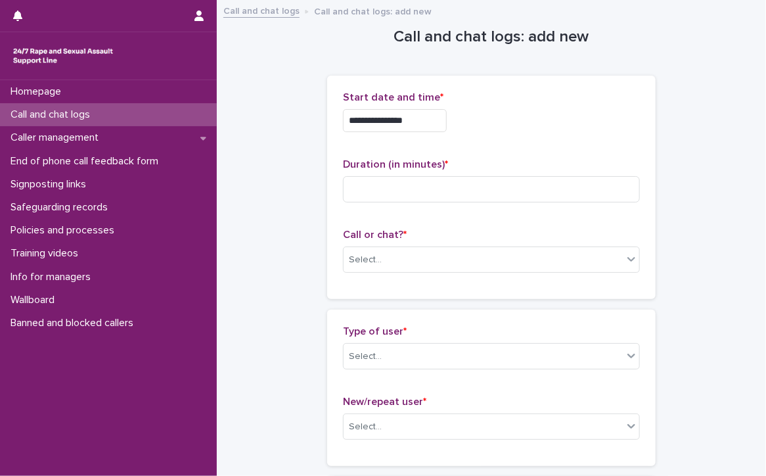
click at [421, 115] on input "**********" at bounding box center [395, 120] width 104 height 23
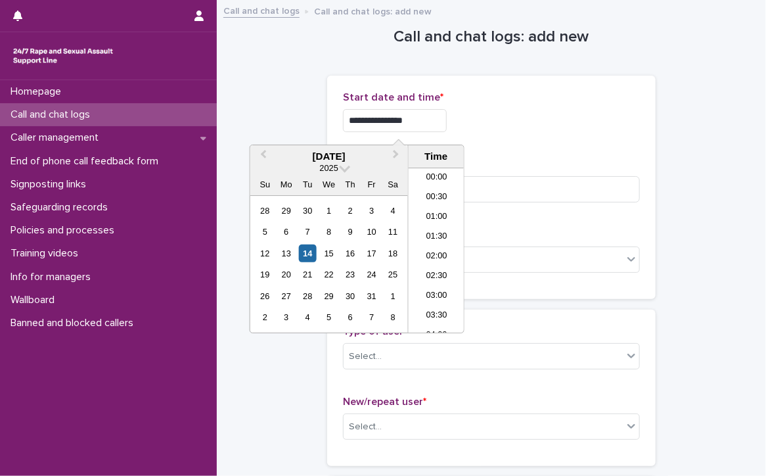
scroll to position [361, 0]
type input "**********"
click at [507, 187] on input at bounding box center [491, 189] width 297 height 26
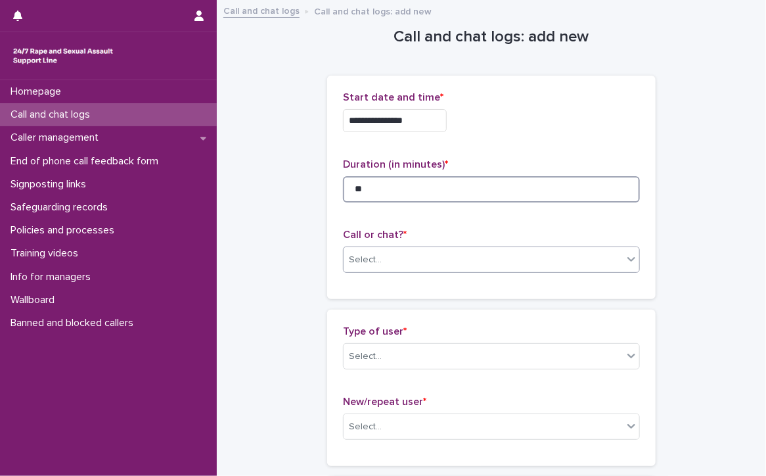
type input "**"
click at [460, 250] on div "Select..." at bounding box center [483, 260] width 279 height 22
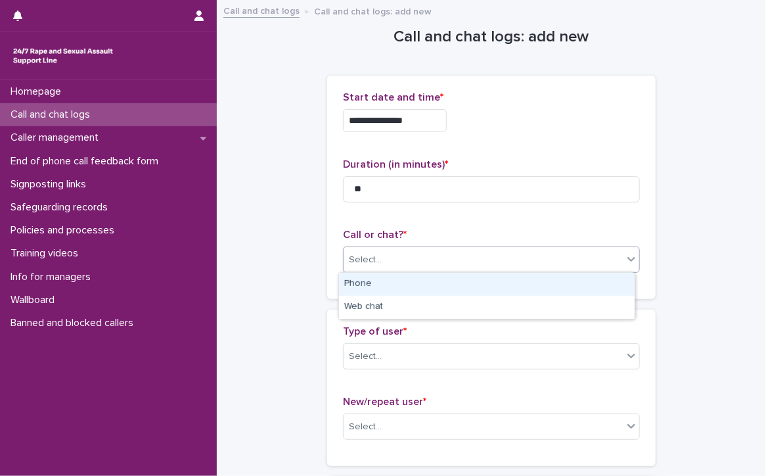
click at [434, 288] on div "Phone" at bounding box center [487, 284] width 296 height 23
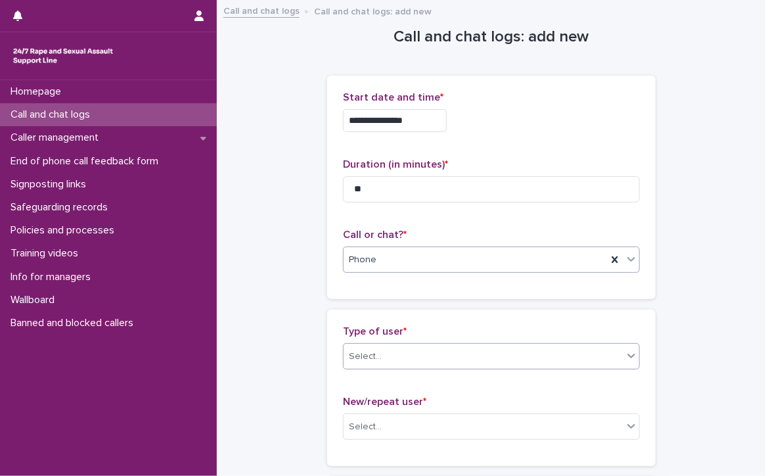
click at [411, 349] on div "Select..." at bounding box center [483, 357] width 279 height 22
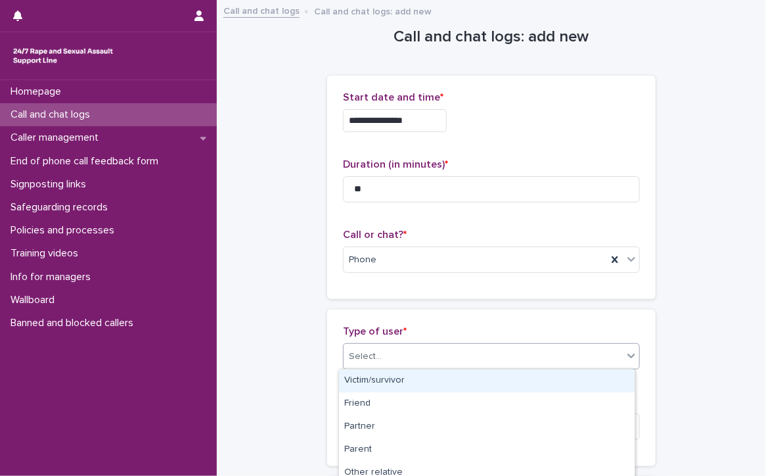
click at [397, 380] on div "Victim/survivor" at bounding box center [487, 380] width 296 height 23
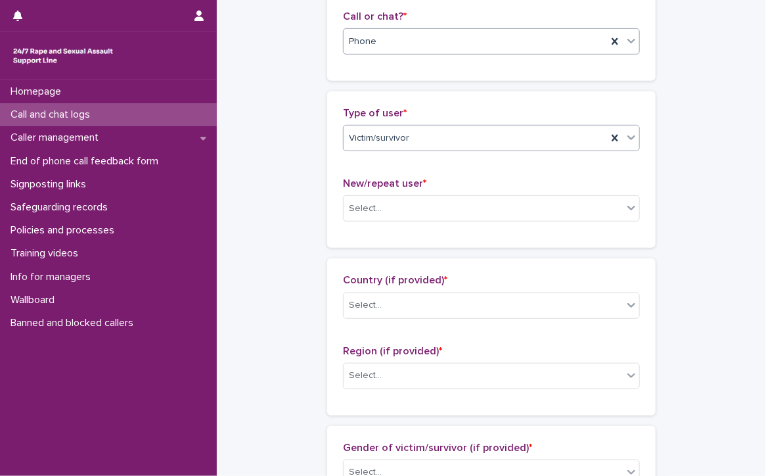
scroll to position [197, 0]
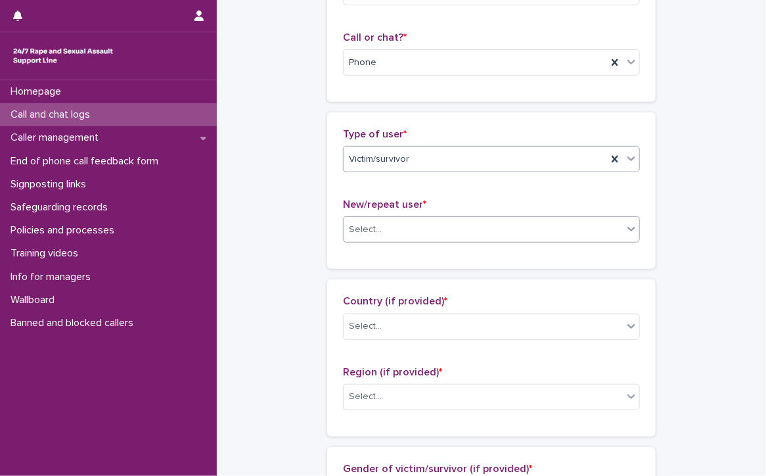
click at [363, 228] on div "Select..." at bounding box center [365, 230] width 33 height 14
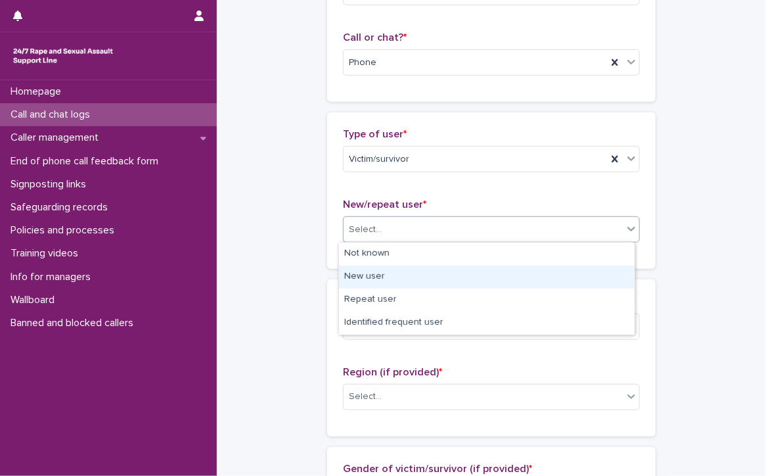
click at [356, 277] on div "New user" at bounding box center [487, 276] width 296 height 23
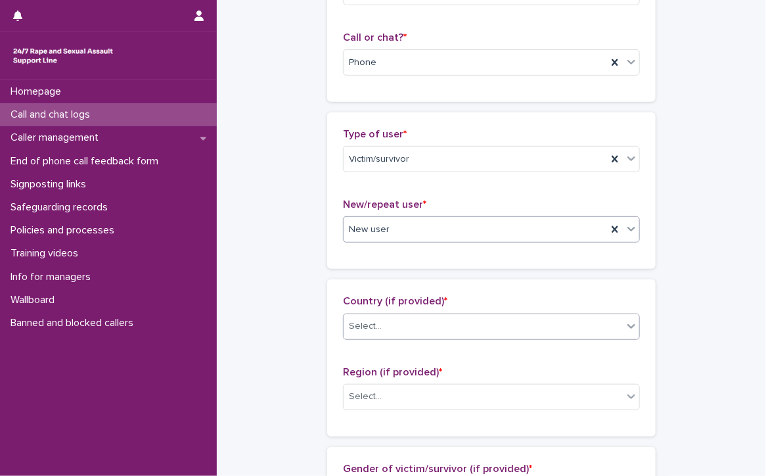
click at [358, 323] on div "Select..." at bounding box center [365, 326] width 33 height 14
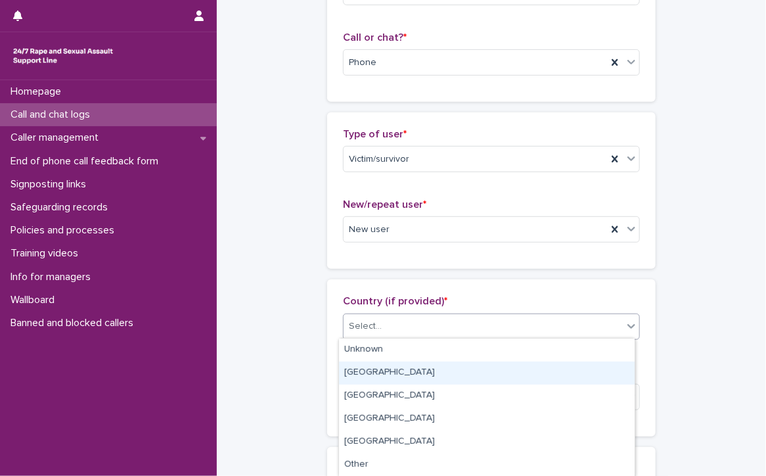
click at [366, 368] on div "[GEOGRAPHIC_DATA]" at bounding box center [487, 372] width 296 height 23
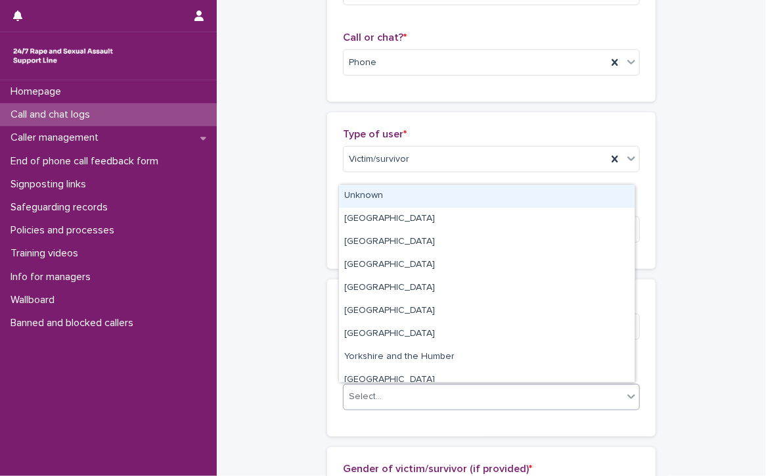
click at [367, 386] on div "Select..." at bounding box center [483, 397] width 279 height 22
click at [407, 194] on div "Unknown" at bounding box center [487, 196] width 296 height 23
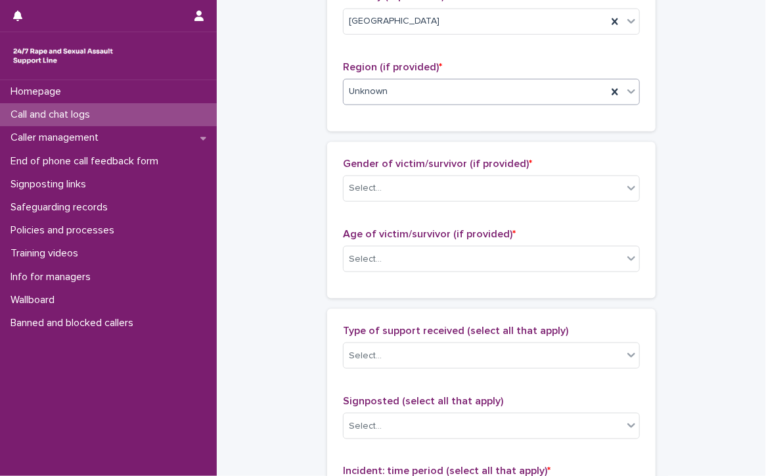
scroll to position [526, 0]
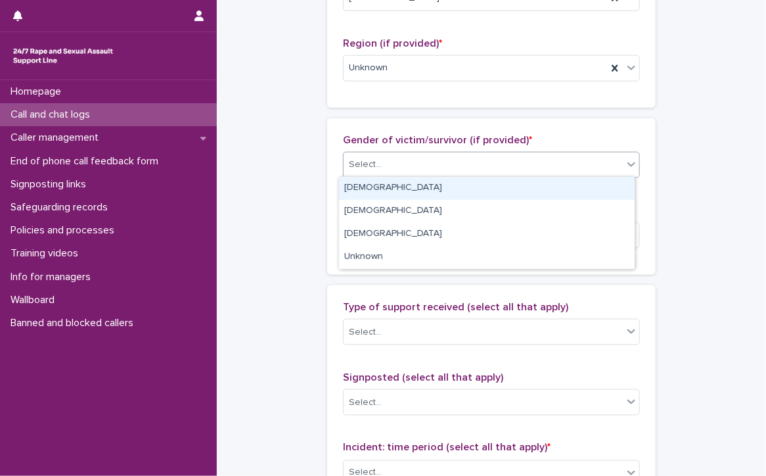
click at [370, 160] on div "Select..." at bounding box center [365, 165] width 33 height 14
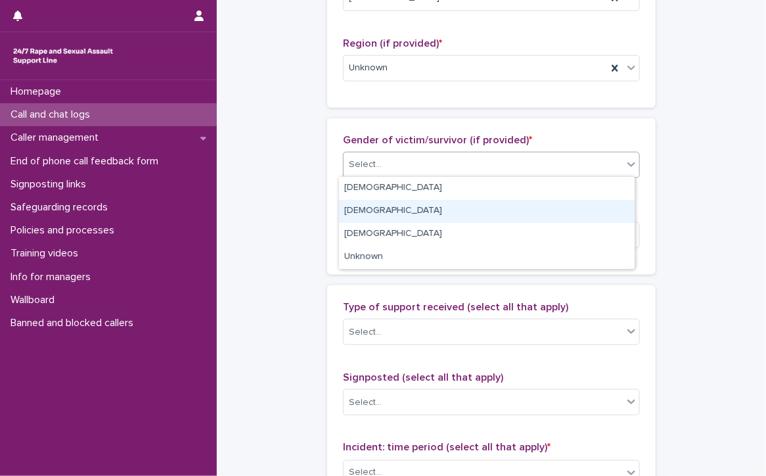
click at [379, 211] on div "[DEMOGRAPHIC_DATA]" at bounding box center [487, 211] width 296 height 23
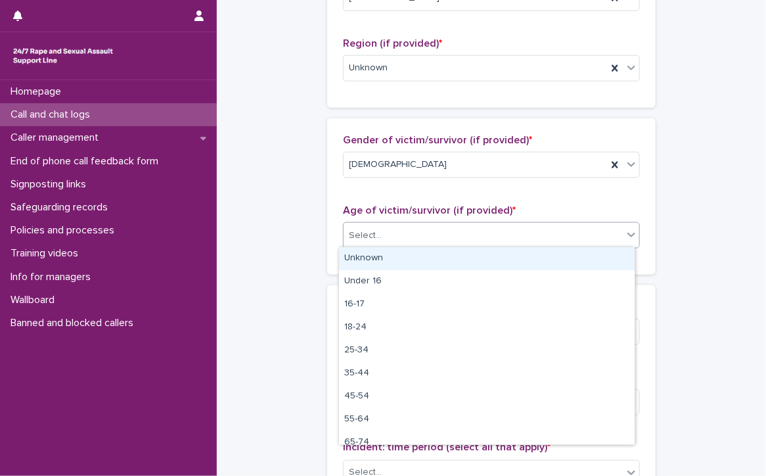
click at [368, 236] on div "Select..." at bounding box center [365, 236] width 33 height 14
click at [361, 260] on div "Unknown" at bounding box center [487, 258] width 296 height 23
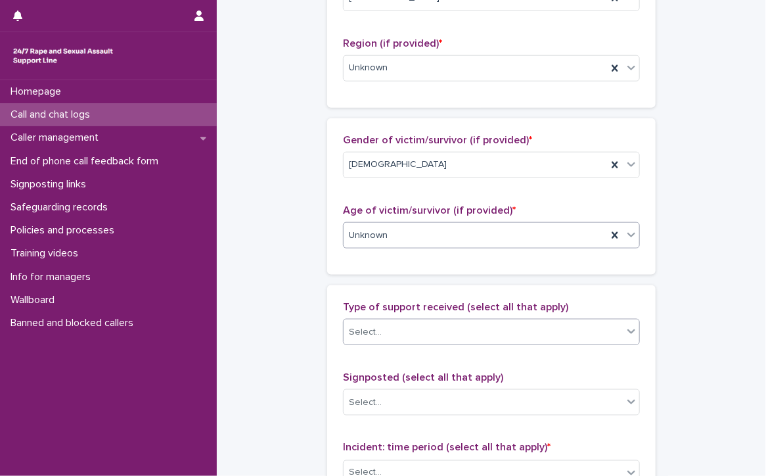
click at [407, 336] on div "Select..." at bounding box center [483, 332] width 279 height 22
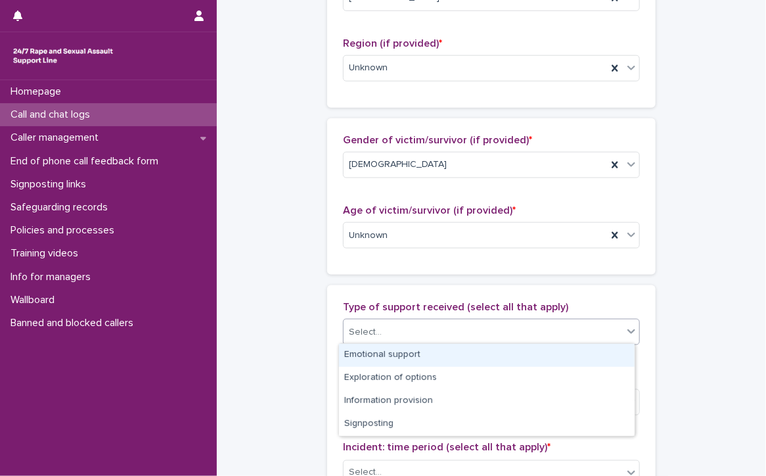
click at [421, 351] on div "Emotional support" at bounding box center [487, 355] width 296 height 23
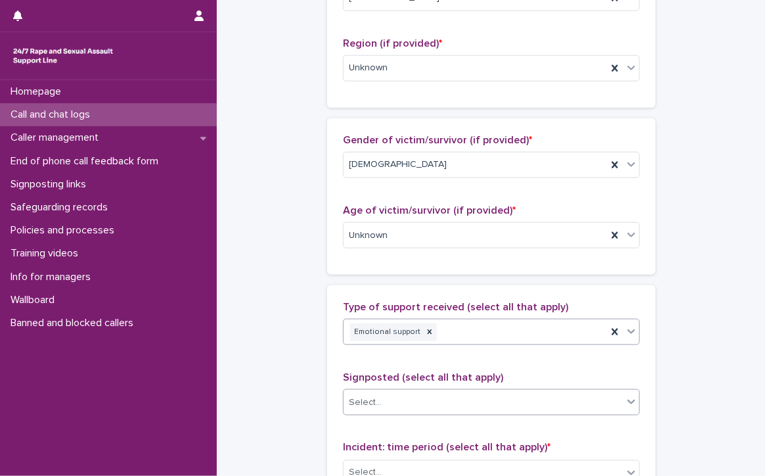
click at [408, 399] on div "Select..." at bounding box center [483, 403] width 279 height 22
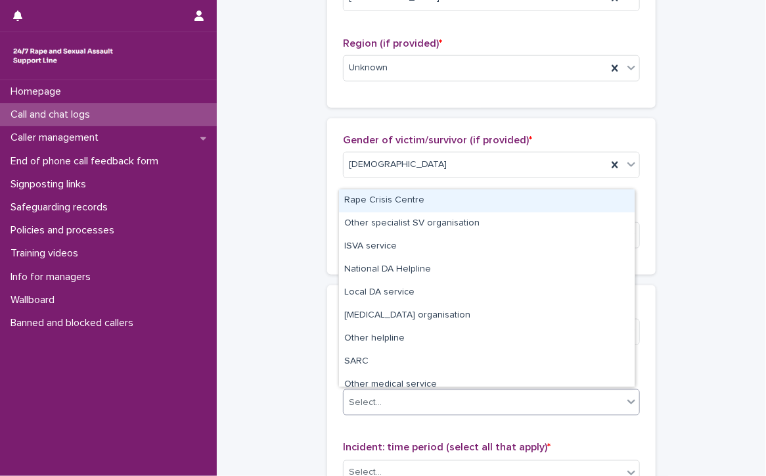
click at [408, 396] on div "Select..." at bounding box center [483, 403] width 279 height 22
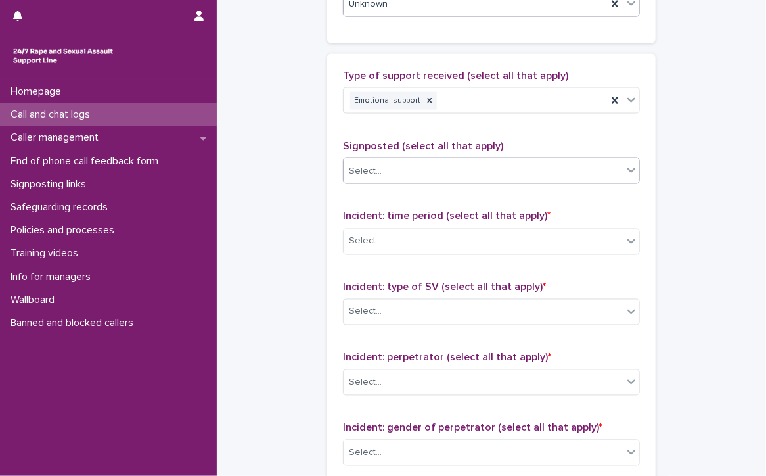
scroll to position [788, 0]
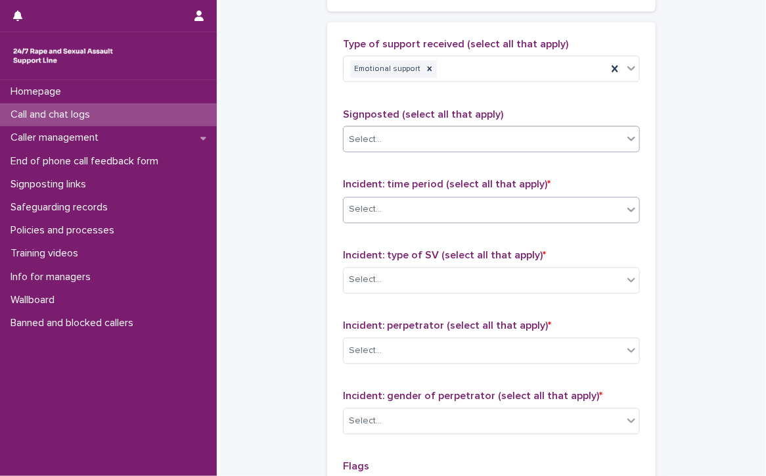
click at [381, 207] on div "Select..." at bounding box center [483, 210] width 279 height 22
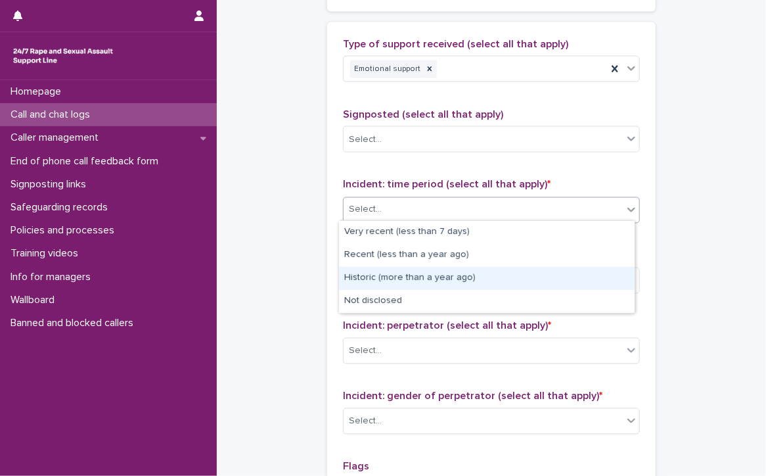
click at [426, 279] on div "Historic (more than a year ago)" at bounding box center [487, 278] width 296 height 23
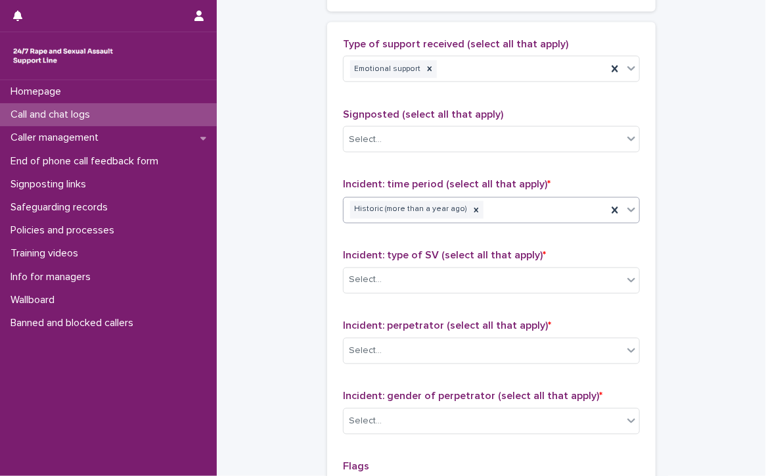
click at [426, 279] on div "Select..." at bounding box center [483, 280] width 279 height 22
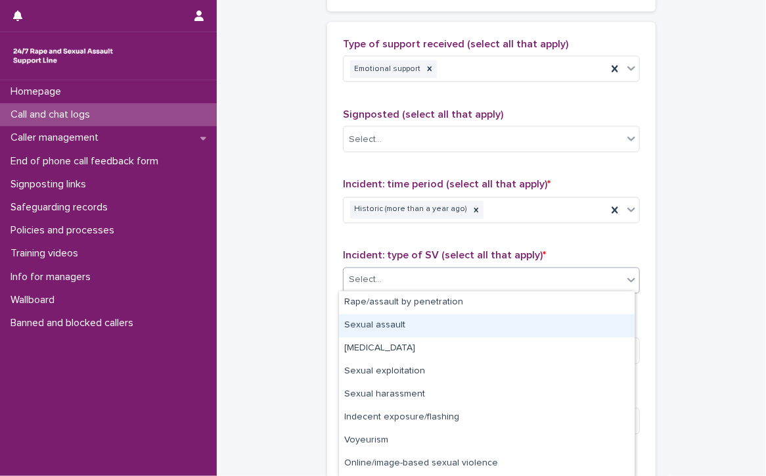
click at [403, 323] on div "Sexual assault" at bounding box center [487, 325] width 296 height 23
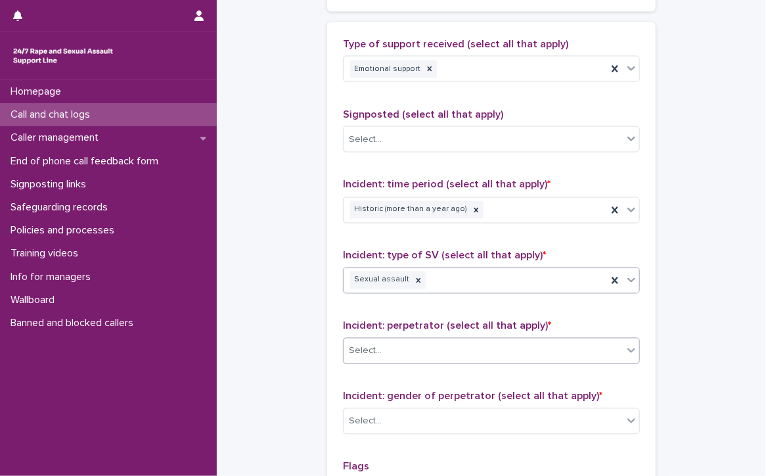
click at [402, 346] on div "Select..." at bounding box center [483, 351] width 279 height 22
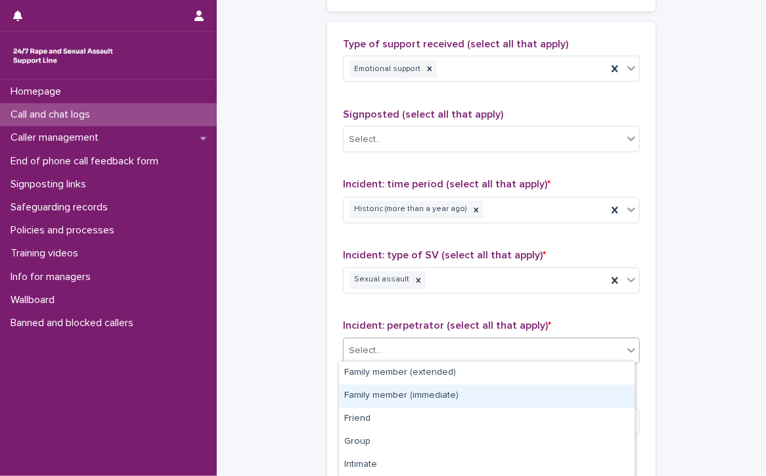
click at [451, 393] on div "Family member (immediate)" at bounding box center [487, 395] width 296 height 23
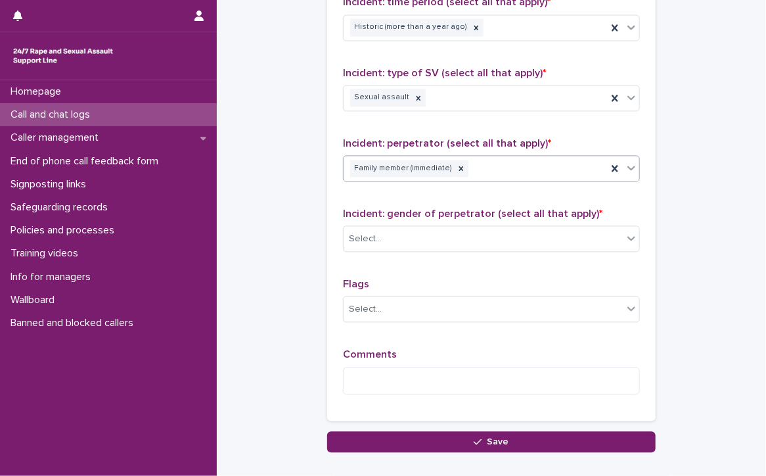
scroll to position [985, 0]
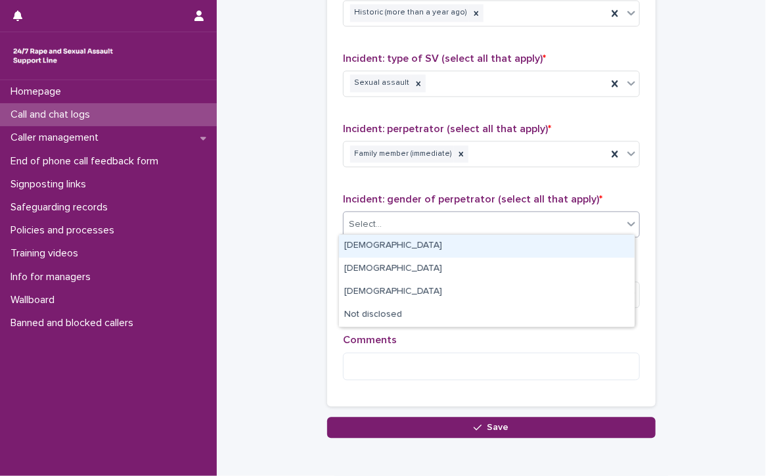
click at [390, 219] on div "Select..." at bounding box center [483, 224] width 279 height 22
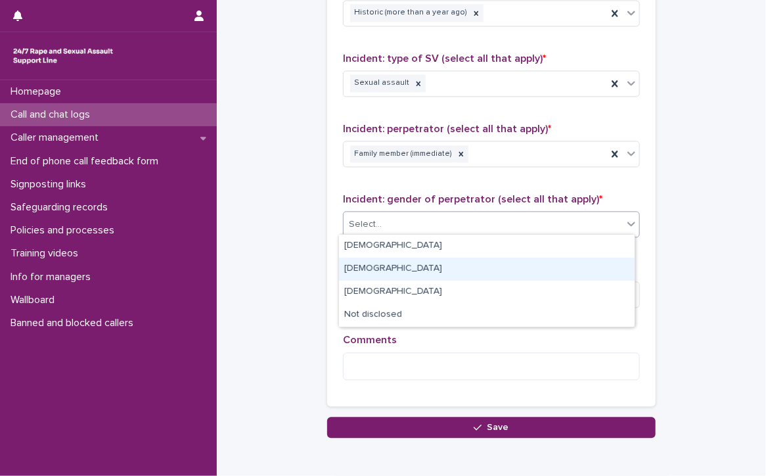
click at [367, 269] on div "[DEMOGRAPHIC_DATA]" at bounding box center [487, 269] width 296 height 23
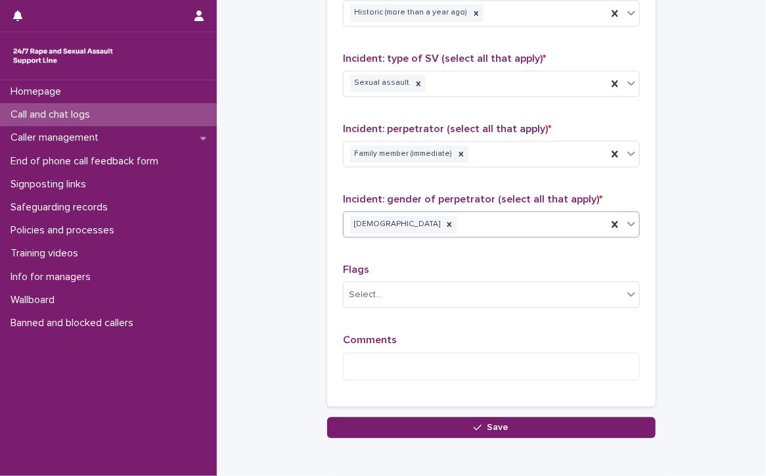
click at [422, 213] on div "[DEMOGRAPHIC_DATA]" at bounding box center [475, 224] width 263 height 23
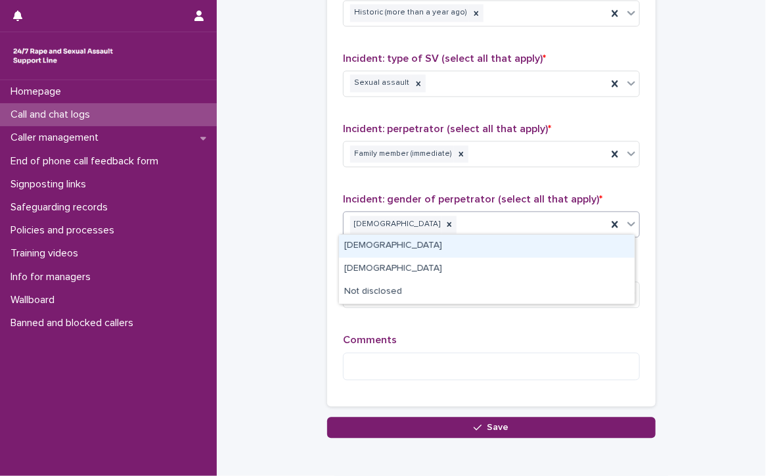
click at [422, 246] on div "[DEMOGRAPHIC_DATA]" at bounding box center [487, 246] width 296 height 23
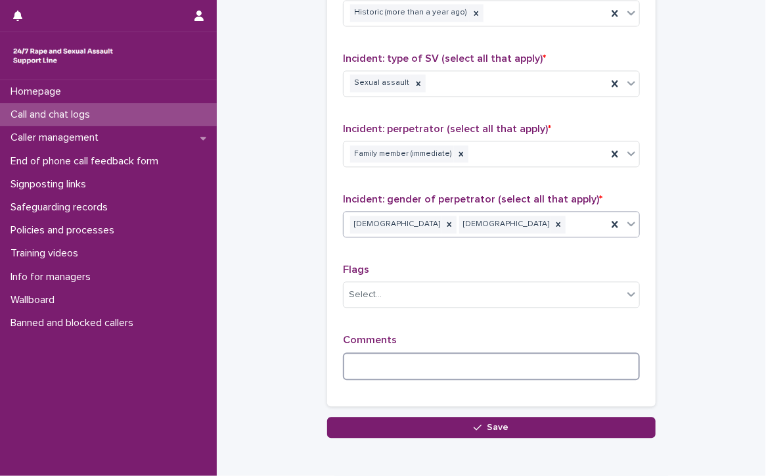
click at [402, 363] on textarea at bounding box center [491, 366] width 297 height 28
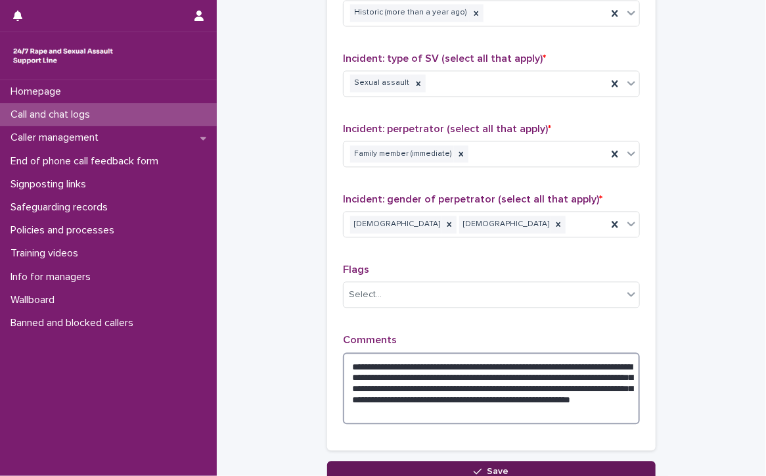
type textarea "**********"
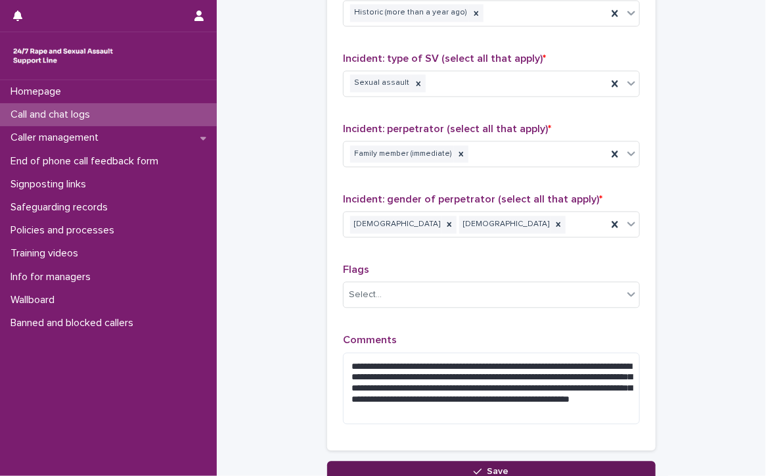
click at [528, 462] on button "Save" at bounding box center [491, 470] width 328 height 21
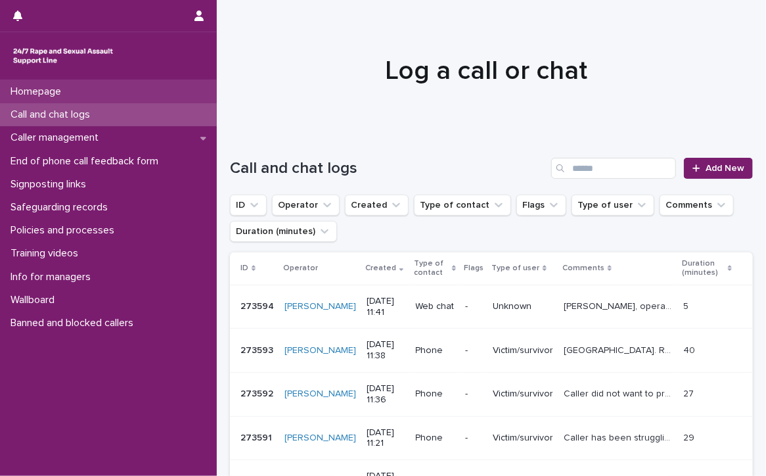
click at [29, 91] on p "Homepage" at bounding box center [38, 91] width 66 height 12
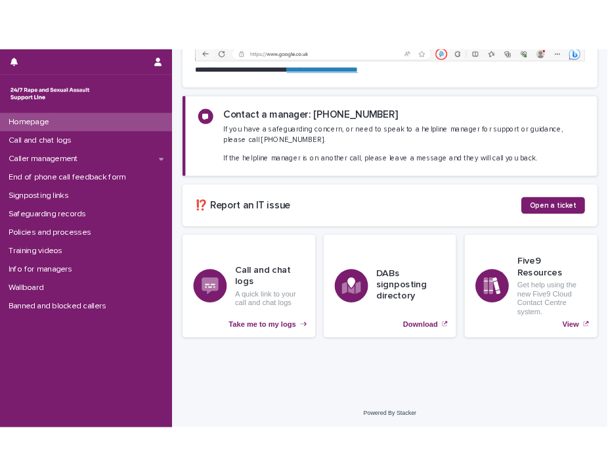
scroll to position [263, 0]
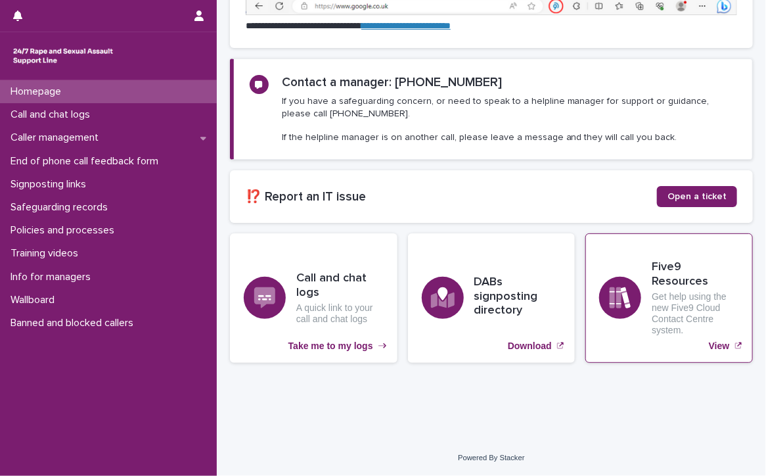
click at [709, 351] on p "View" at bounding box center [719, 345] width 21 height 11
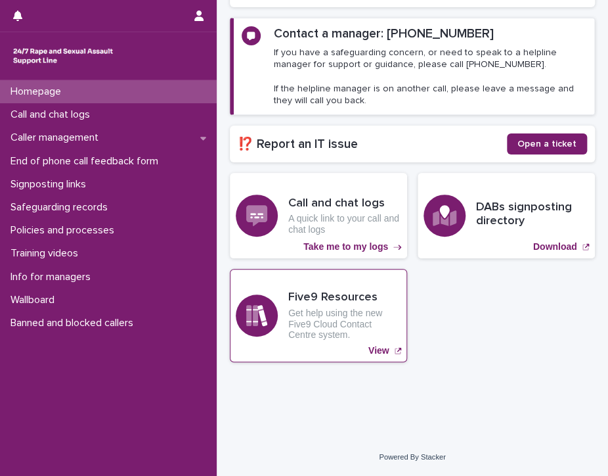
scroll to position [217, 0]
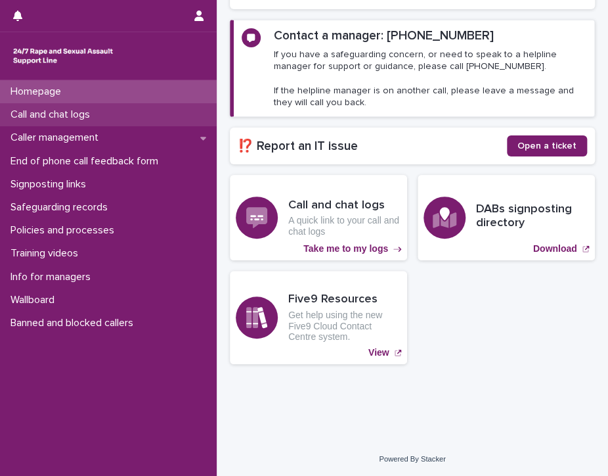
click at [40, 110] on p "Call and chat logs" at bounding box center [52, 114] width 95 height 12
